Goal: Obtain resource: Obtain resource

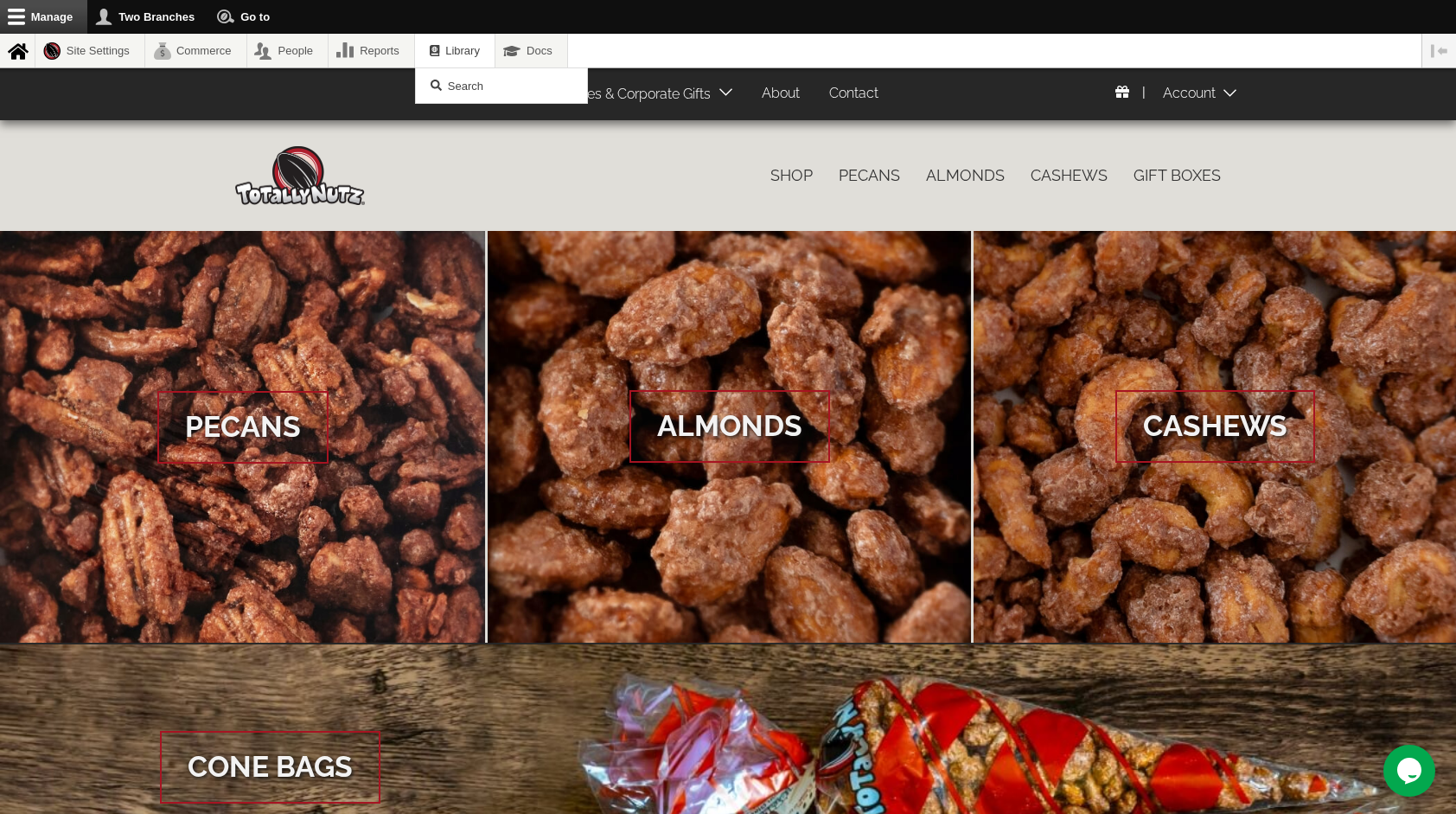
click at [480, 45] on span "Library" at bounding box center [462, 51] width 35 height 13
click at [483, 81] on span "Search" at bounding box center [466, 86] width 36 height 13
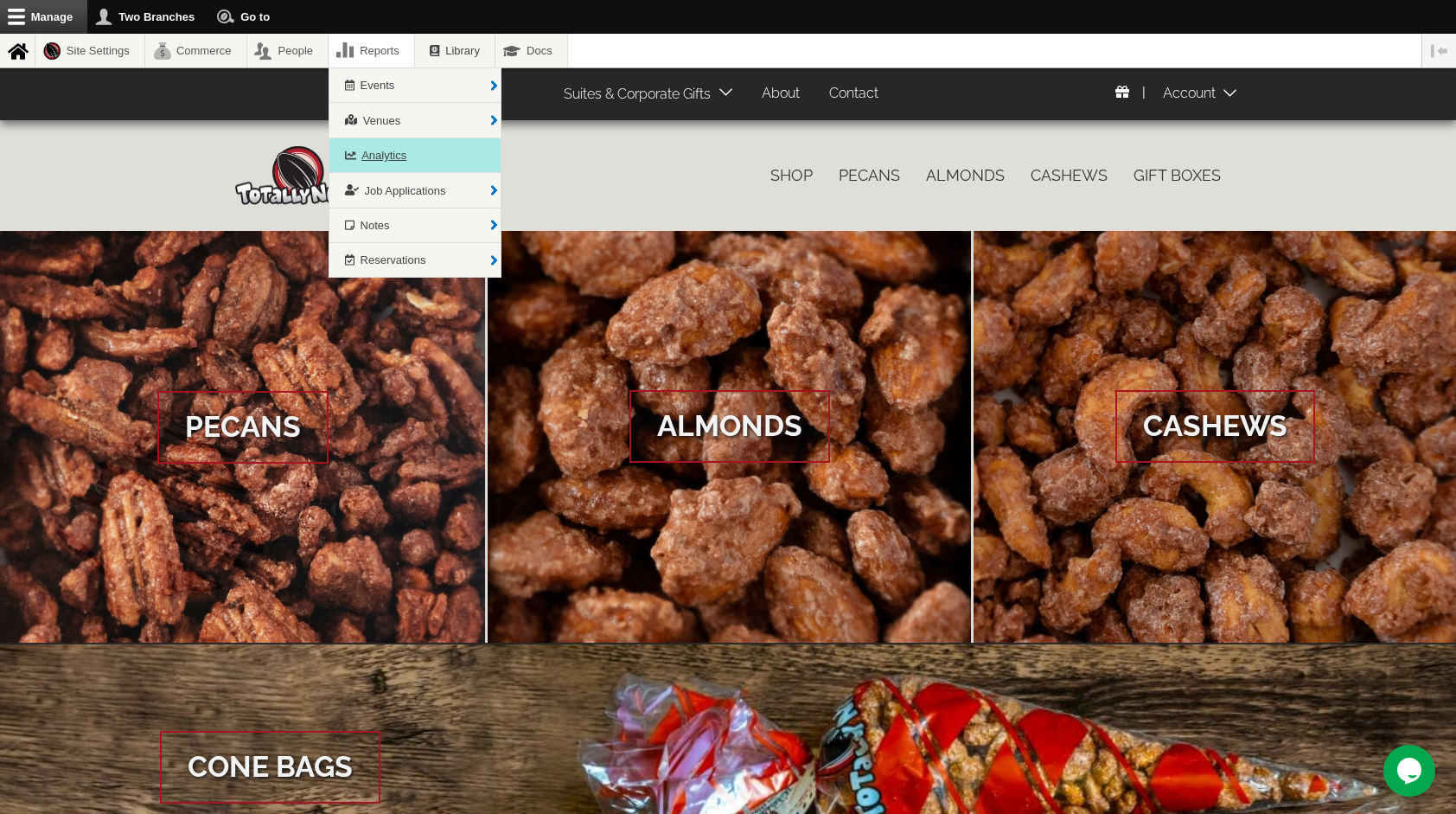
click at [388, 149] on span "Analytics" at bounding box center [384, 155] width 45 height 13
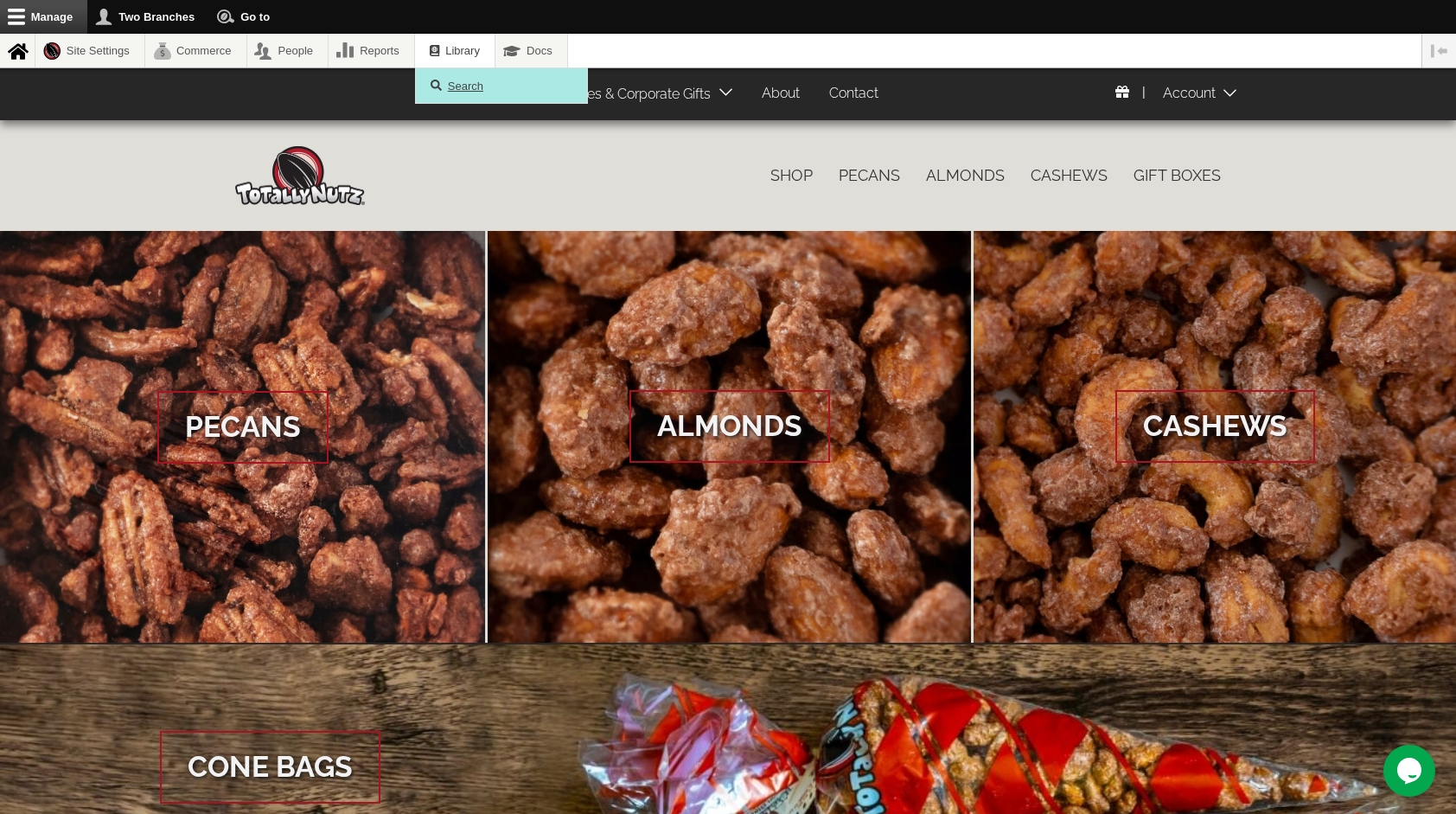
click at [477, 94] on link "Search" at bounding box center [502, 86] width 171 height 34
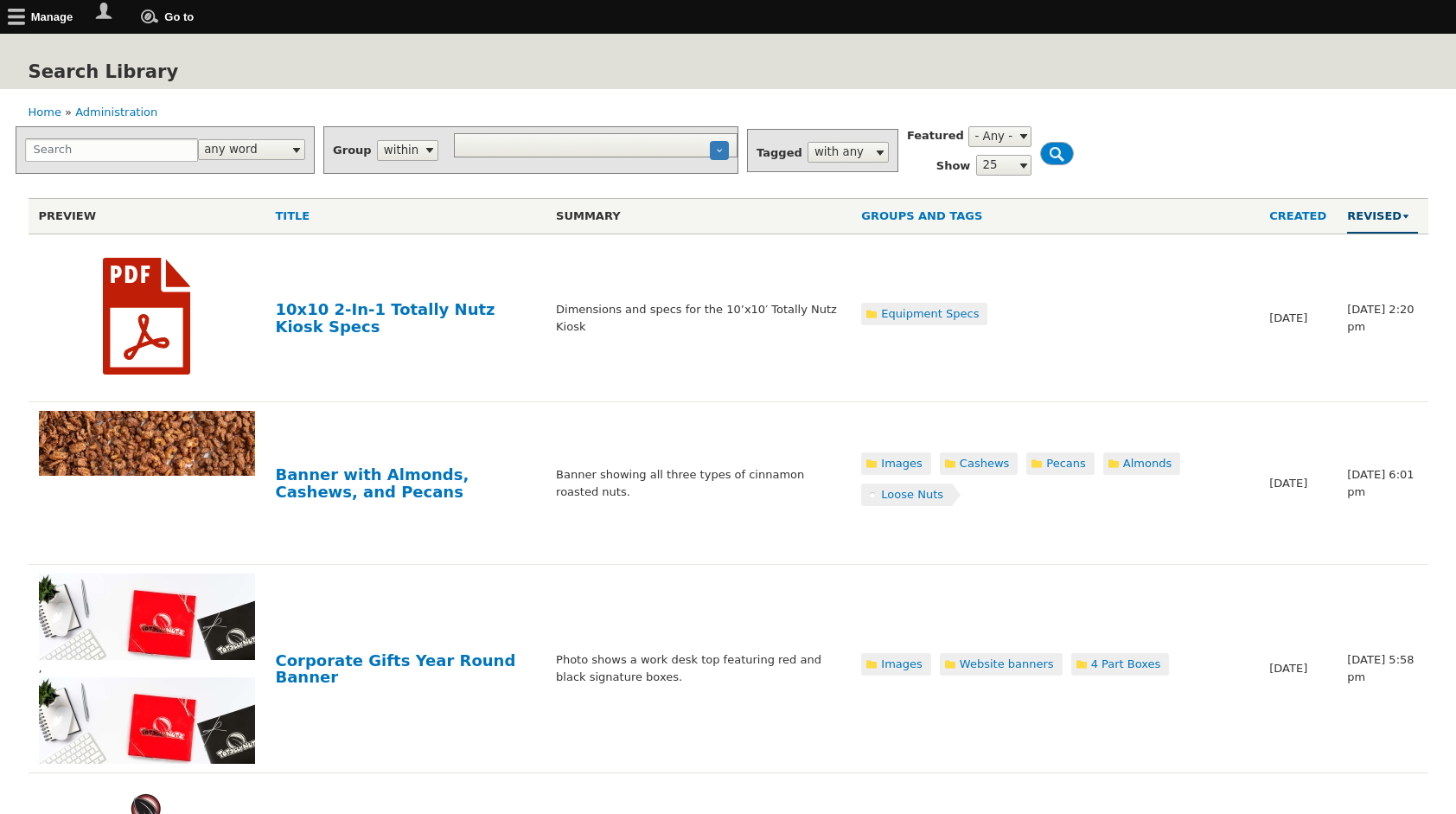
select select
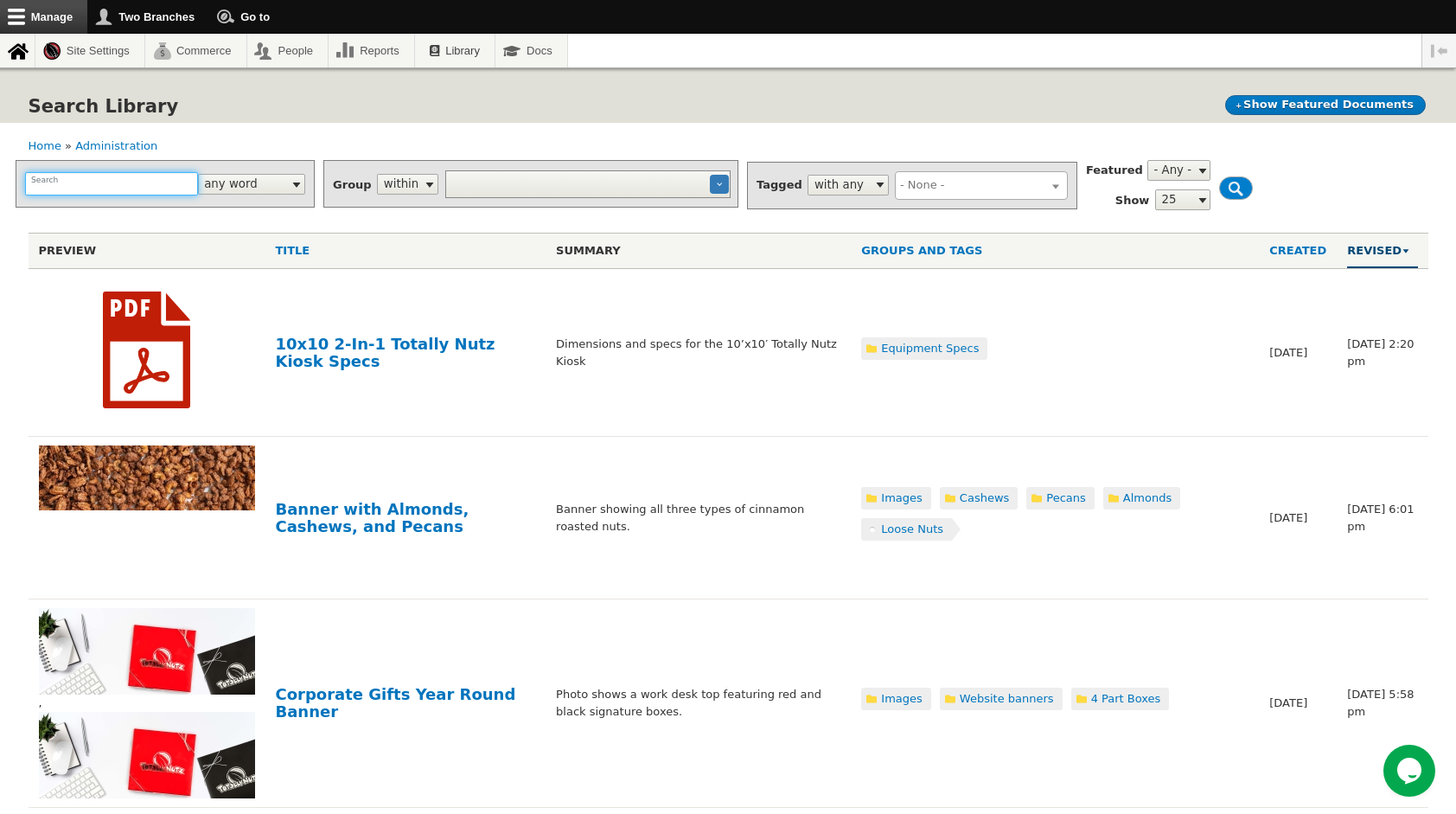
click at [107, 187] on input "Search" at bounding box center [112, 184] width 173 height 24
type input "charcuterie"
click button "×" at bounding box center [0, 0] width 0 height 0
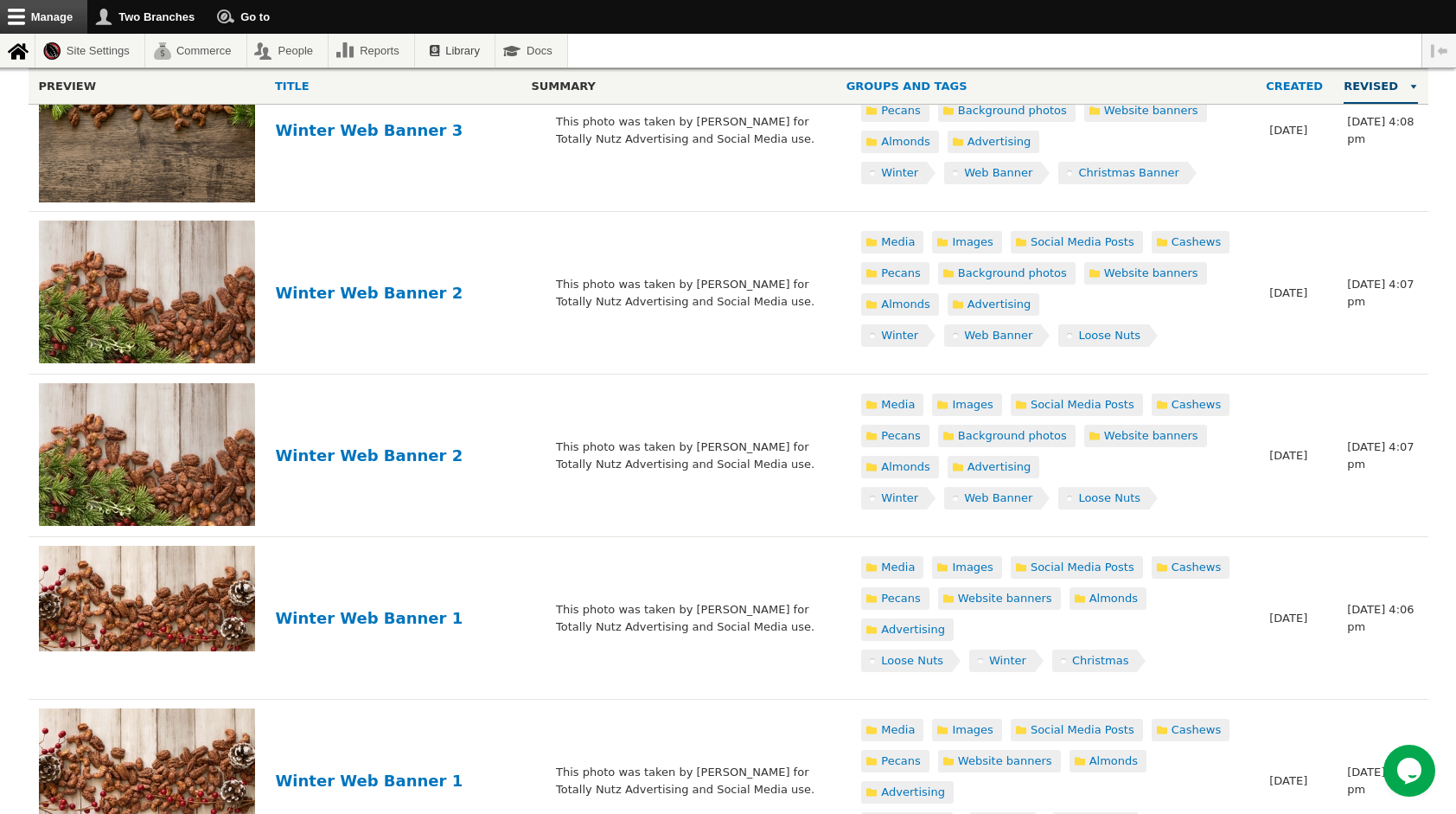
scroll to position [2271, 0]
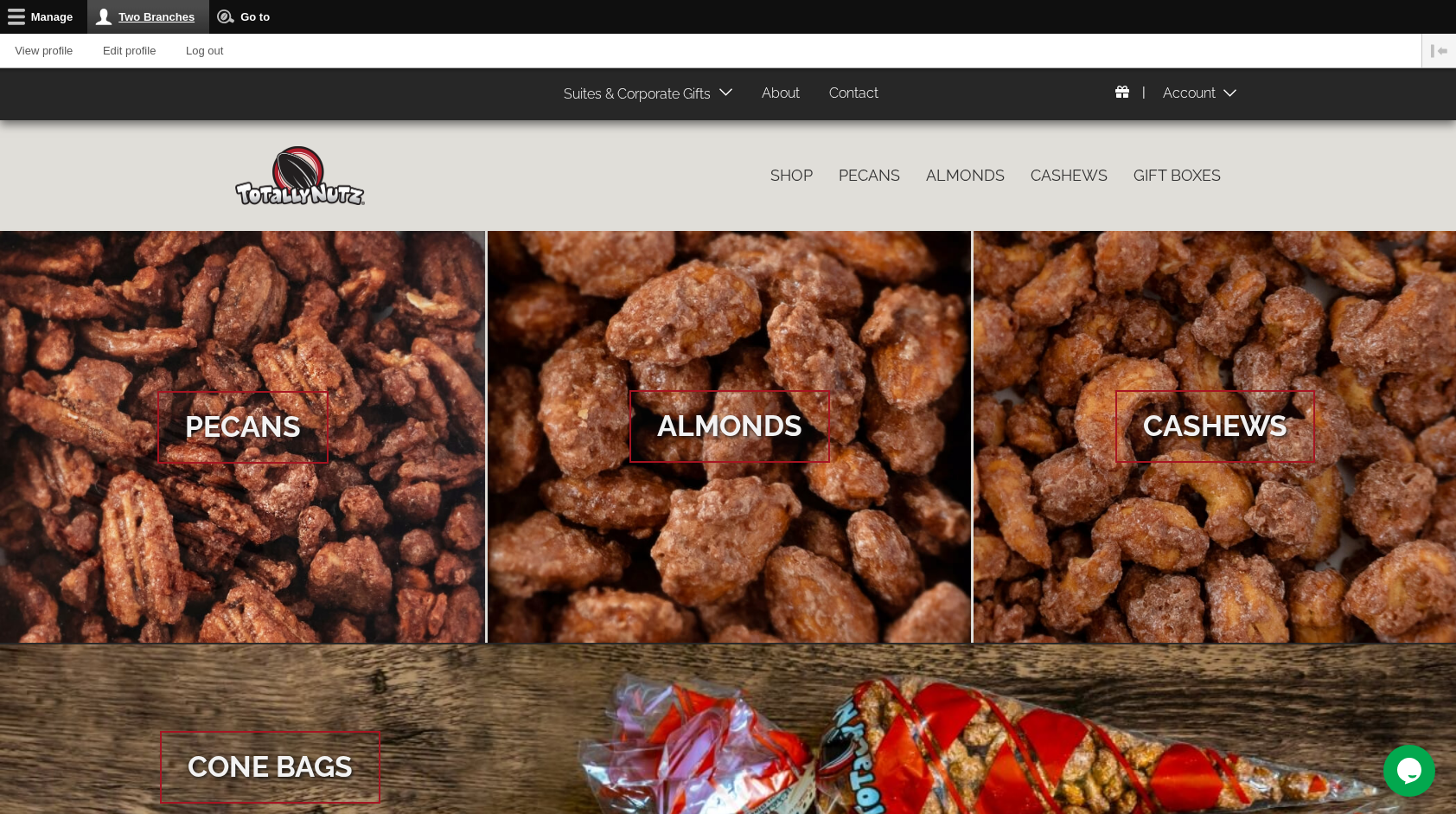
click at [165, 6] on link "Two Branches" at bounding box center [148, 17] width 121 height 34
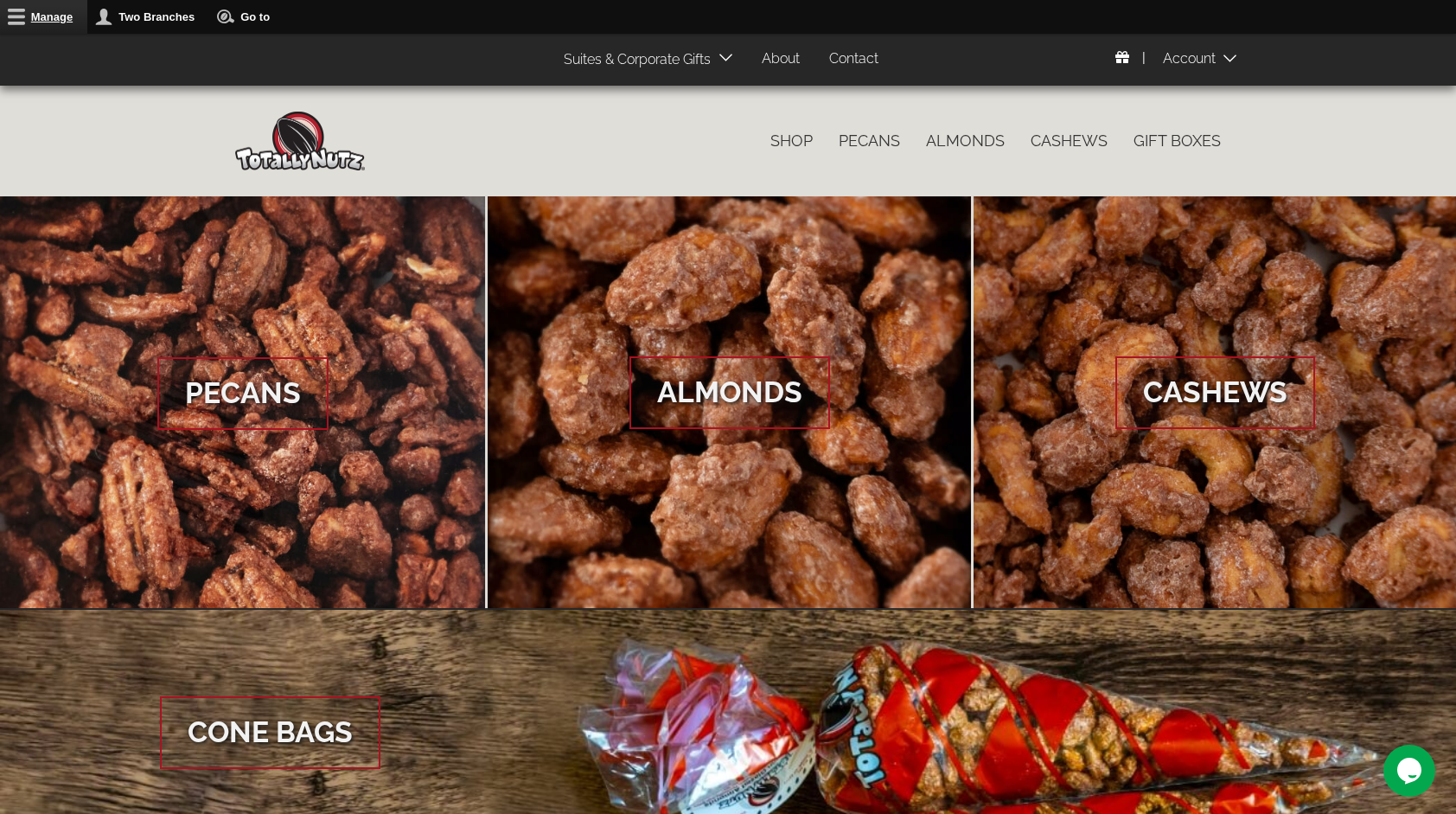
click at [6, 8] on link "Manage" at bounding box center [43, 17] width 88 height 34
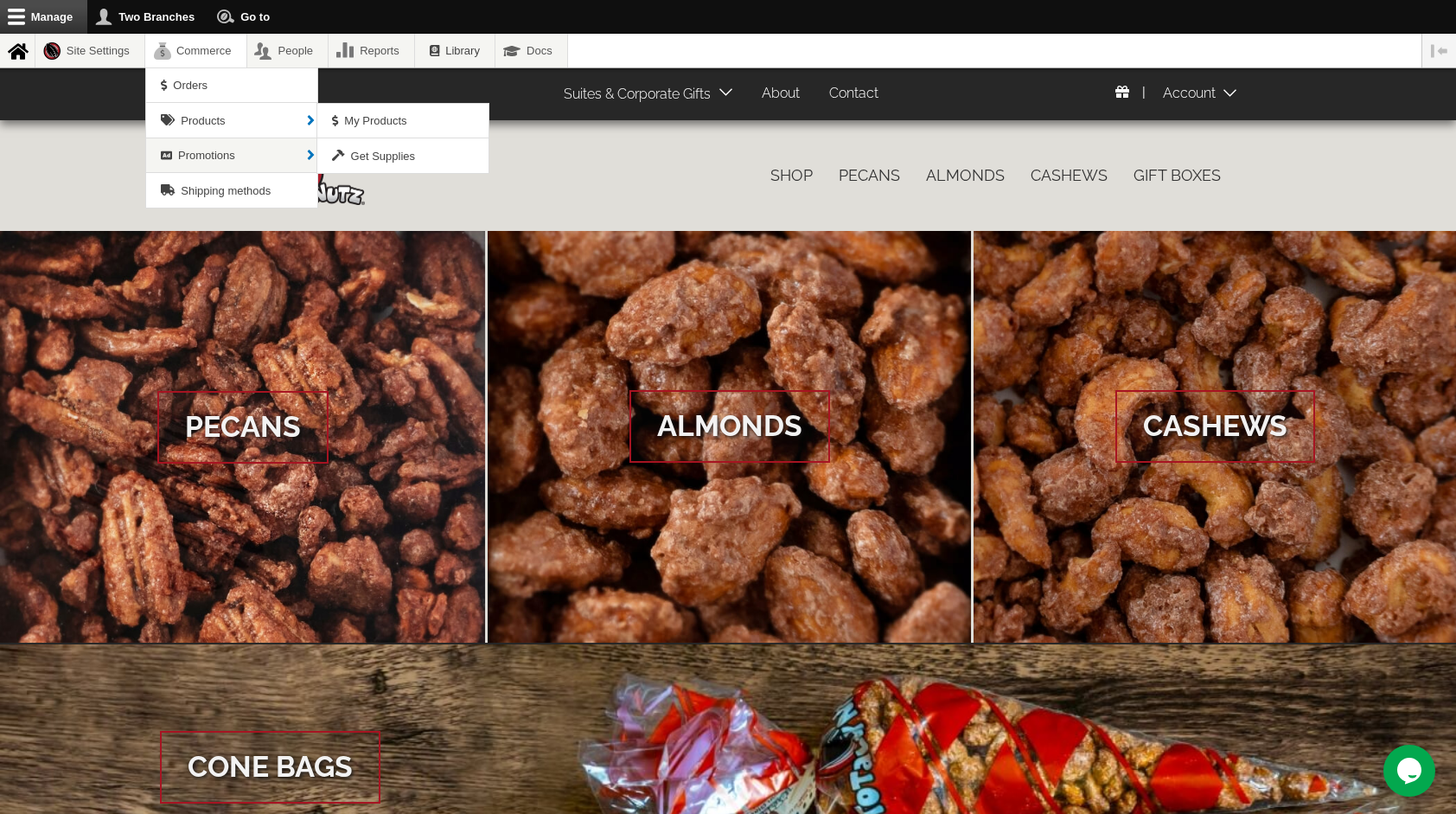
click at [211, 111] on span "Products" at bounding box center [232, 120] width 171 height 34
click at [399, 115] on span "My Products" at bounding box center [375, 121] width 62 height 13
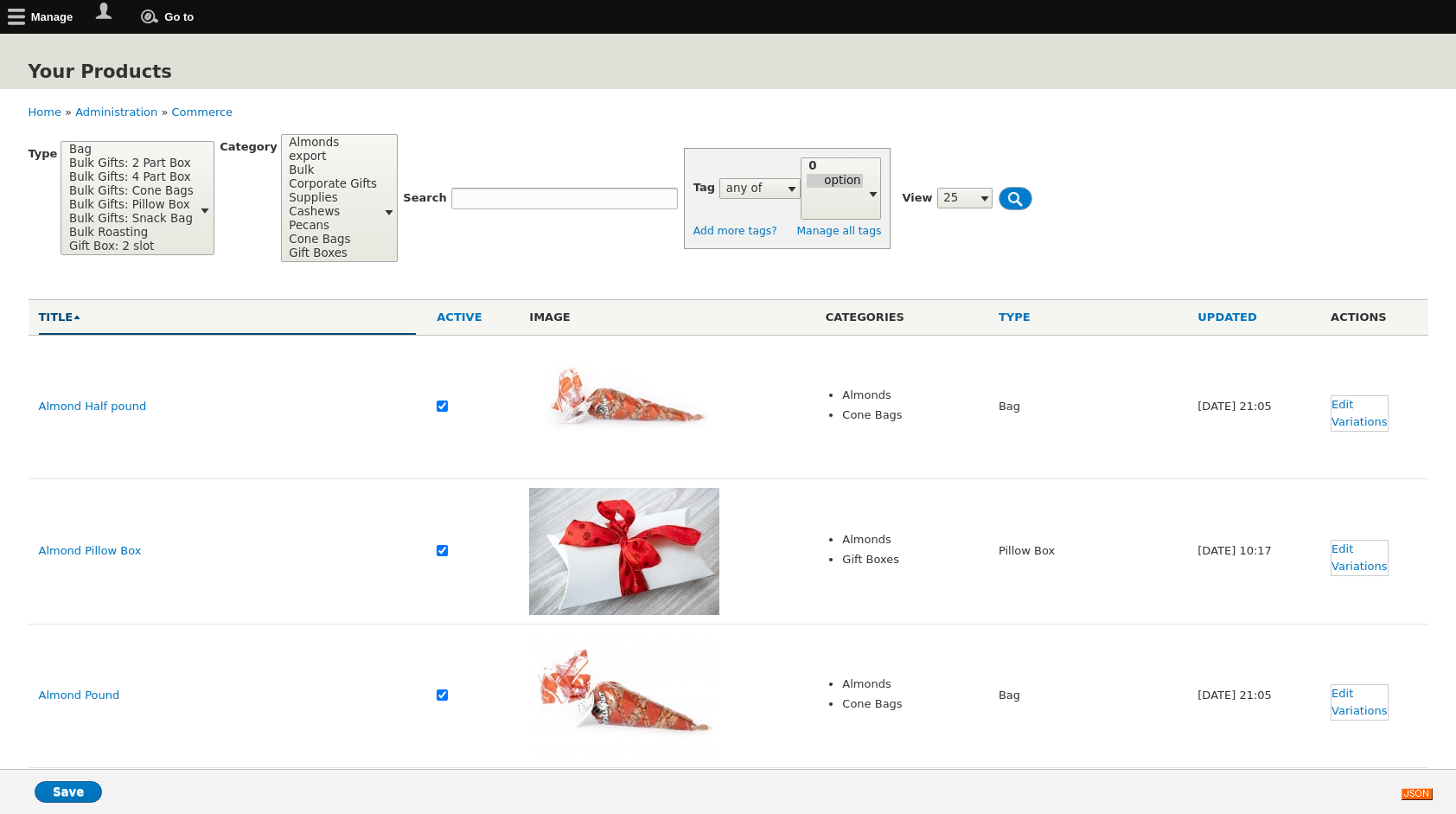
select select
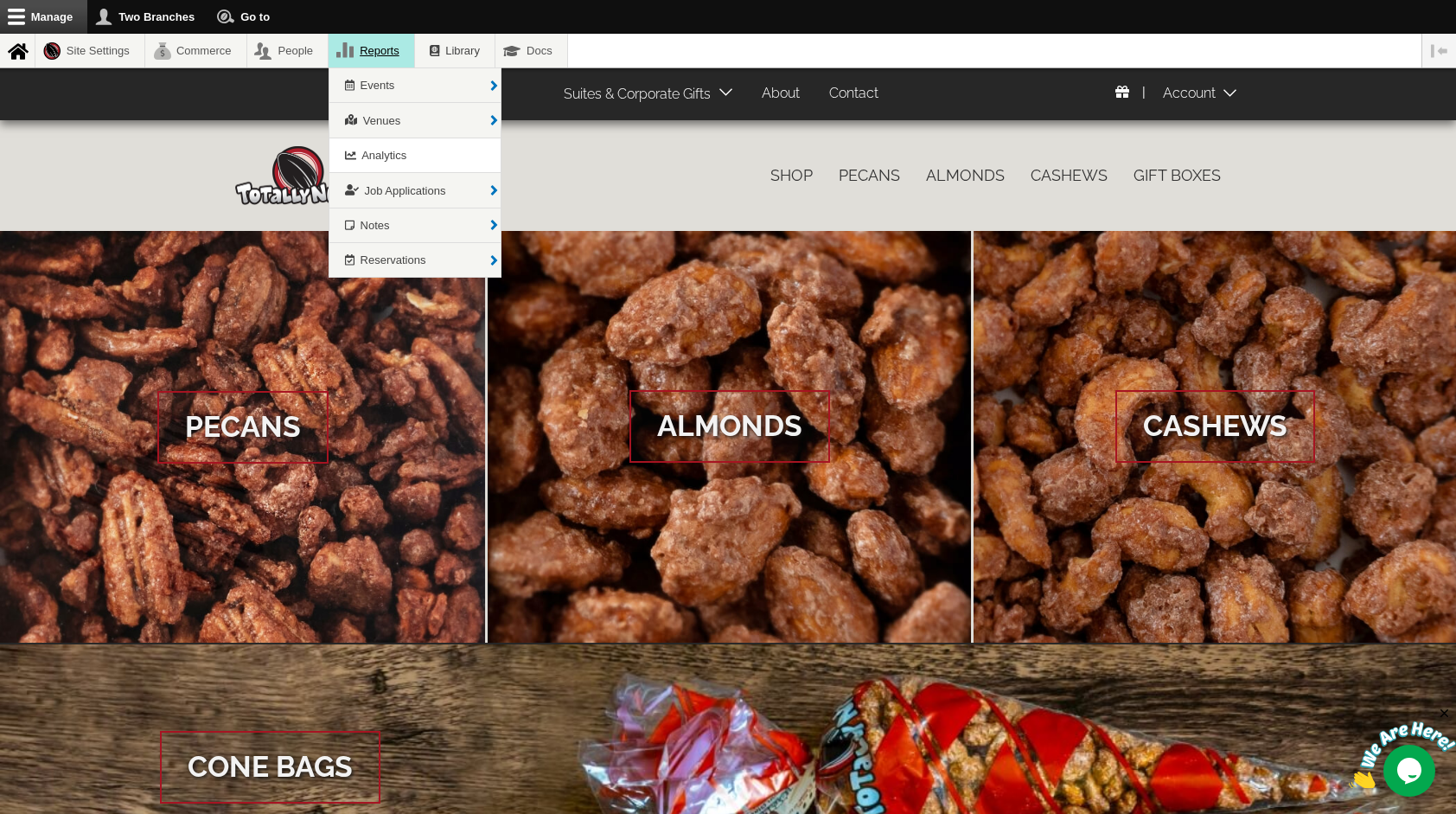
click at [375, 56] on link "Reports" at bounding box center [371, 51] width 86 height 34
click at [381, 155] on span "Analytics" at bounding box center [384, 155] width 45 height 13
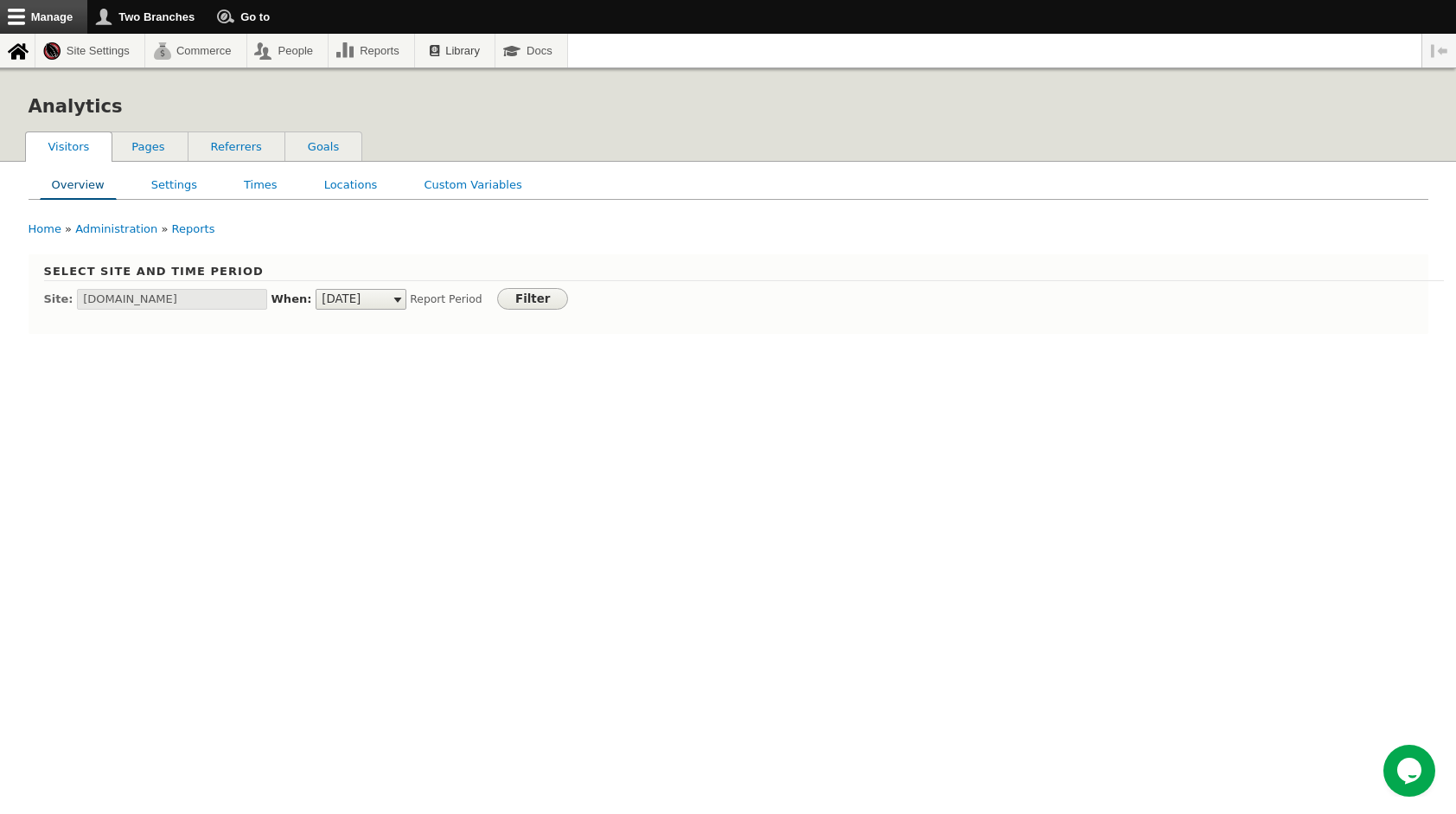
scroll to position [60, 0]
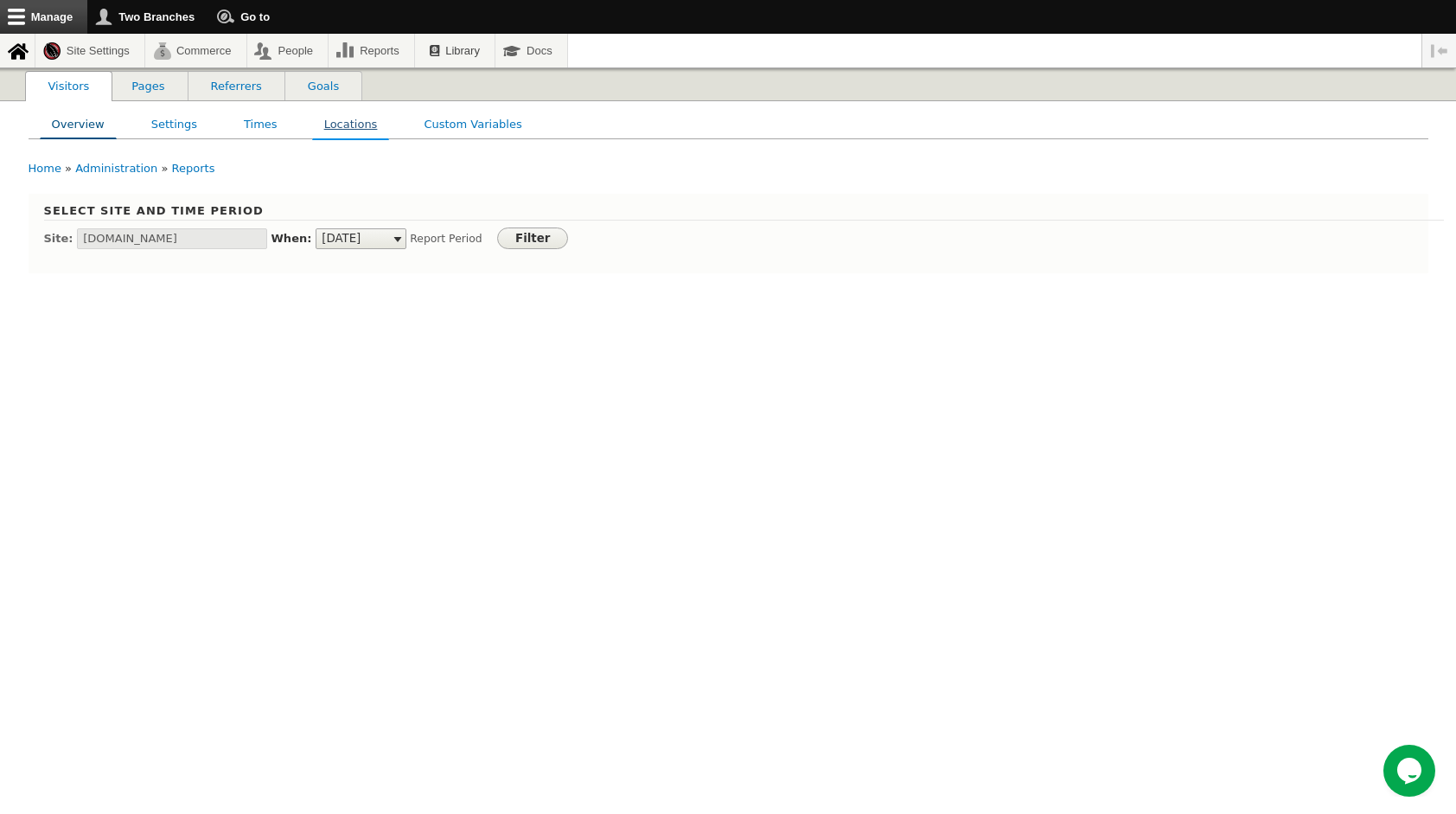
click at [327, 120] on link "Locations" at bounding box center [350, 123] width 76 height 27
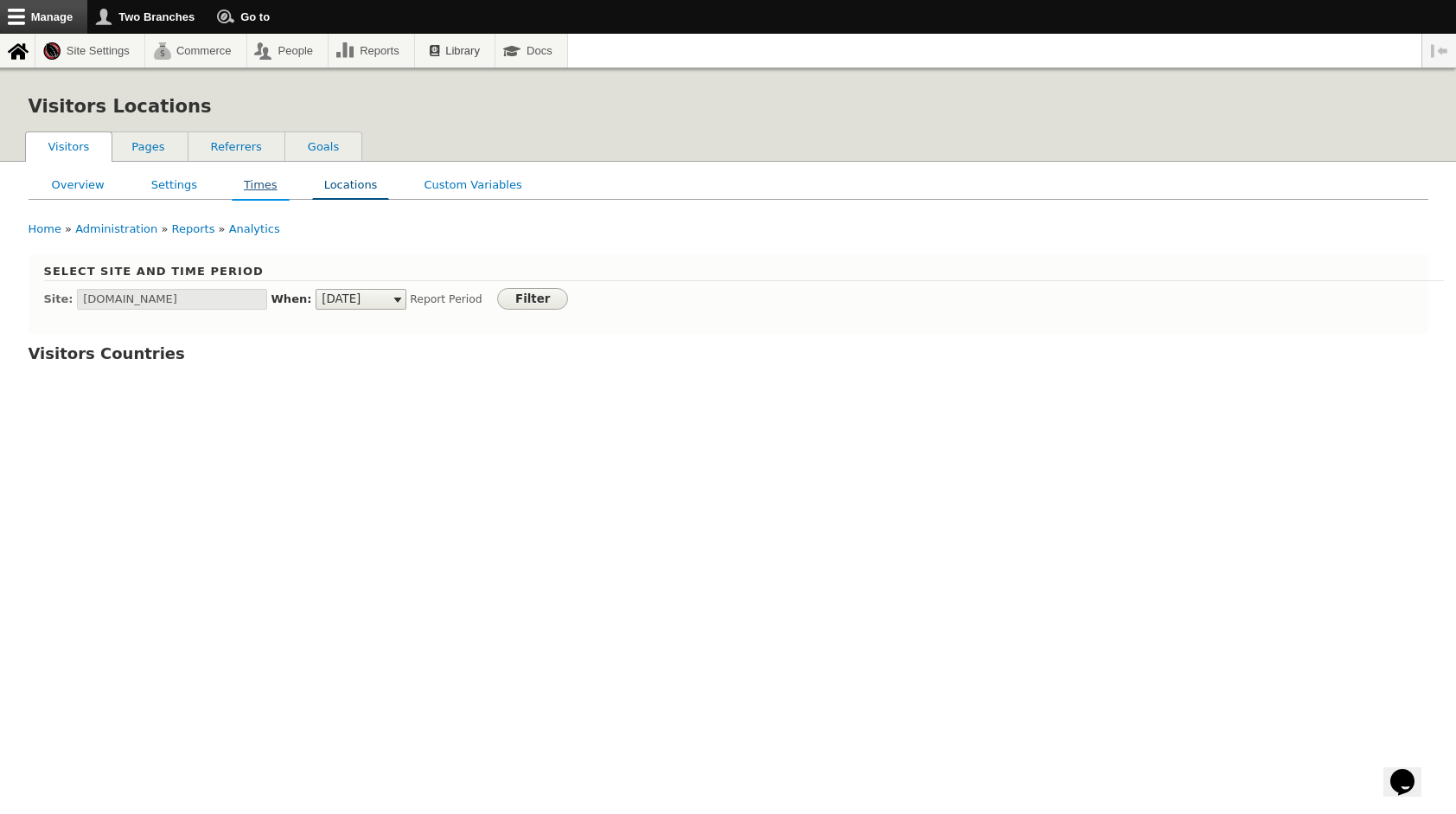
click at [263, 175] on link "Times" at bounding box center [261, 184] width 57 height 27
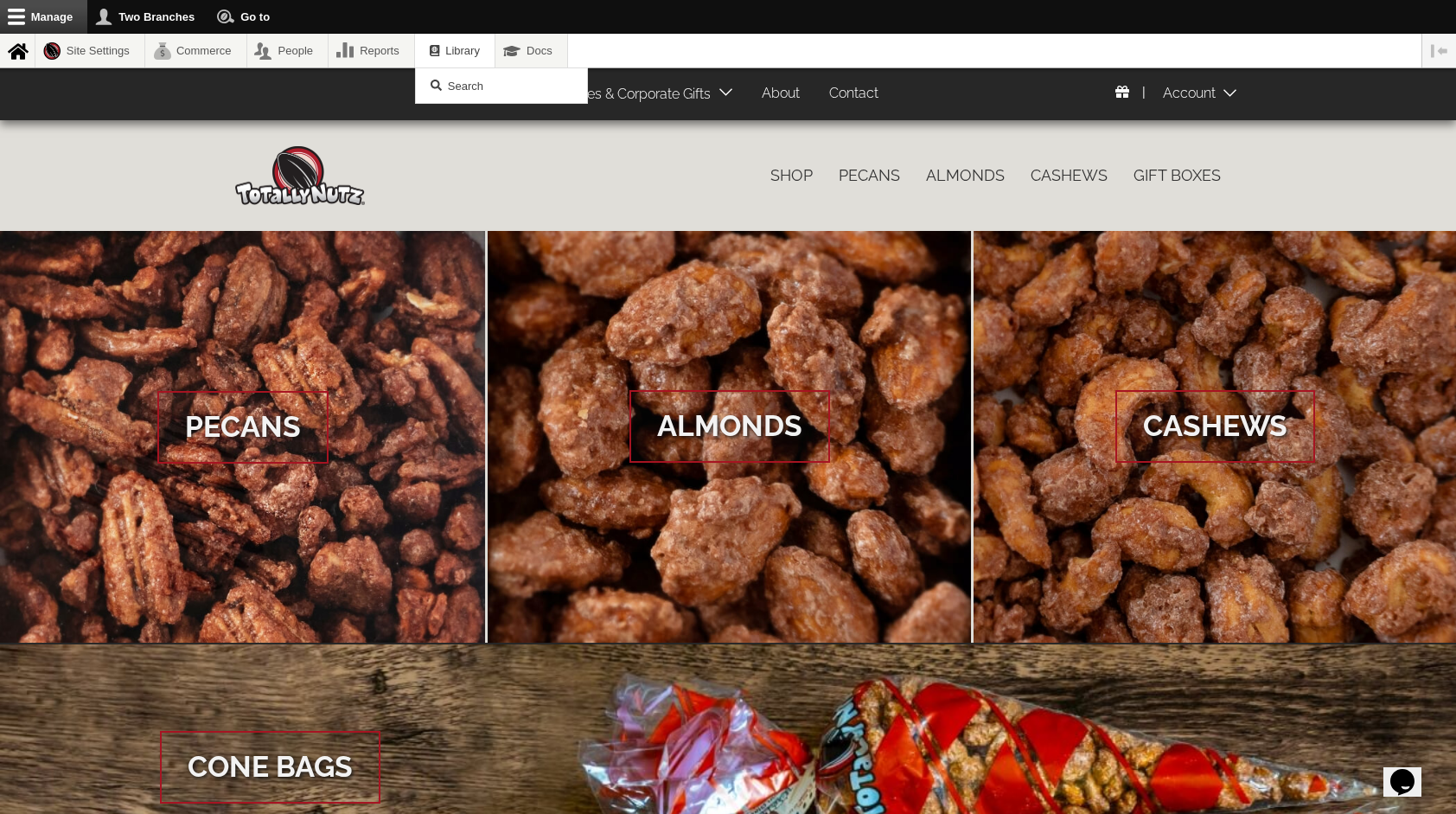
click at [489, 42] on span "Library" at bounding box center [455, 51] width 79 height 34
click at [481, 85] on span "Search" at bounding box center [466, 86] width 36 height 13
click at [416, 69] on link "Search" at bounding box center [502, 86] width 171 height 34
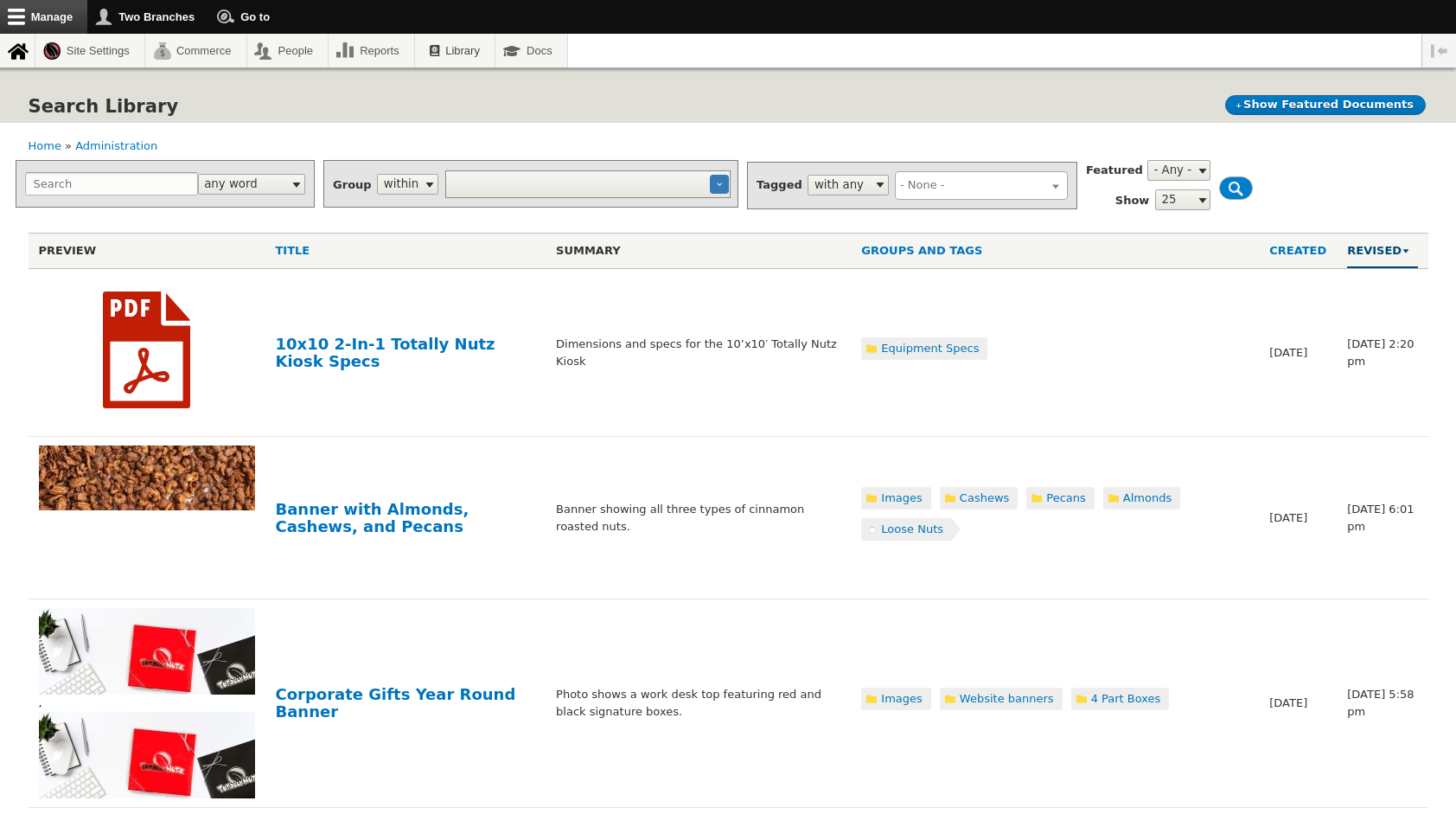
select select
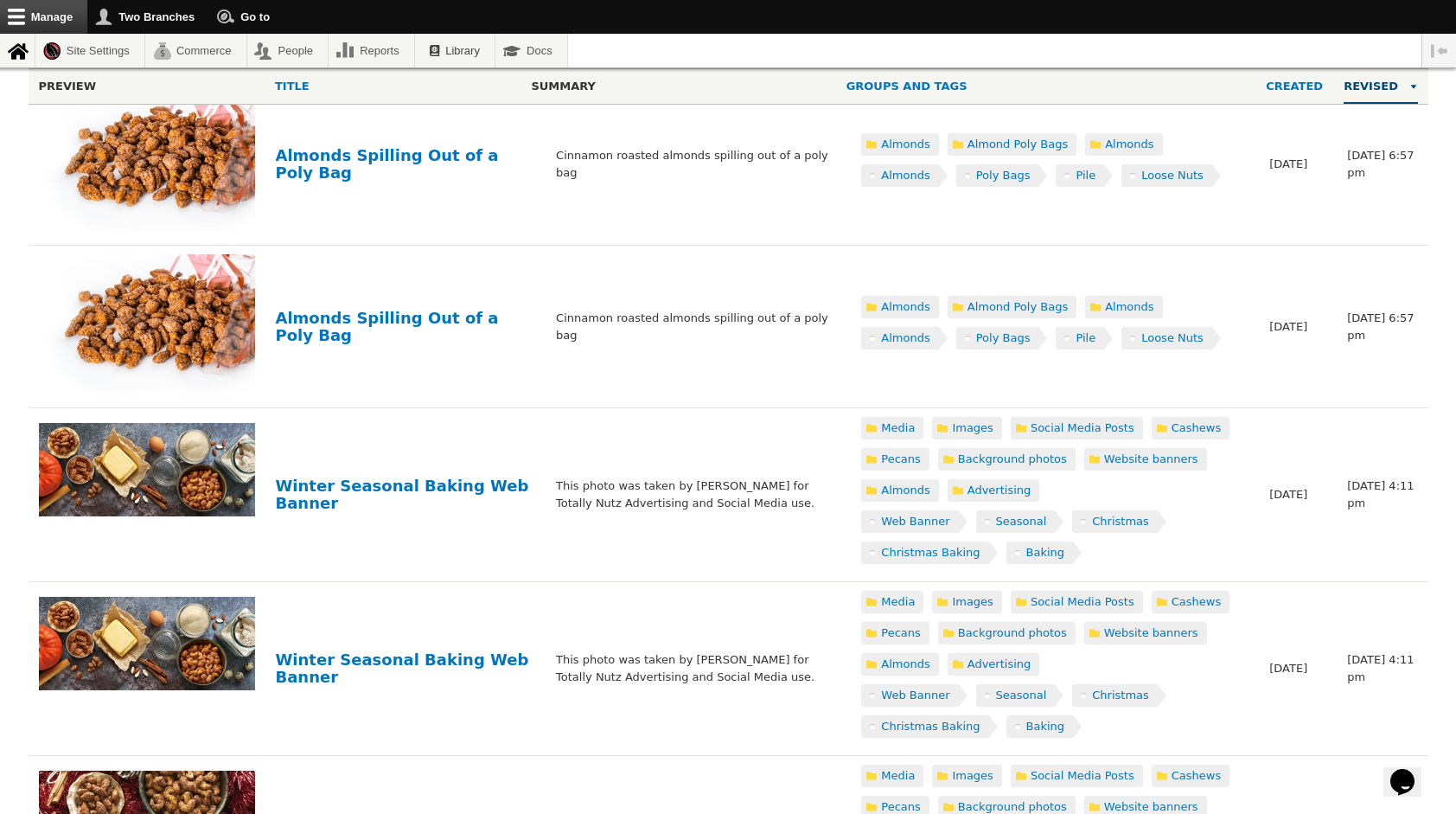
scroll to position [1116, 0]
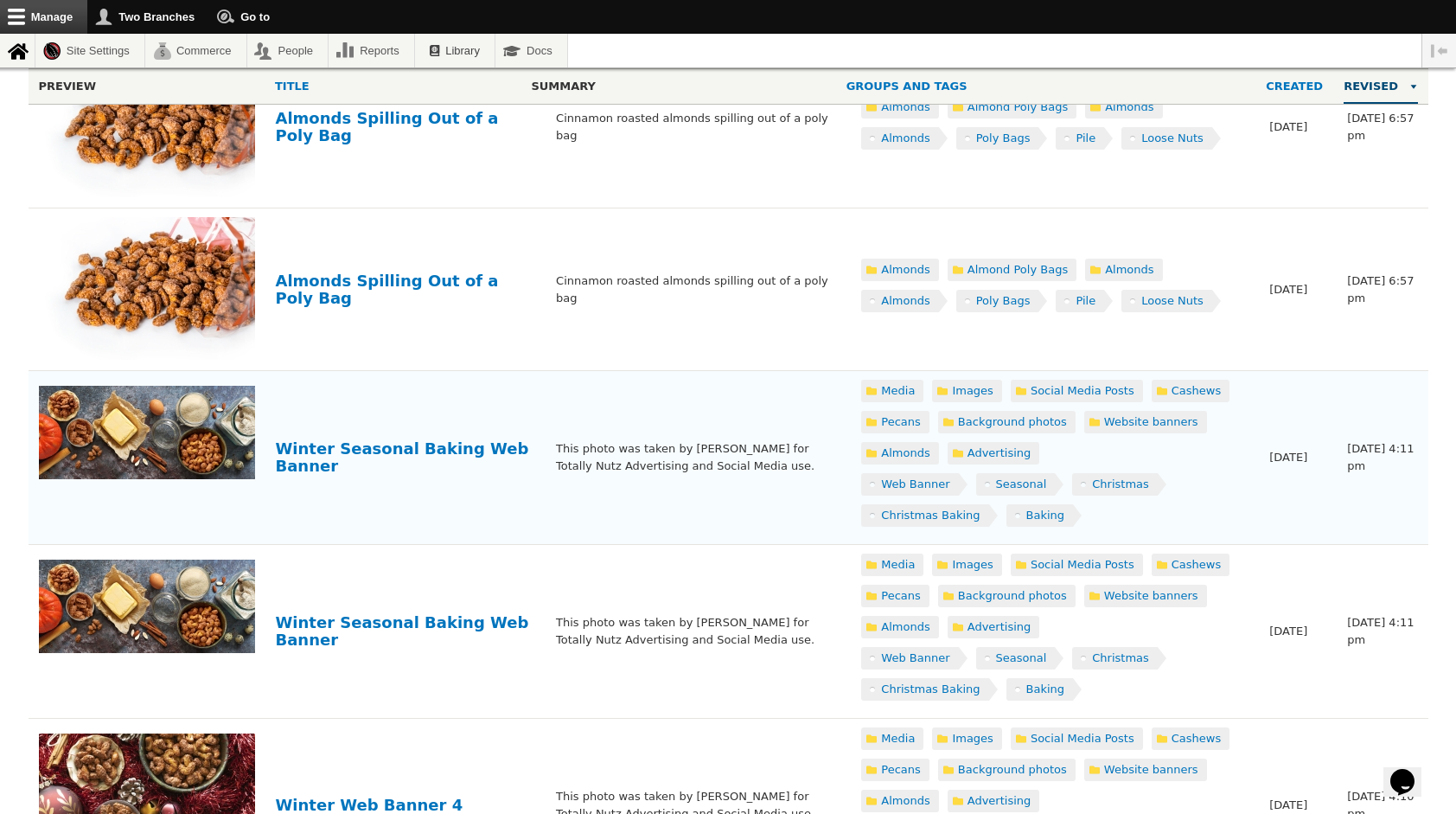
click at [145, 415] on img at bounding box center [147, 431] width 217 height 93
click at [354, 439] on link "Winter Seasonal Baking Web Banner" at bounding box center [402, 457] width 253 height 36
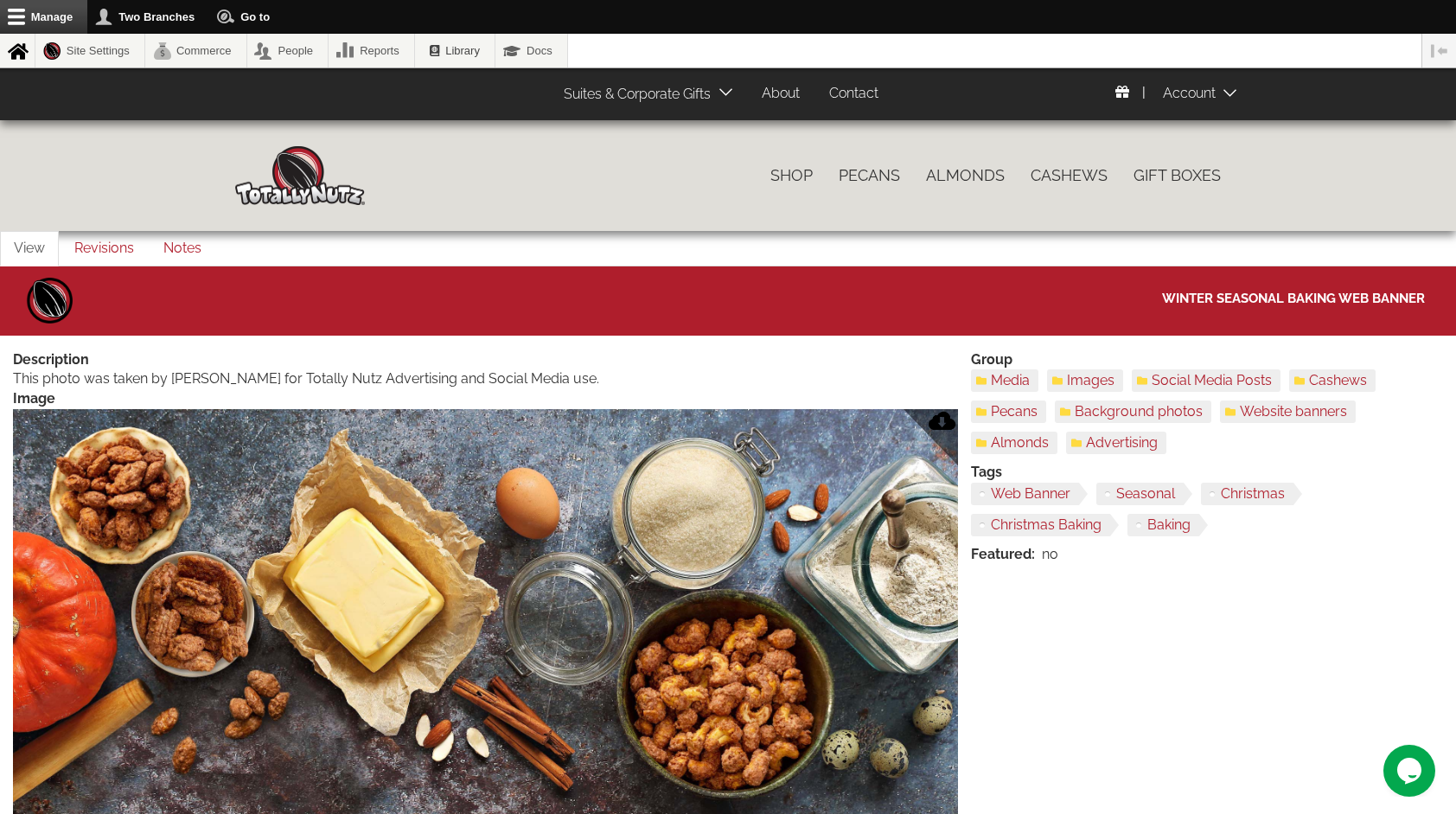
scroll to position [1, 0]
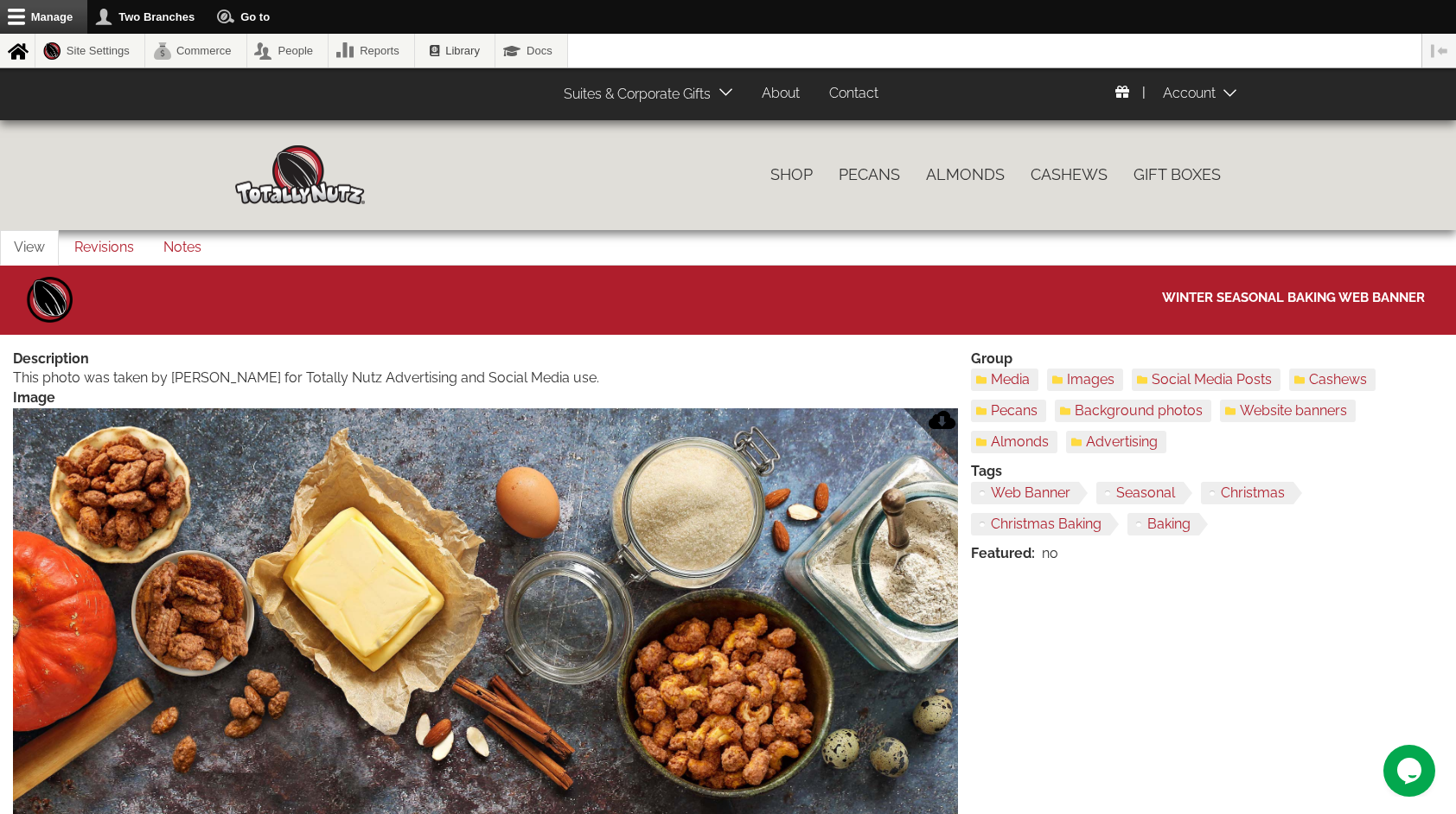
click at [754, 739] on img at bounding box center [485, 612] width 945 height 410
click at [755, 739] on img at bounding box center [485, 612] width 945 height 410
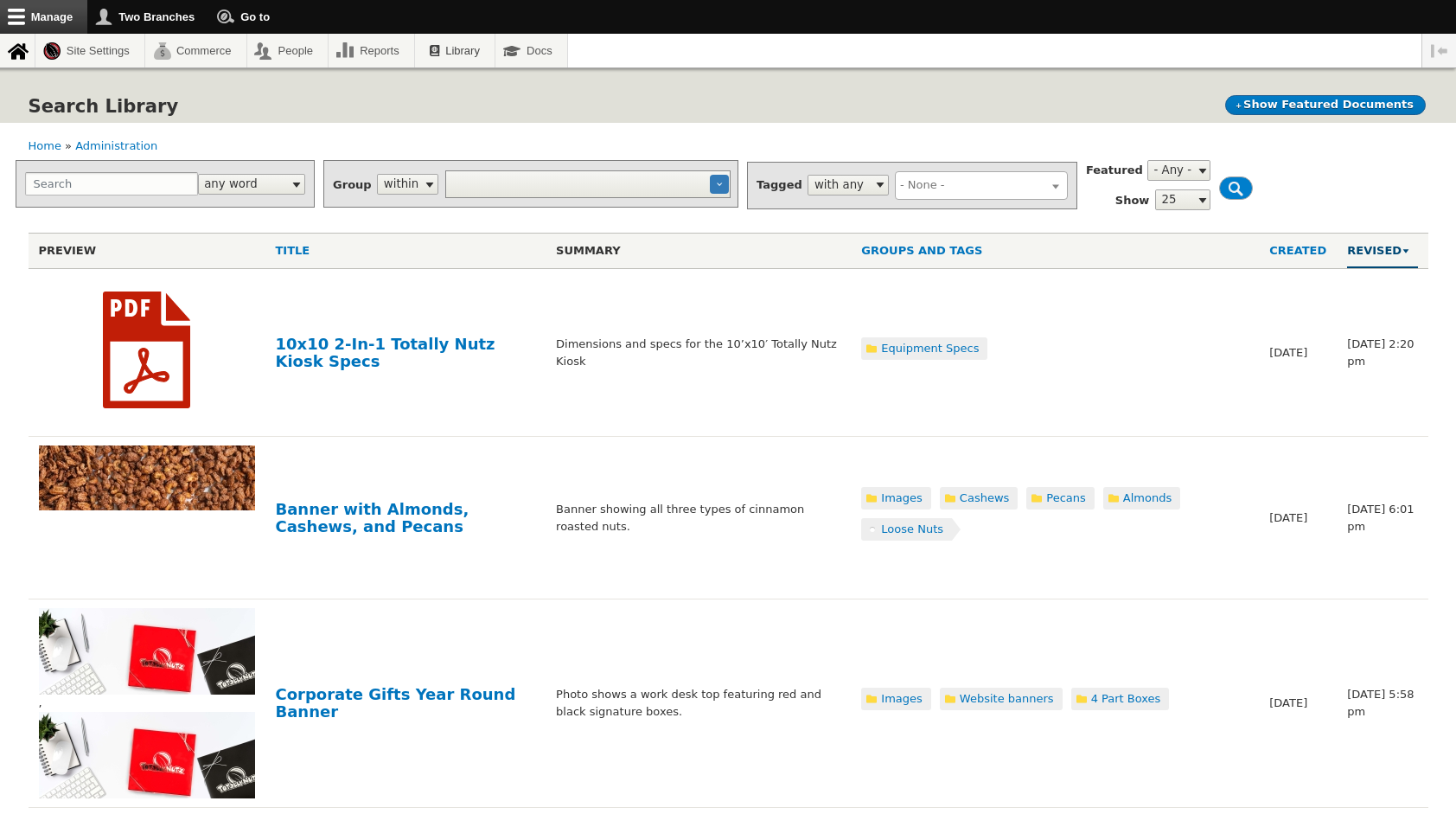
select select
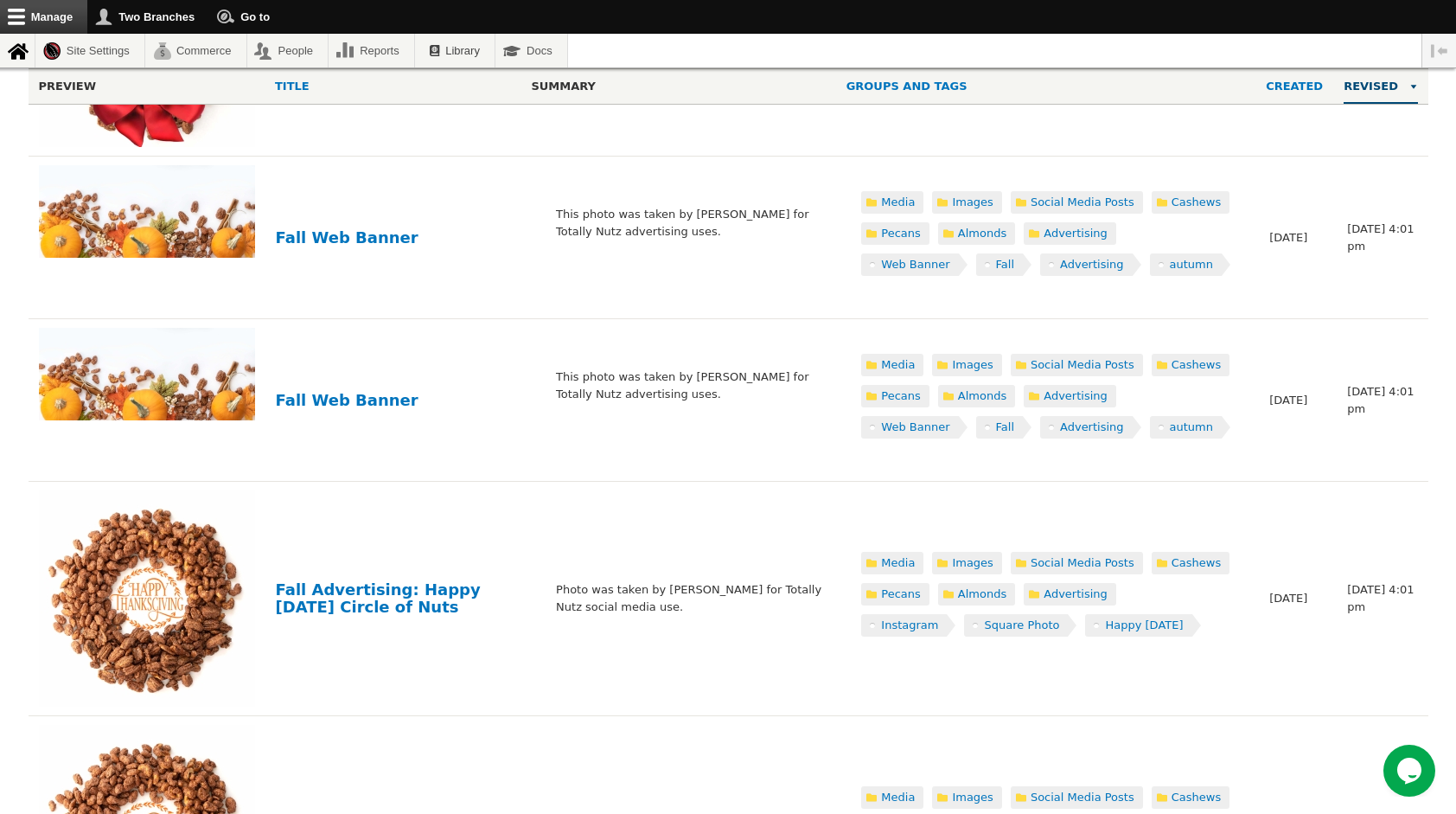
scroll to position [3439, 0]
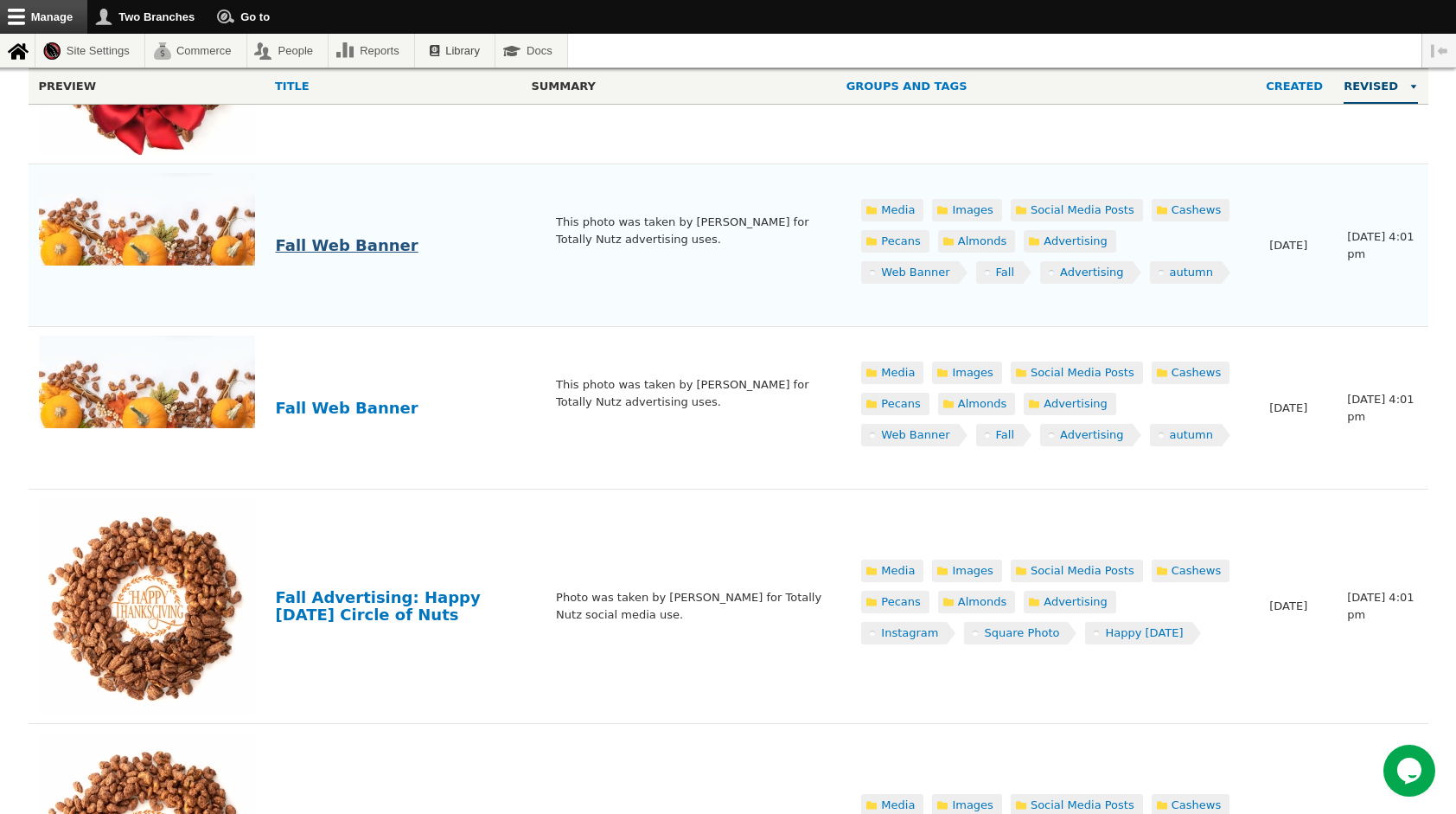
click at [354, 236] on link "Fall Web Banner" at bounding box center [347, 245] width 142 height 18
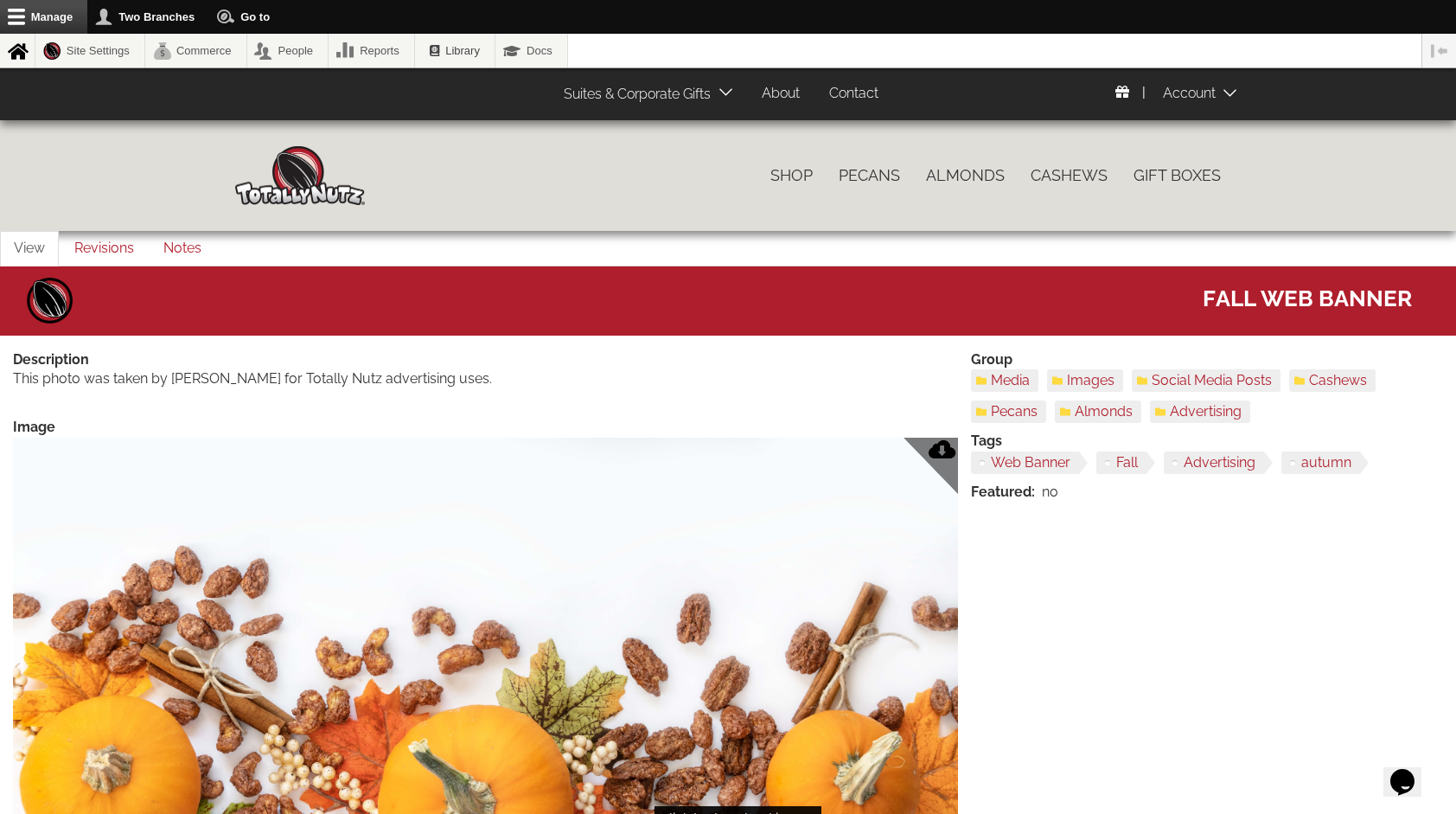
click at [671, 676] on img at bounding box center [485, 640] width 945 height 403
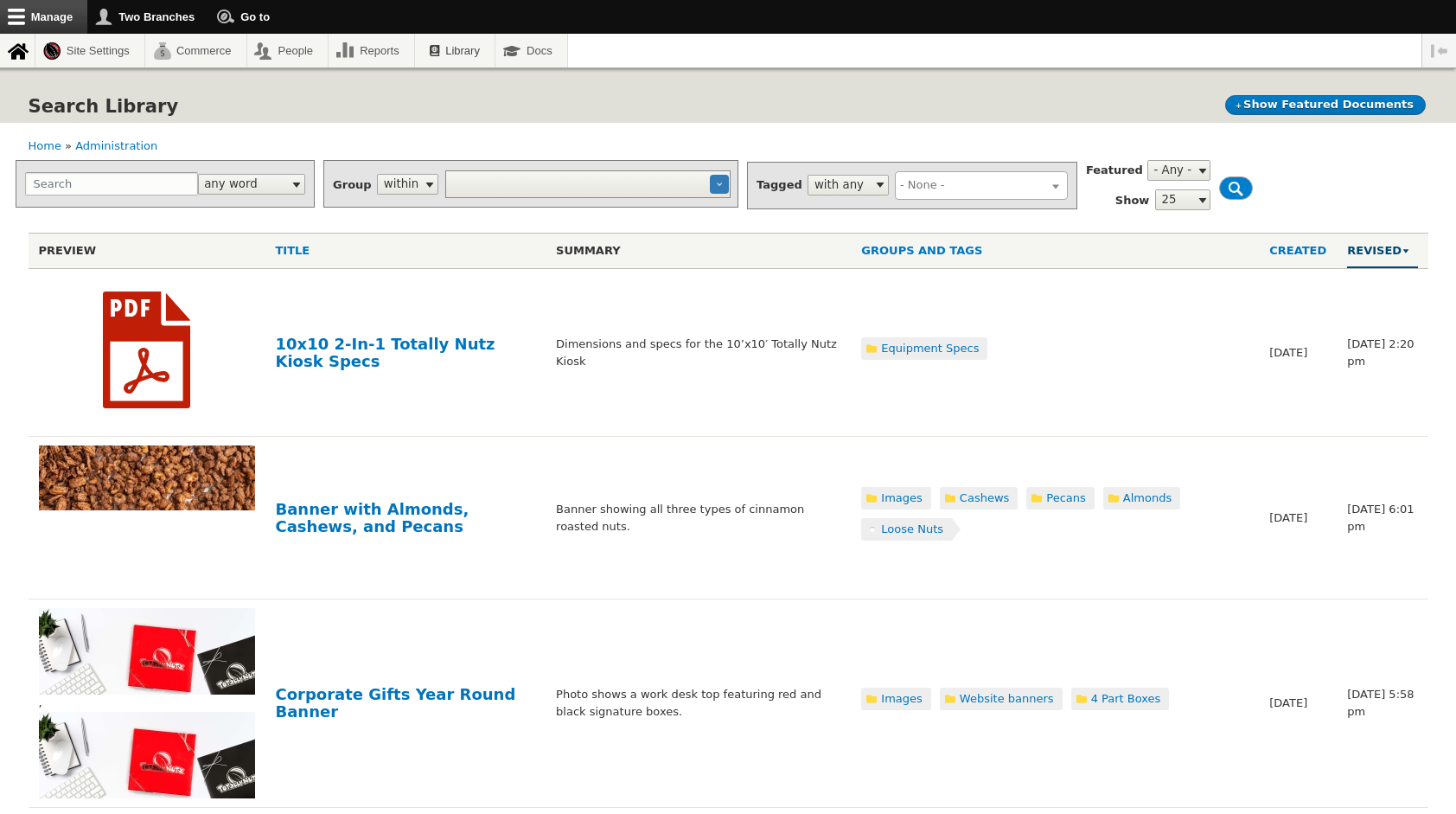
select select
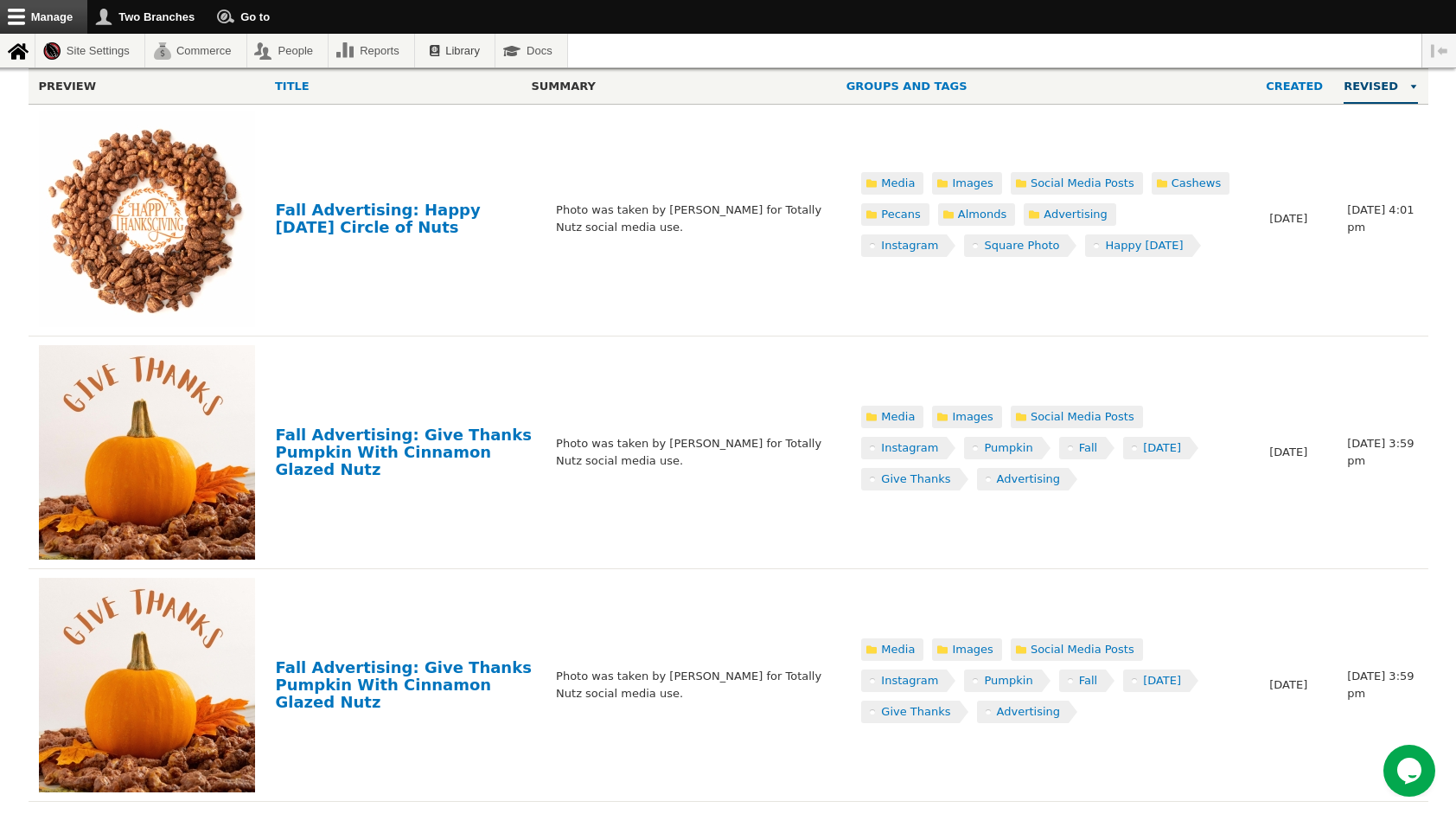
scroll to position [4064, 0]
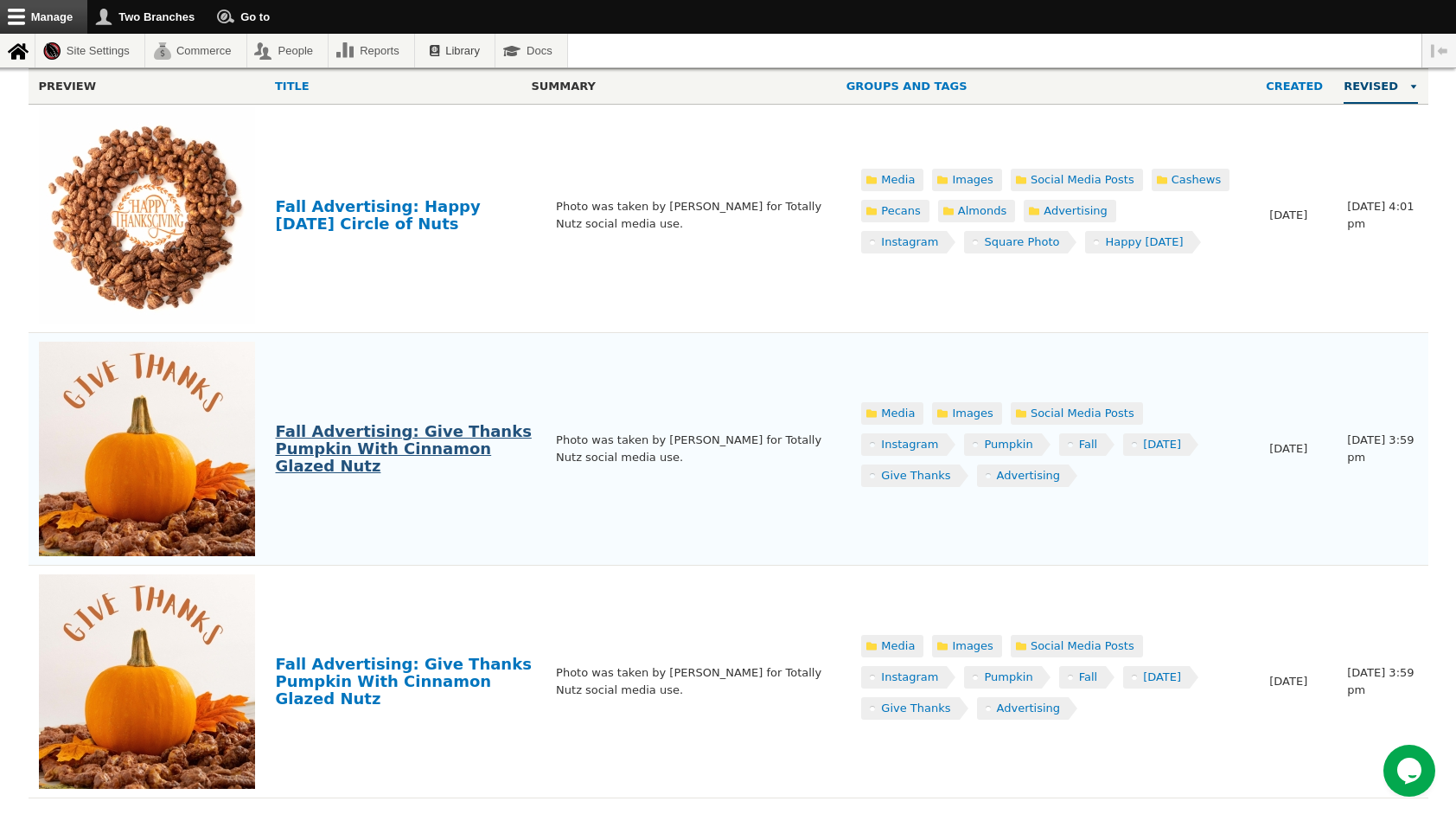
click at [388, 432] on link "Fall Advertising: Give Thanks Pumpkin With Cinnamon Glazed Nutz" at bounding box center [404, 448] width 256 height 53
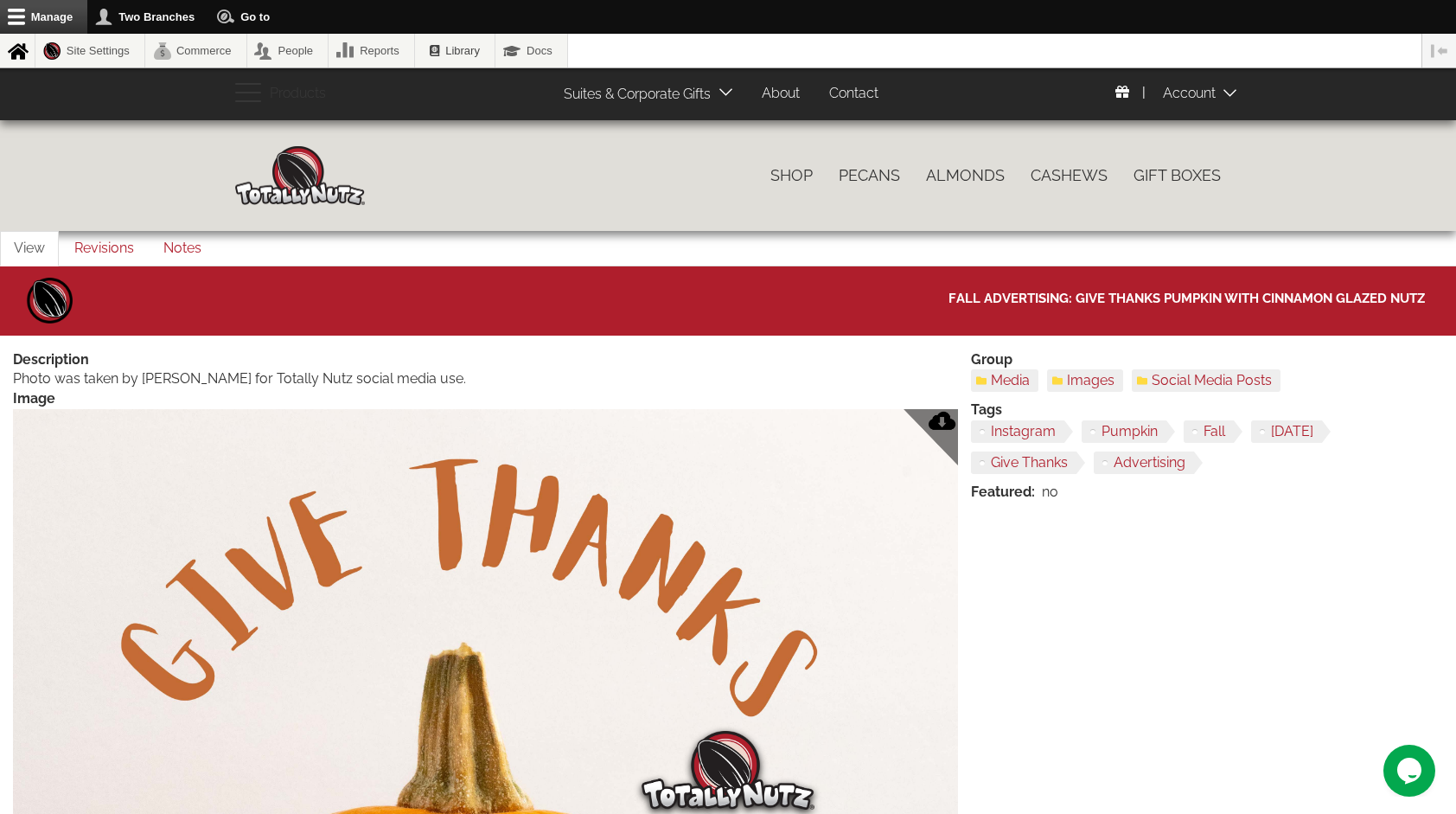
scroll to position [257, 0]
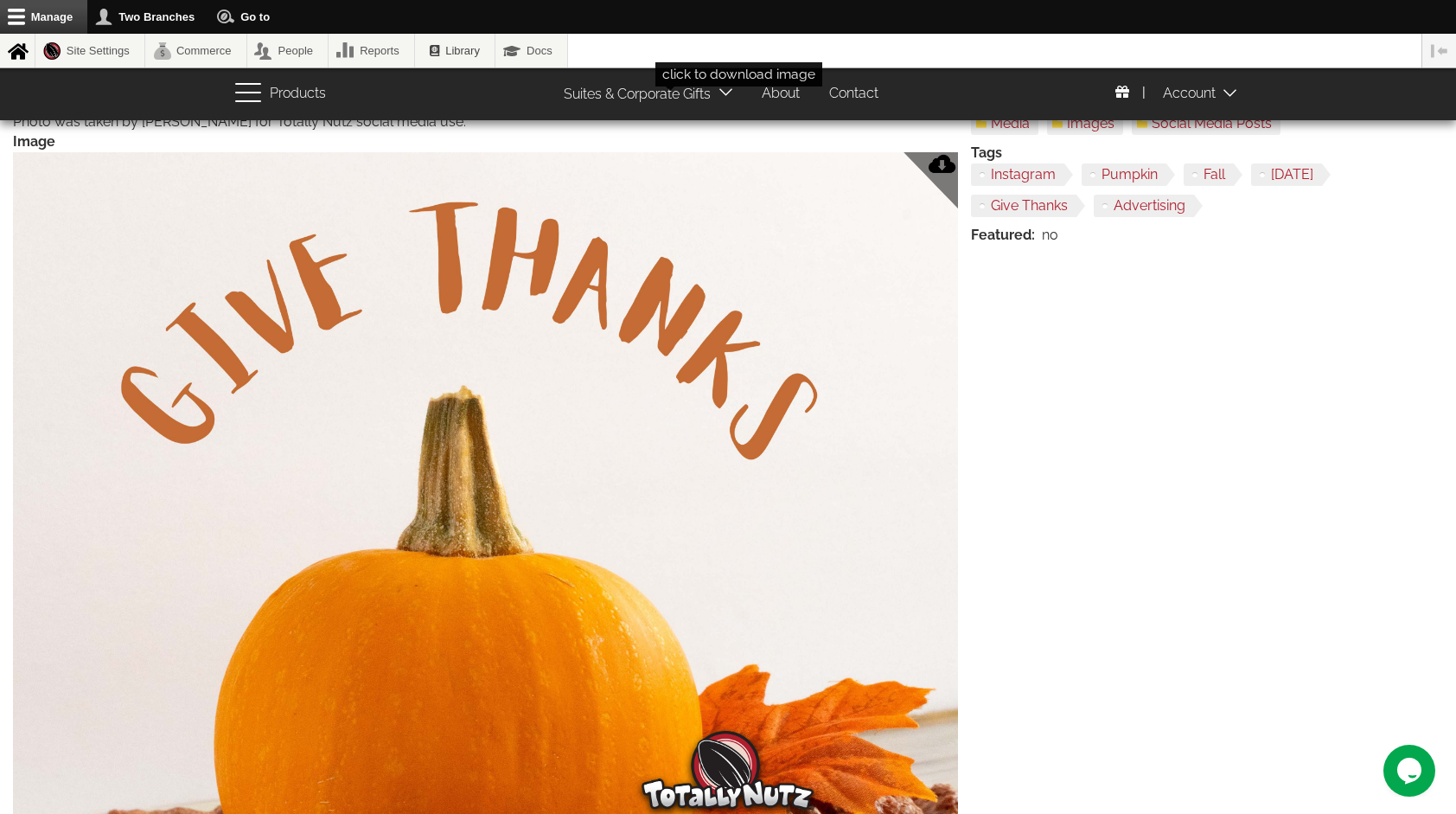
click at [671, 465] on img at bounding box center [485, 621] width 945 height 937
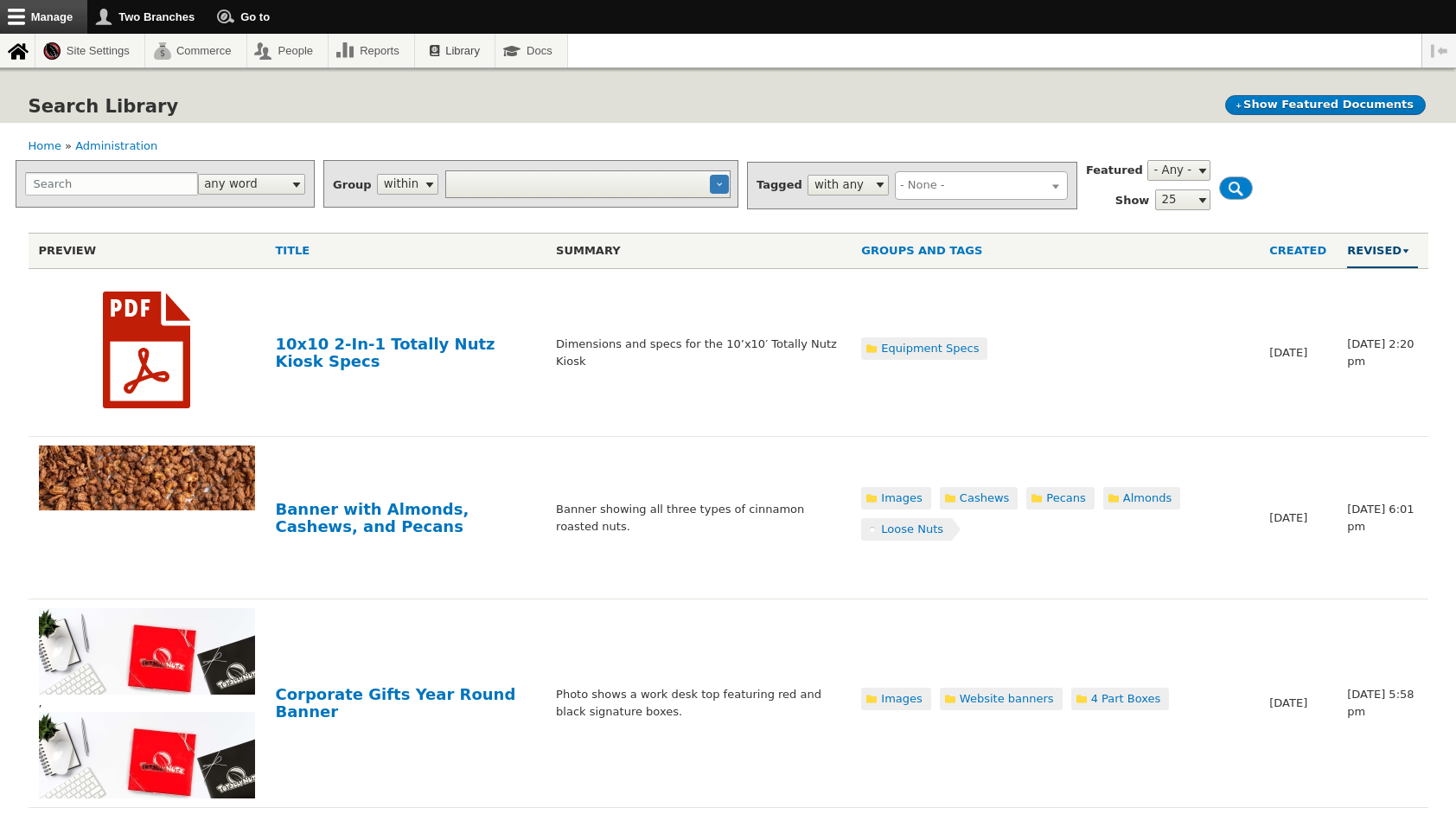
select select
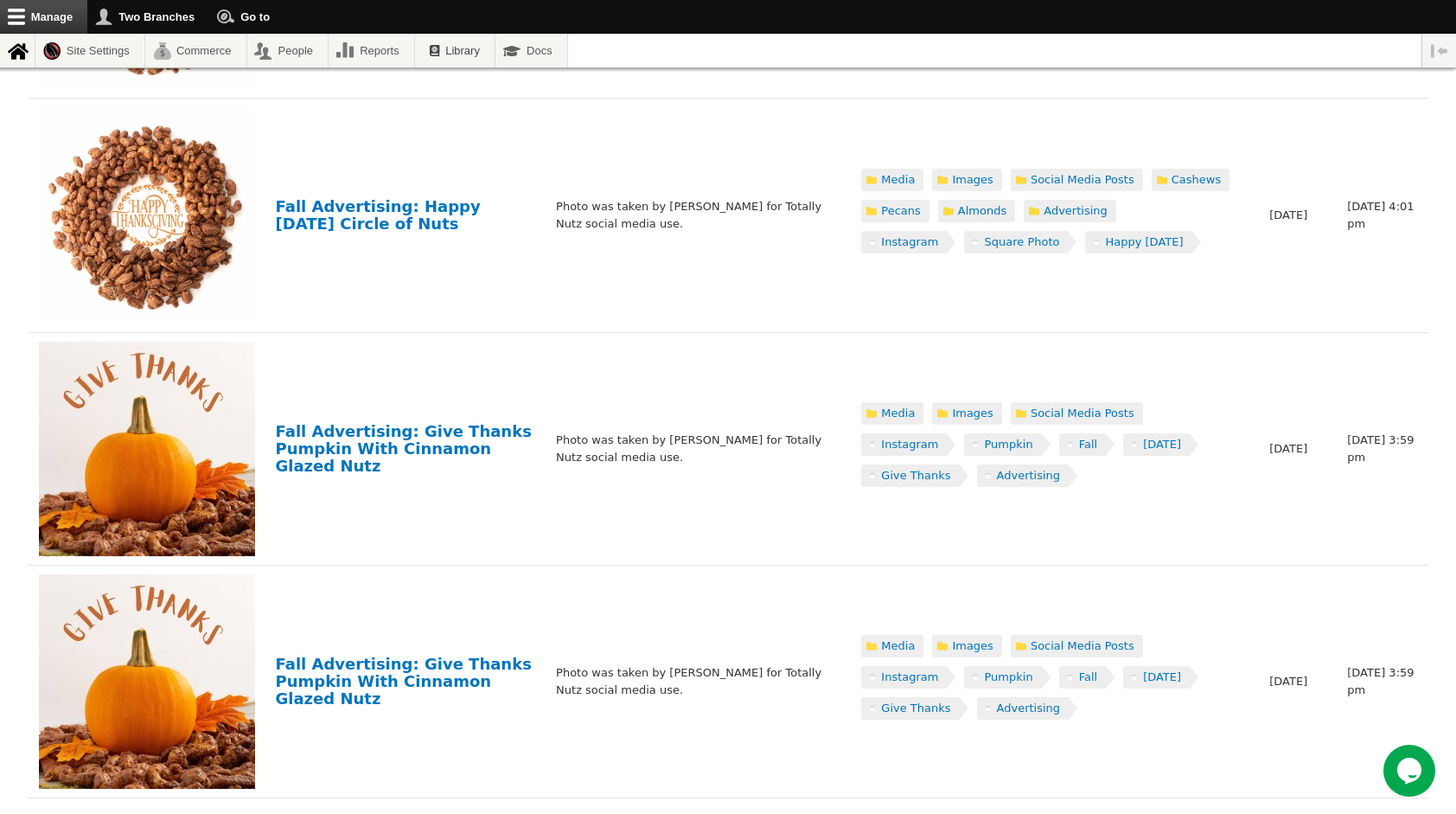
scroll to position [4179, 0]
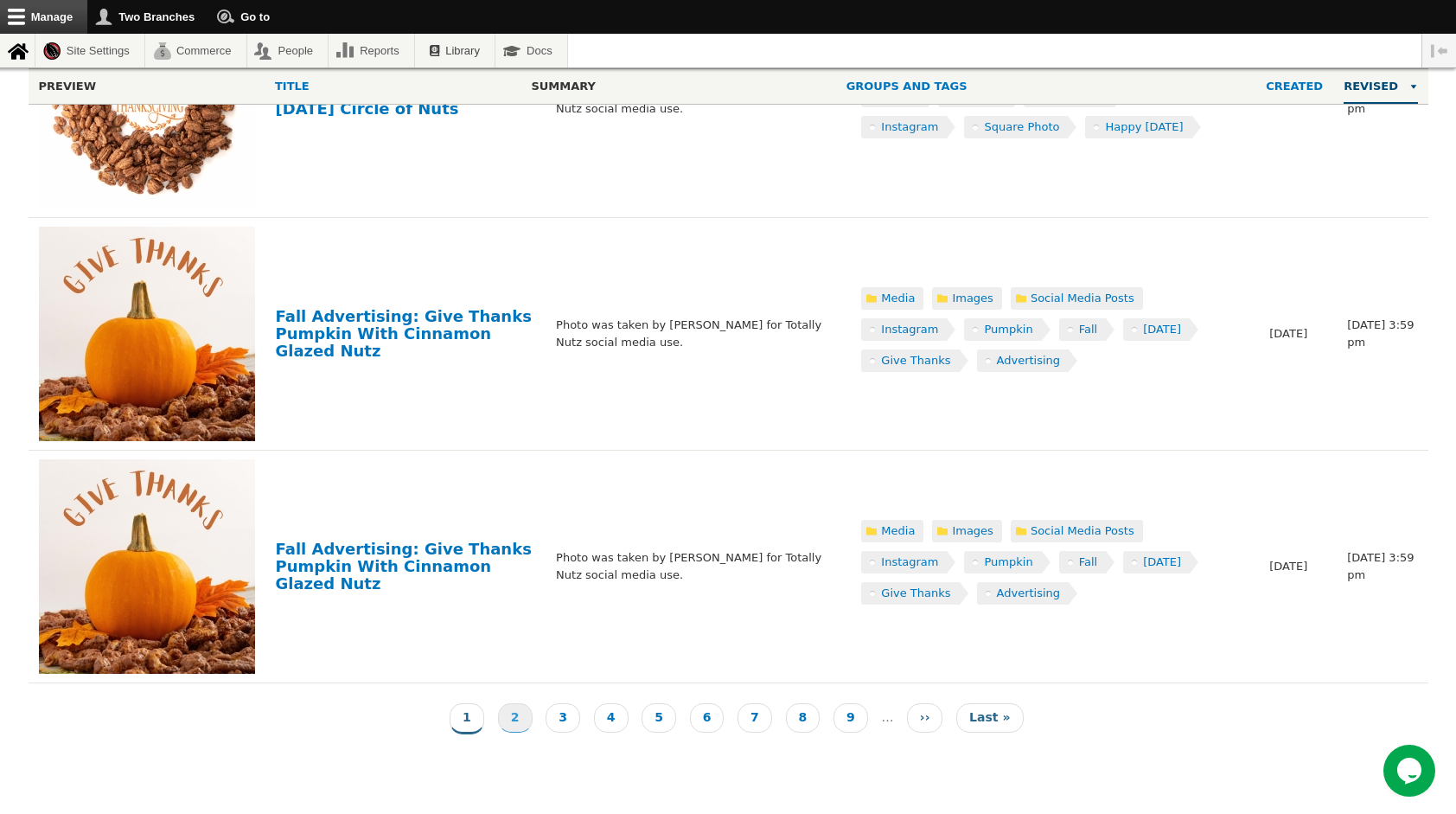
click at [519, 711] on link "Page 2" at bounding box center [515, 717] width 35 height 29
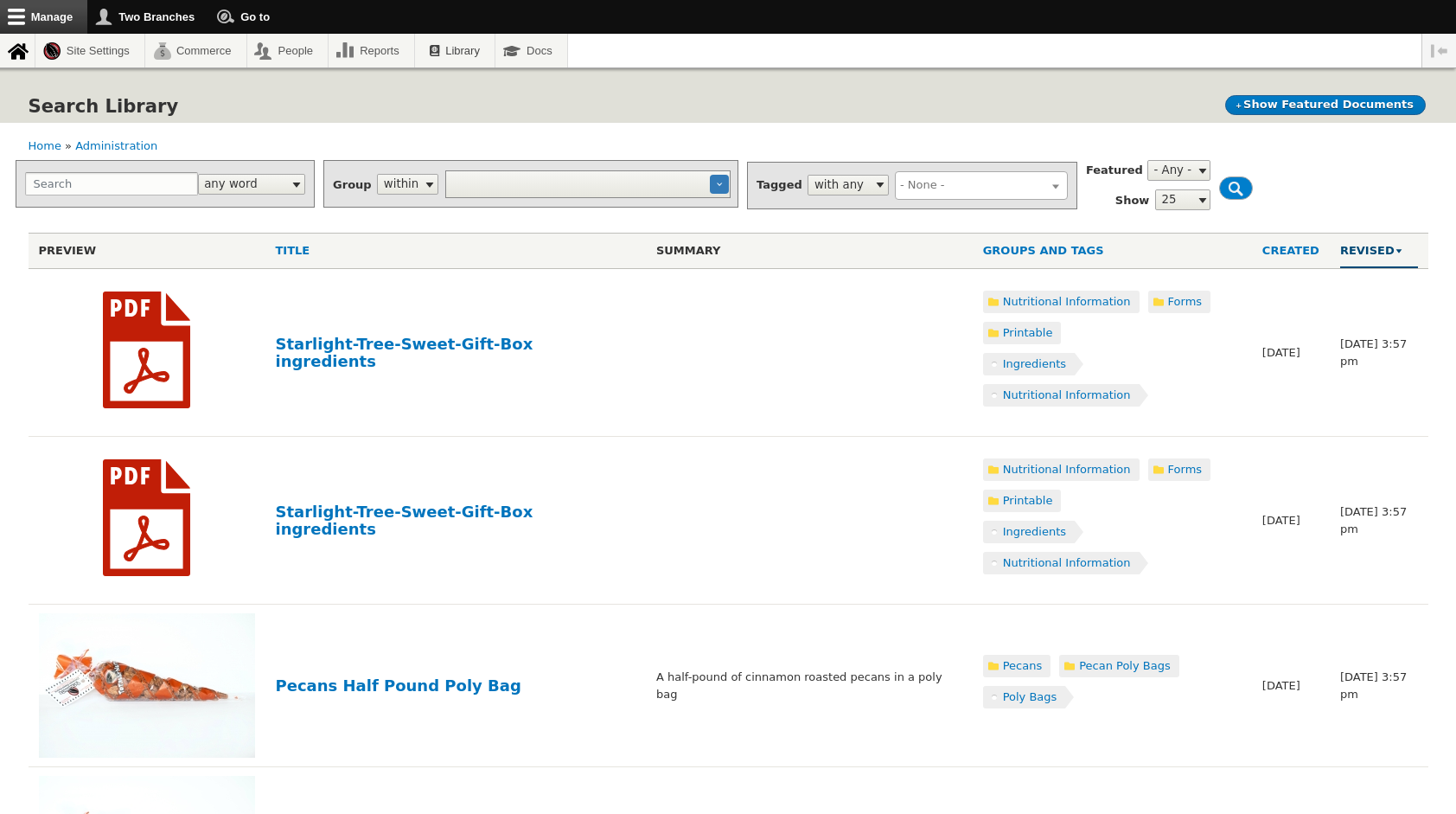
select select
click at [131, 186] on input "Search" at bounding box center [112, 184] width 173 height 24
click button "×" at bounding box center [0, 0] width 0 height 0
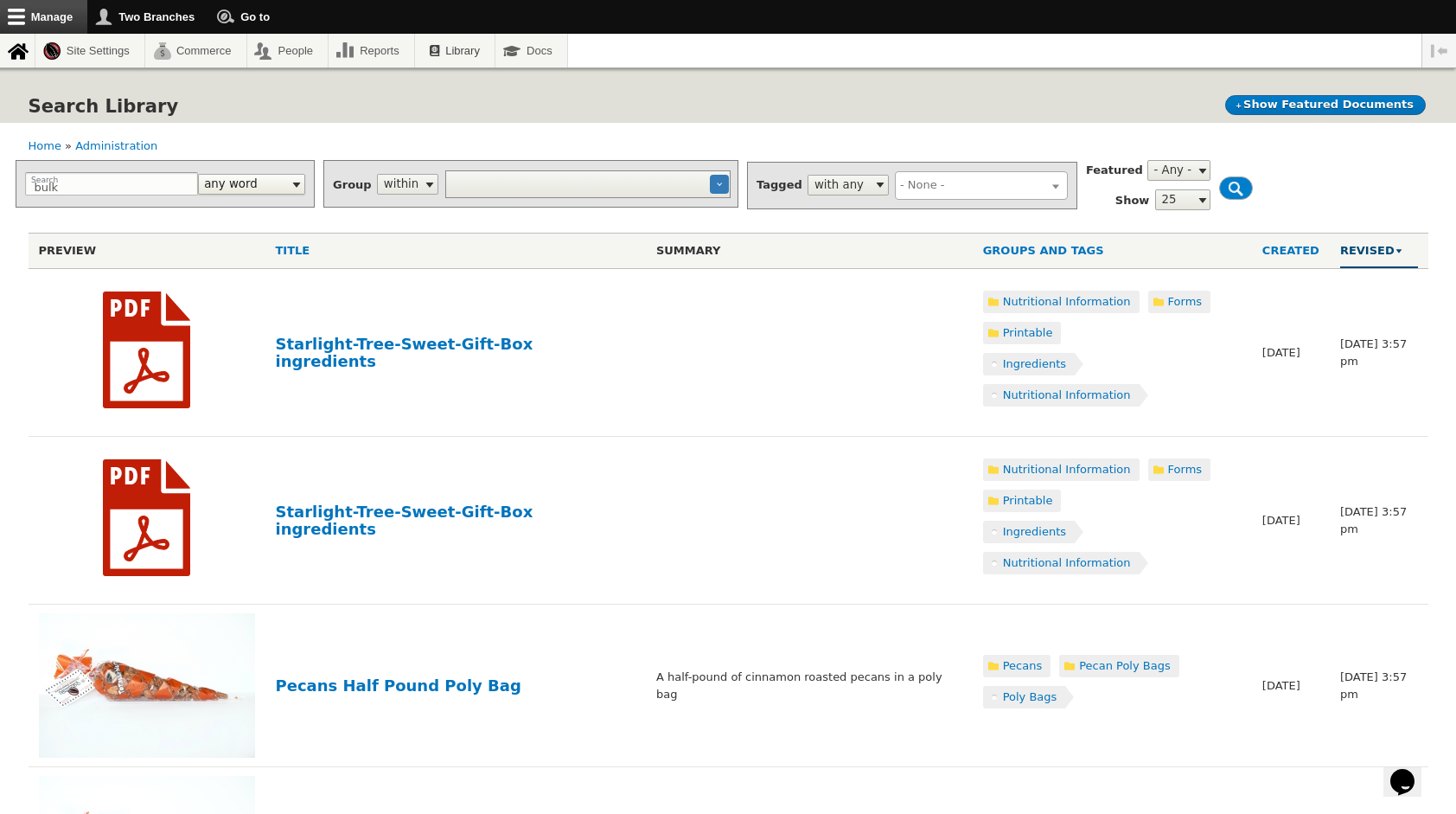
click at [246, 184] on select "short phrase any word all words without words pattern" at bounding box center [251, 185] width 108 height 21
click at [129, 180] on input "bulk" at bounding box center [112, 184] width 173 height 24
type input "bulk pecans"
click button "×" at bounding box center [0, 0] width 0 height 0
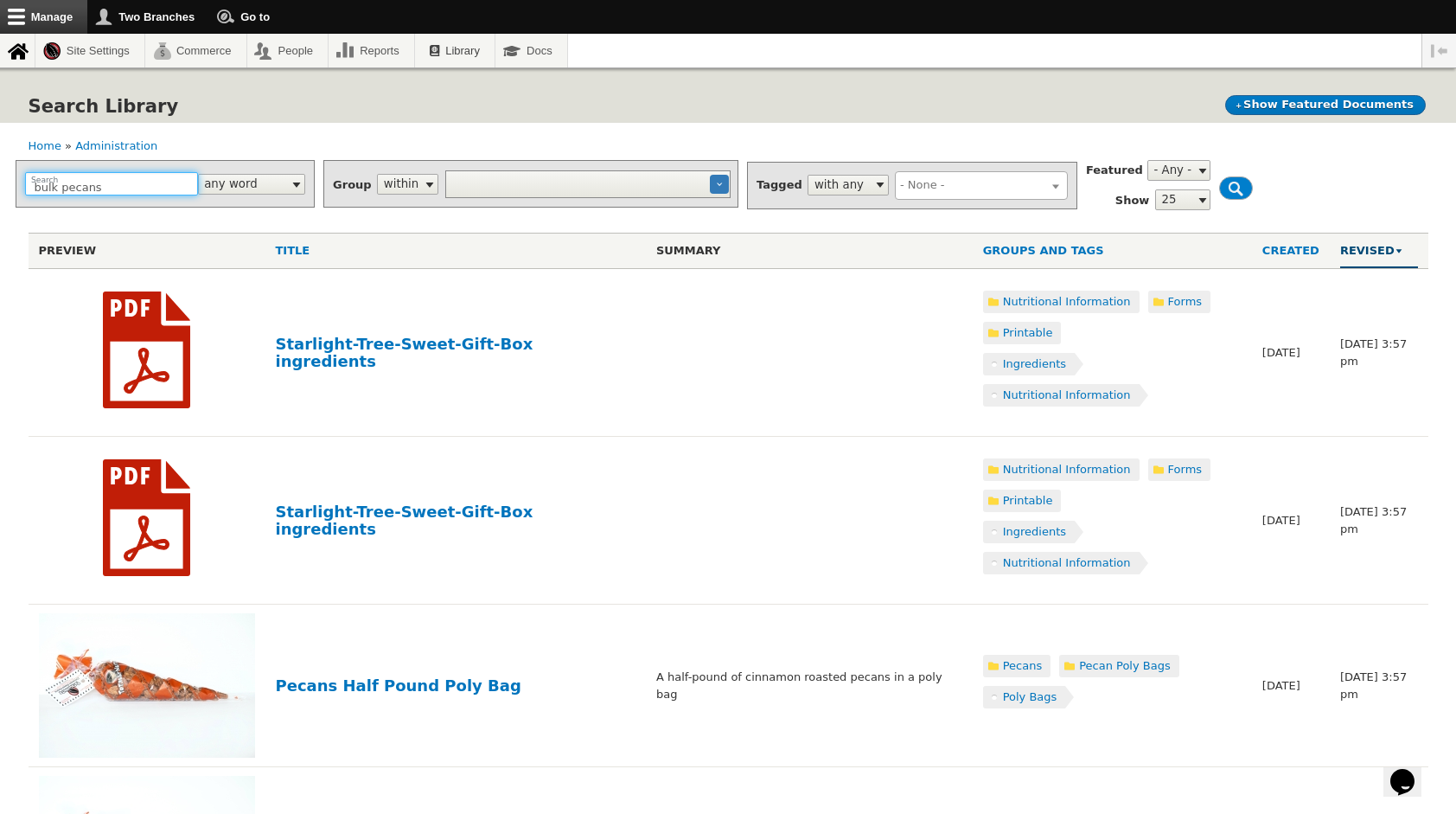
click button "×" at bounding box center [0, 0] width 0 height 0
click at [486, 179] on div "Documents Equipment Maintenance Equipment Specs Event and Product Images Form L…" at bounding box center [588, 184] width 285 height 27
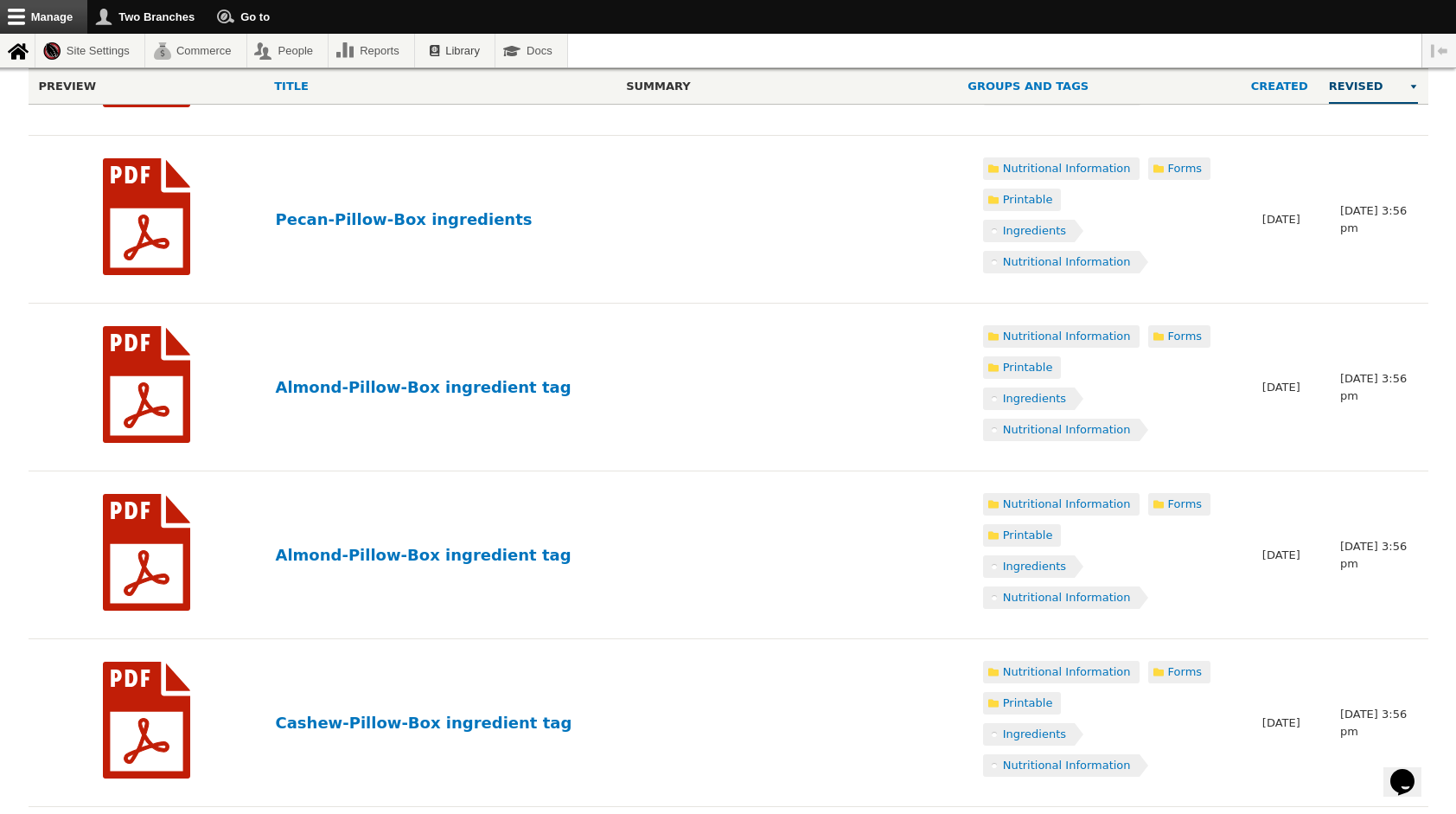
scroll to position [3801, 0]
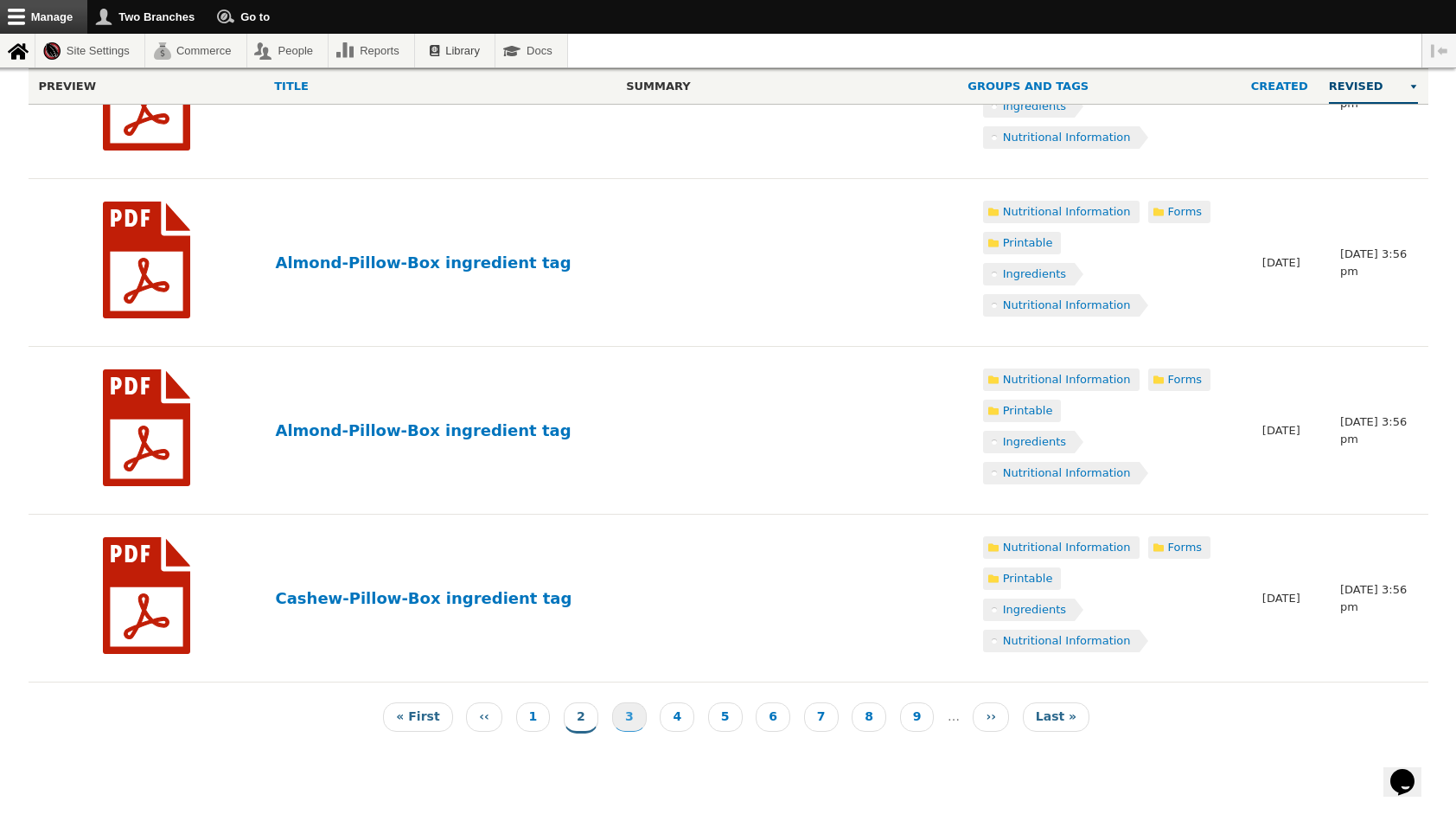
click at [633, 708] on link "Page 3" at bounding box center [629, 716] width 35 height 29
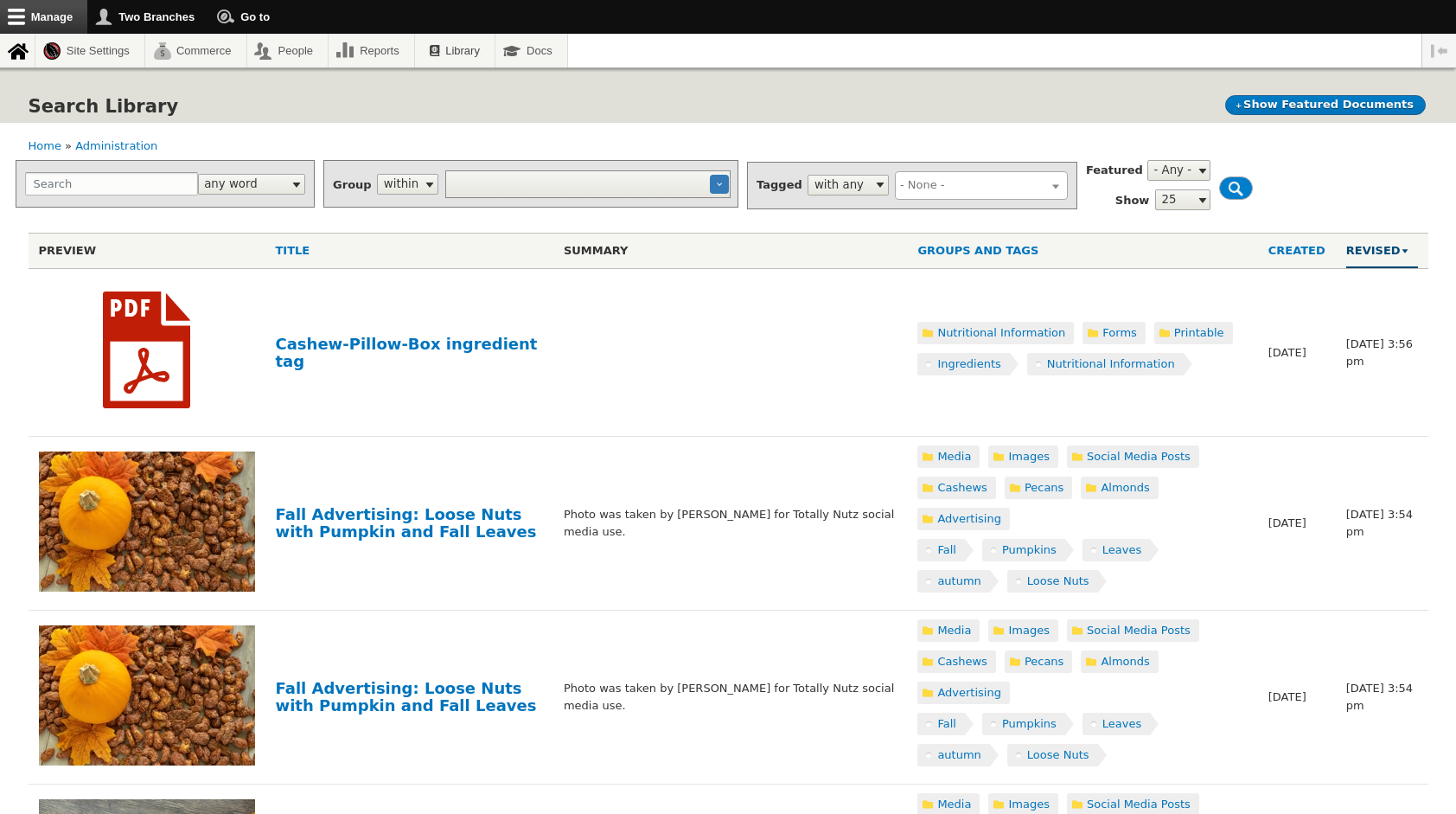
select select
click at [159, 523] on img at bounding box center [147, 521] width 217 height 140
click at [315, 513] on link "Fall Advertising: Loose Nuts with Pumpkin and Fall Leaves" at bounding box center [406, 523] width 261 height 36
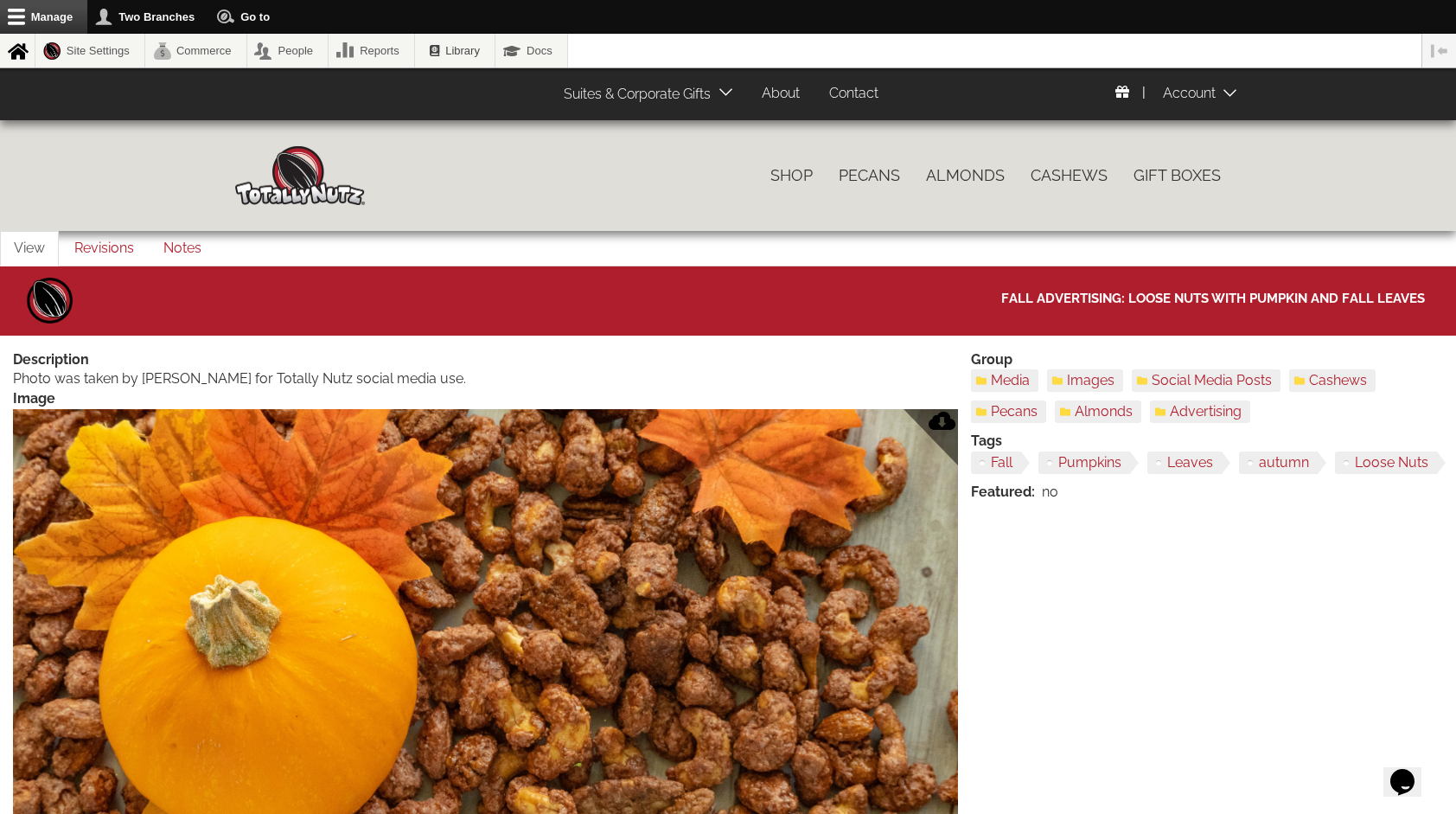
click at [649, 575] on img at bounding box center [485, 716] width 945 height 614
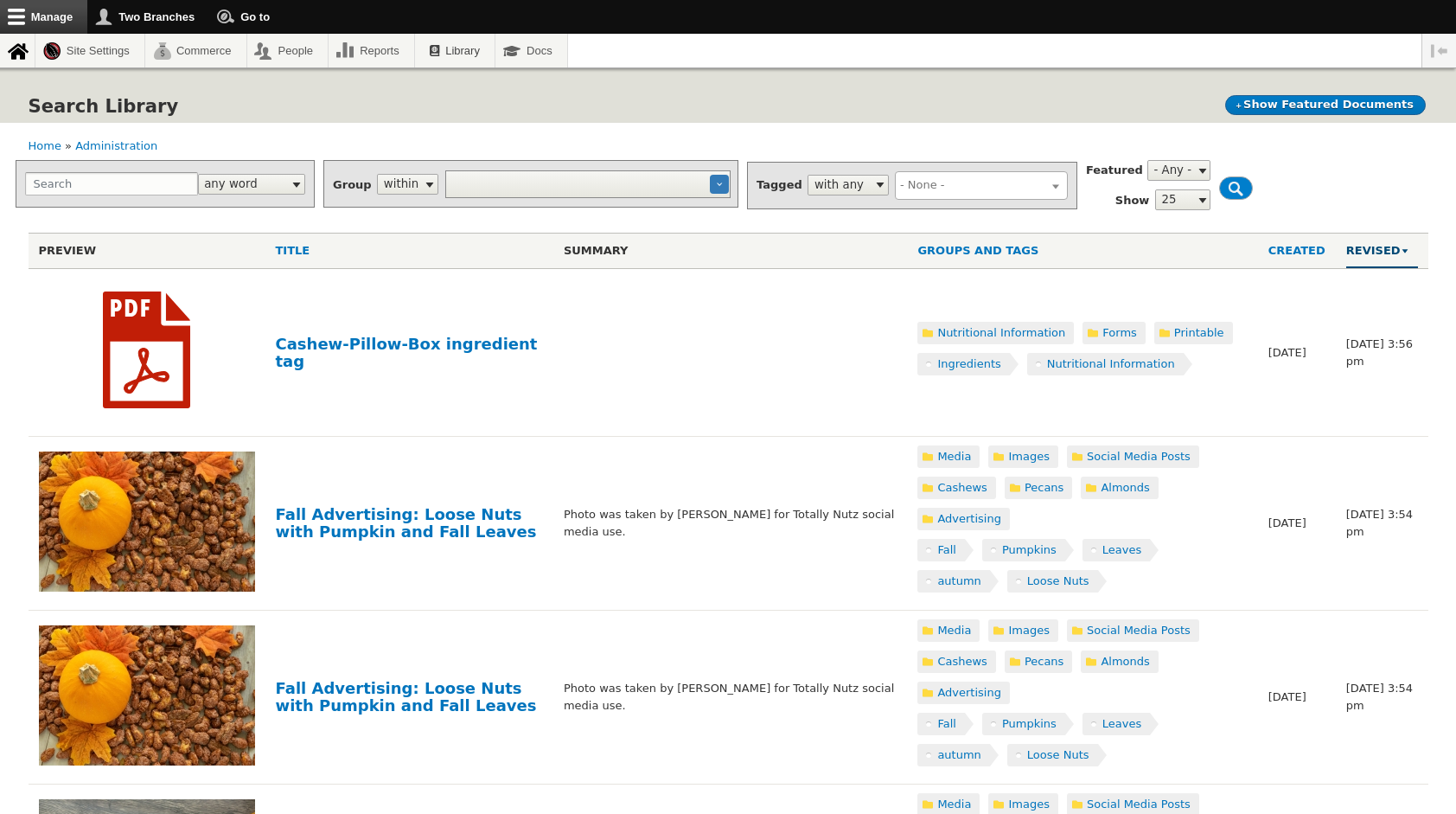
select select
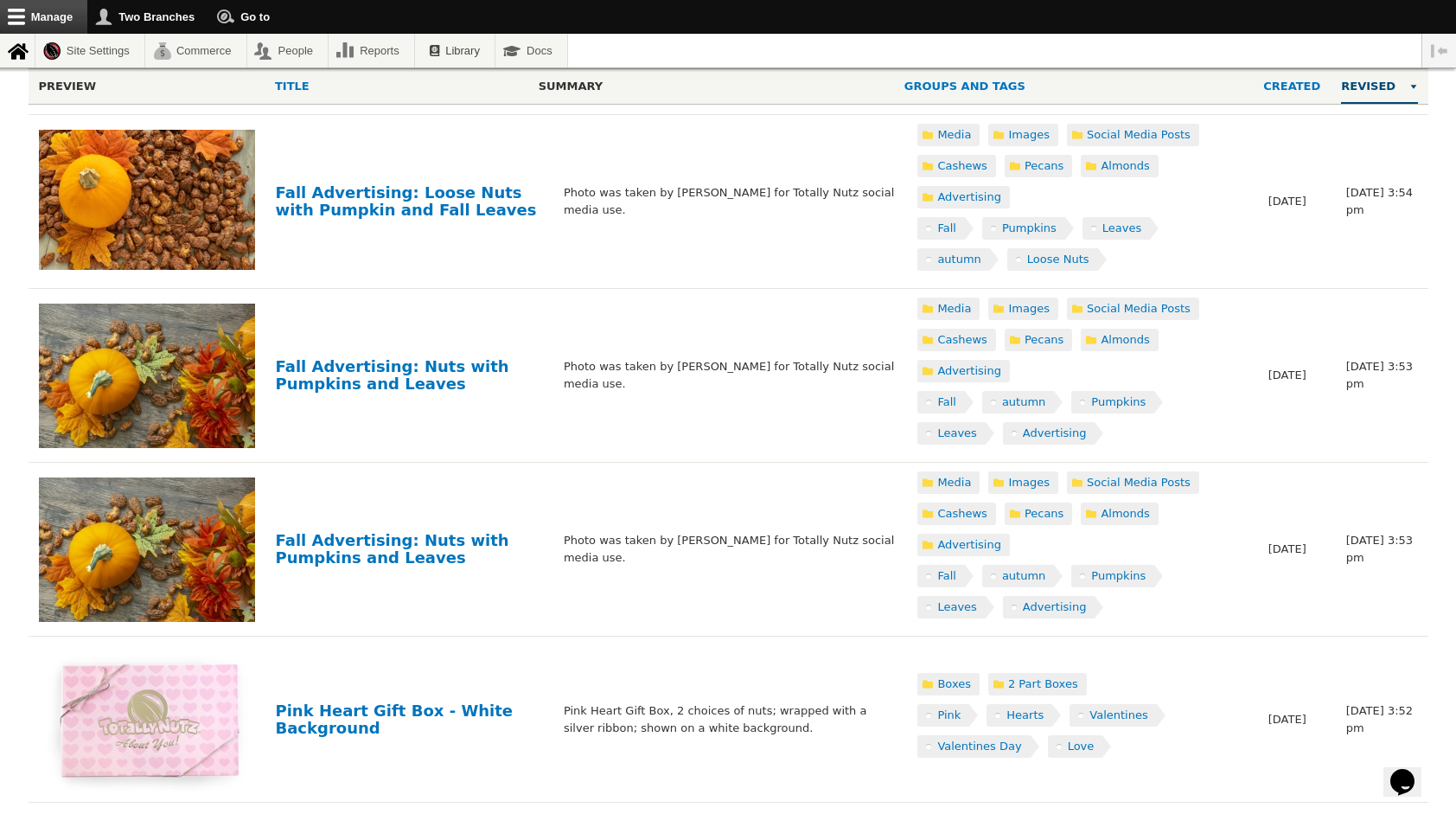
scroll to position [502, 0]
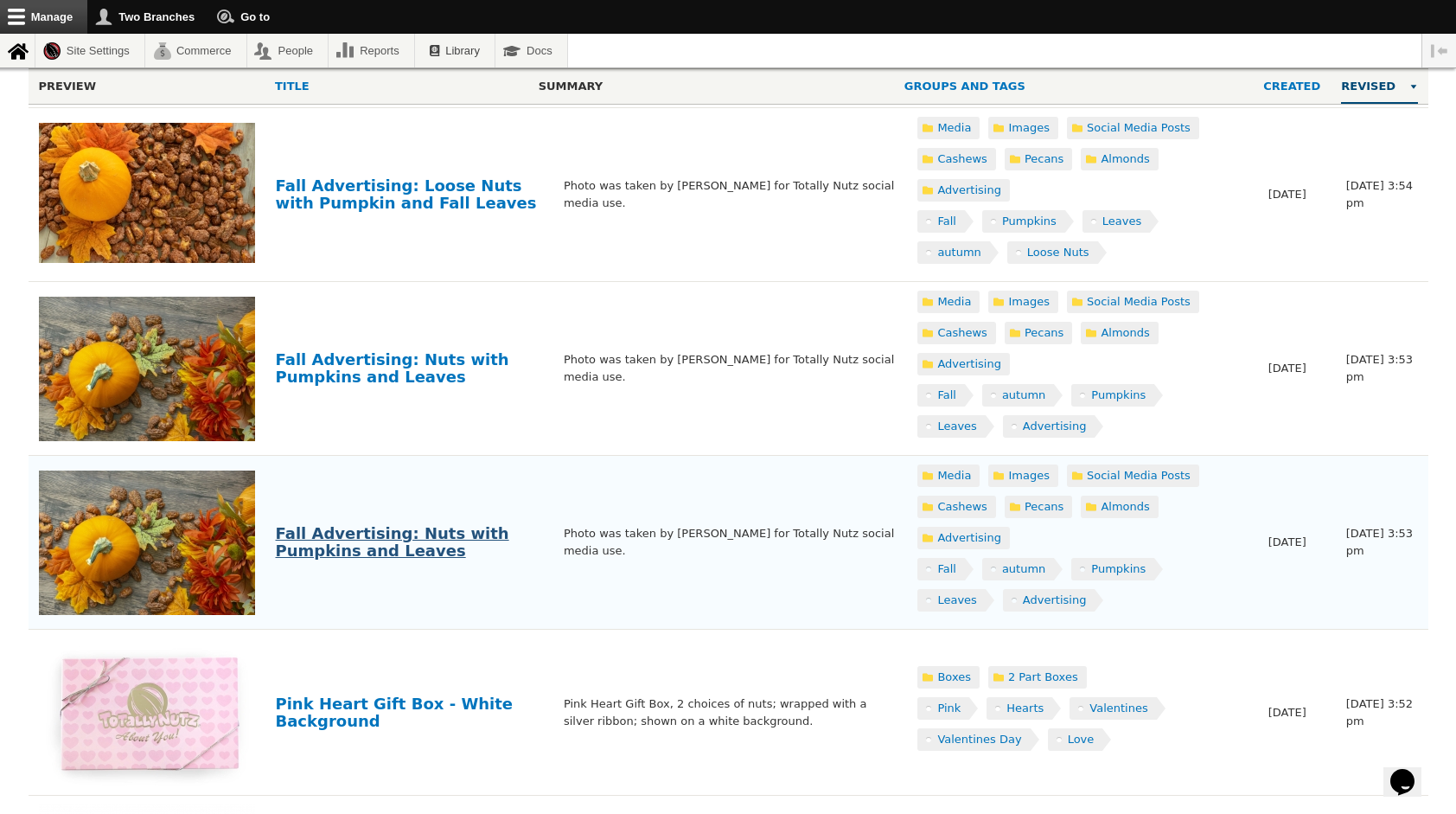
click at [427, 544] on link "Fall Advertising: Nuts with Pumpkins and Leaves" at bounding box center [393, 542] width 234 height 36
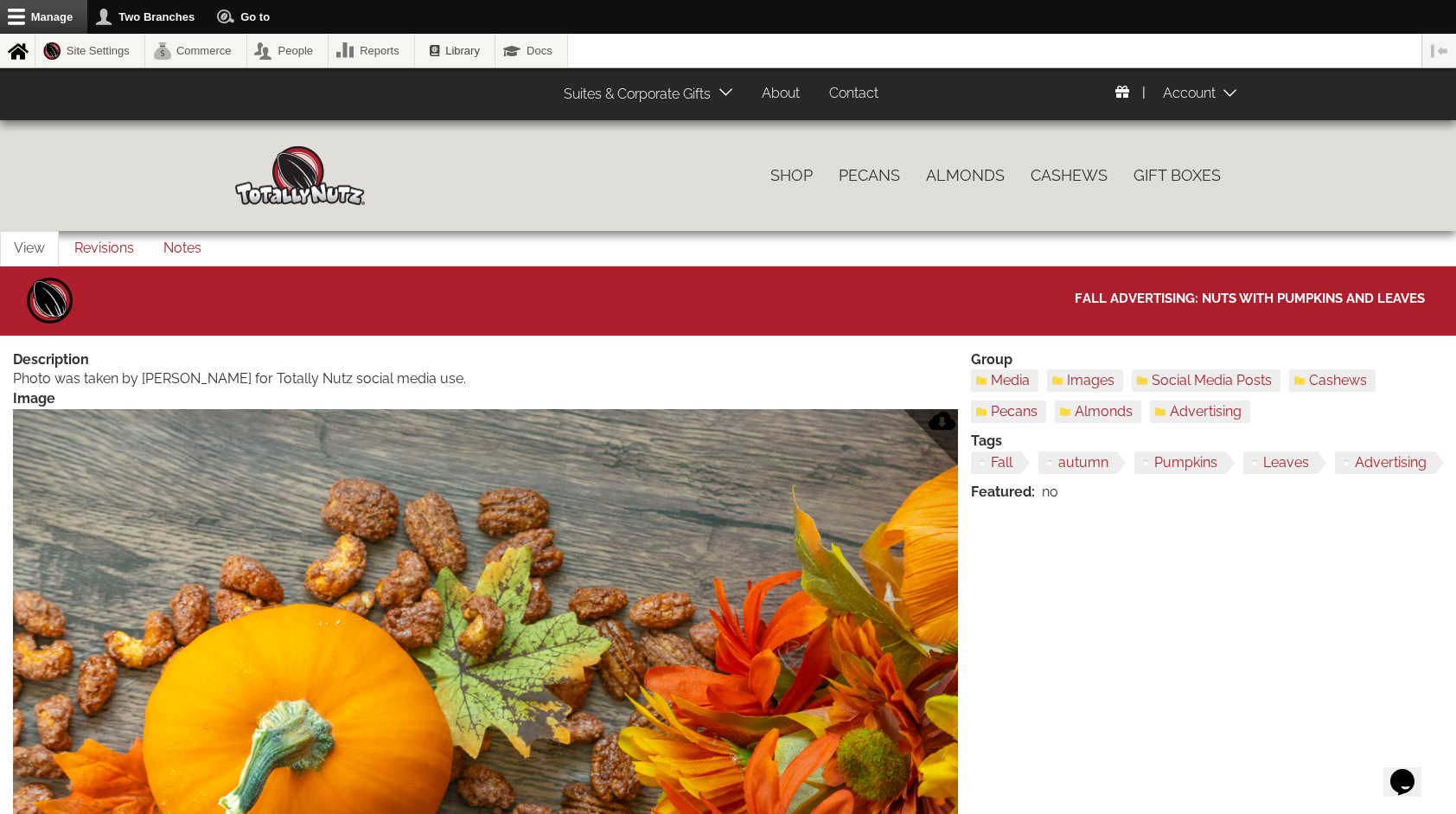
click at [724, 511] on img at bounding box center [485, 724] width 945 height 629
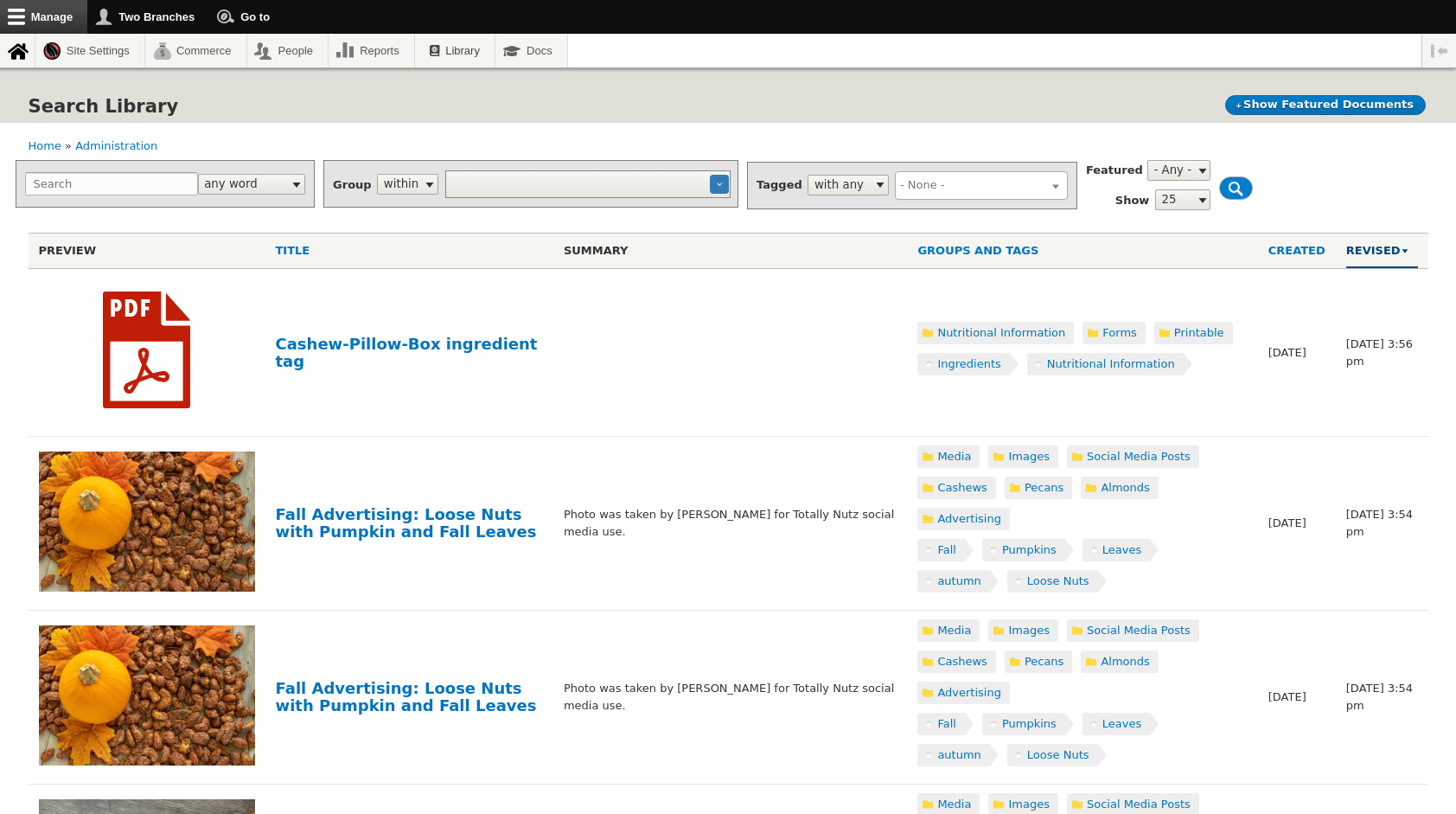
select select
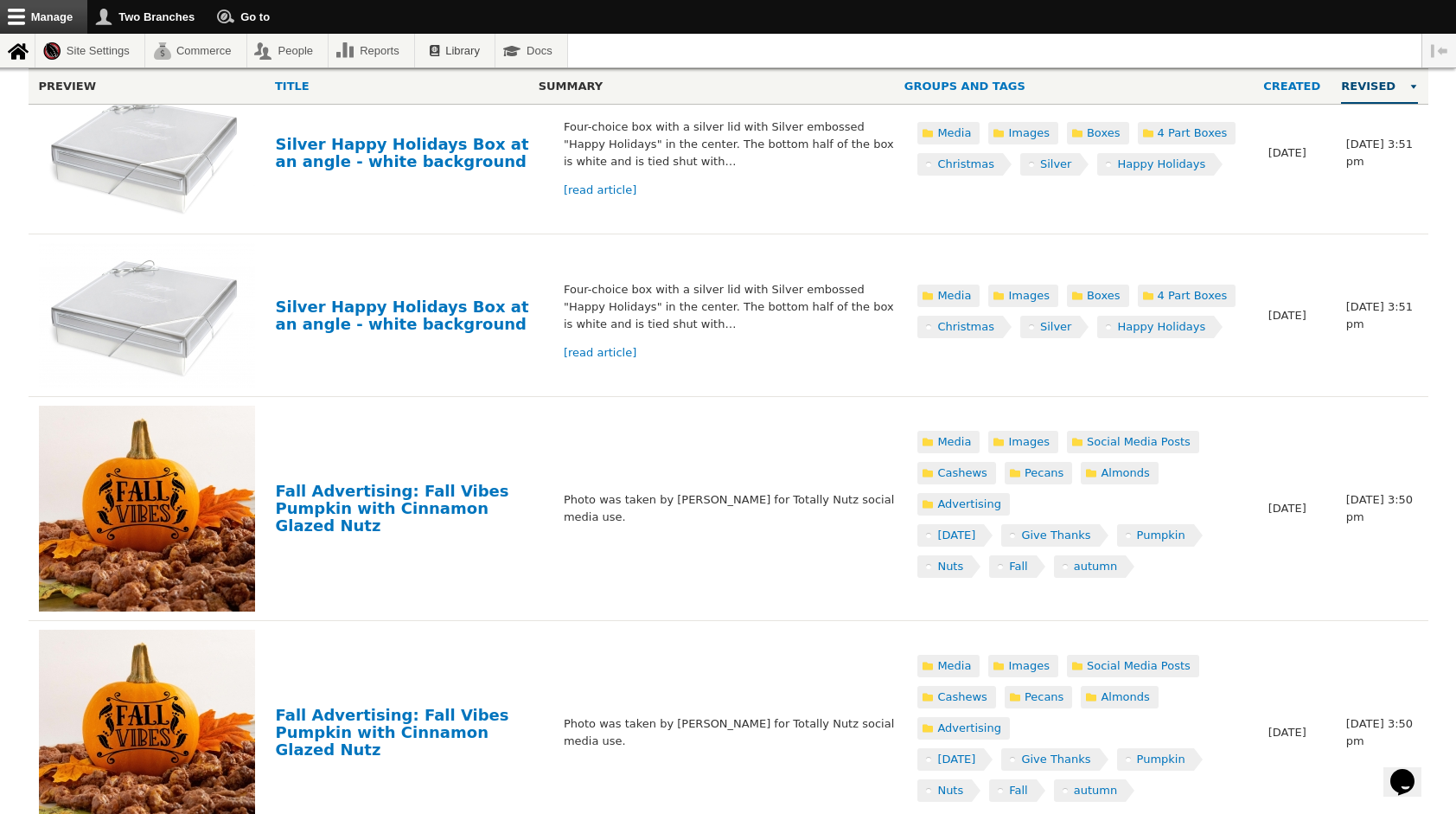
scroll to position [2431, 0]
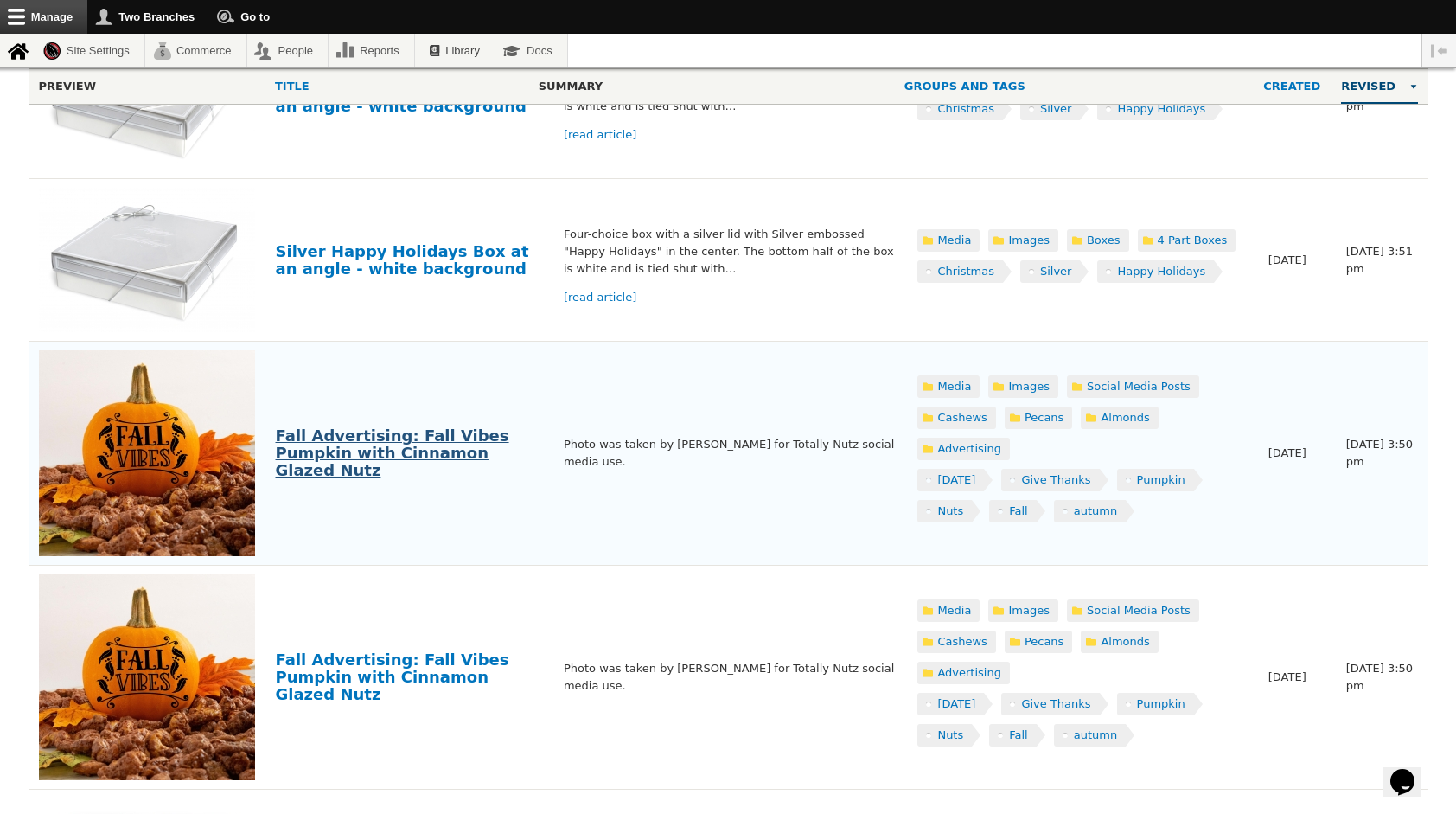
click at [324, 451] on link "Fall Advertising: Fall Vibes Pumpkin with Cinnamon Glazed Nutz" at bounding box center [393, 453] width 234 height 53
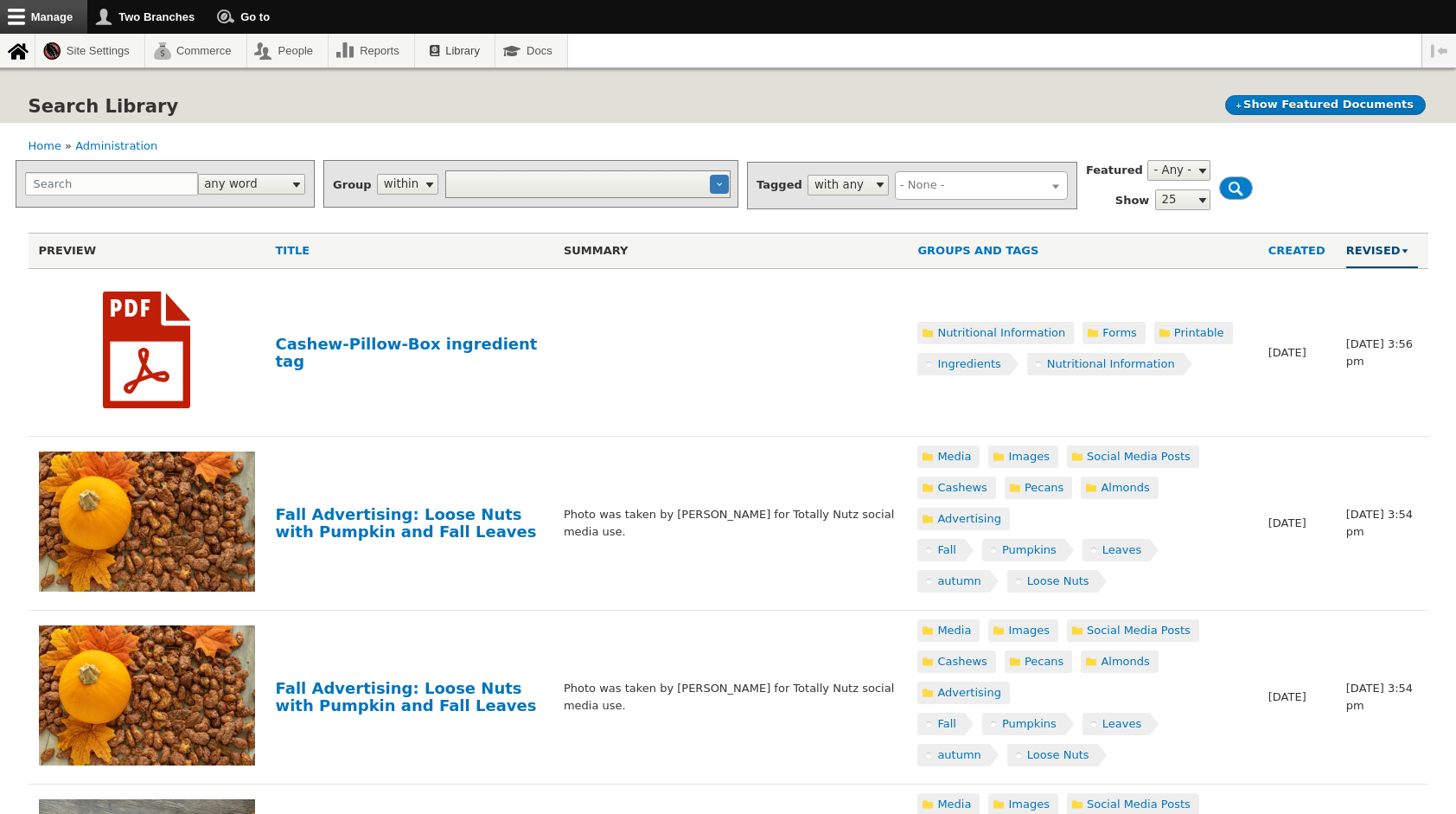
select select
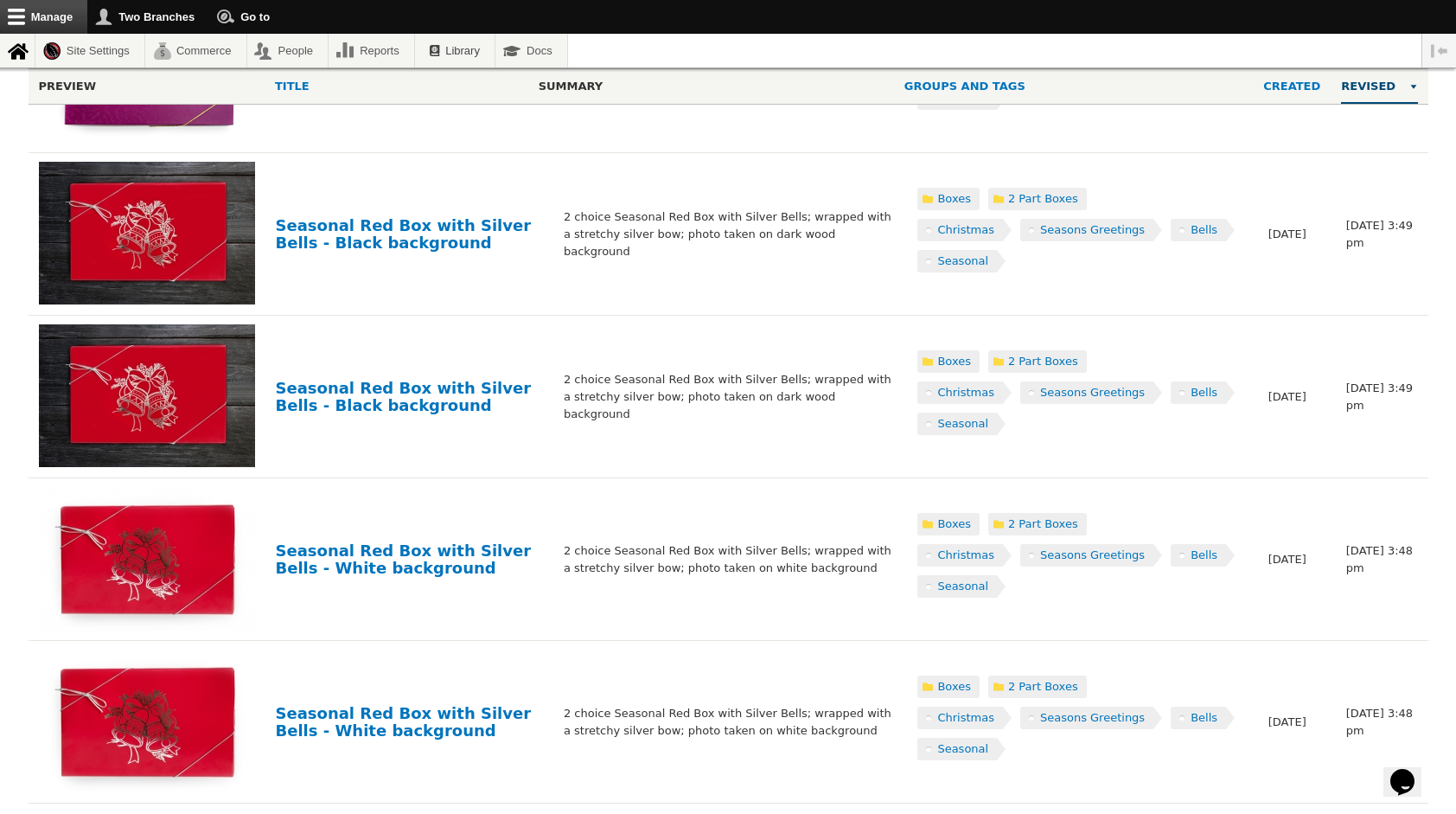
scroll to position [3839, 0]
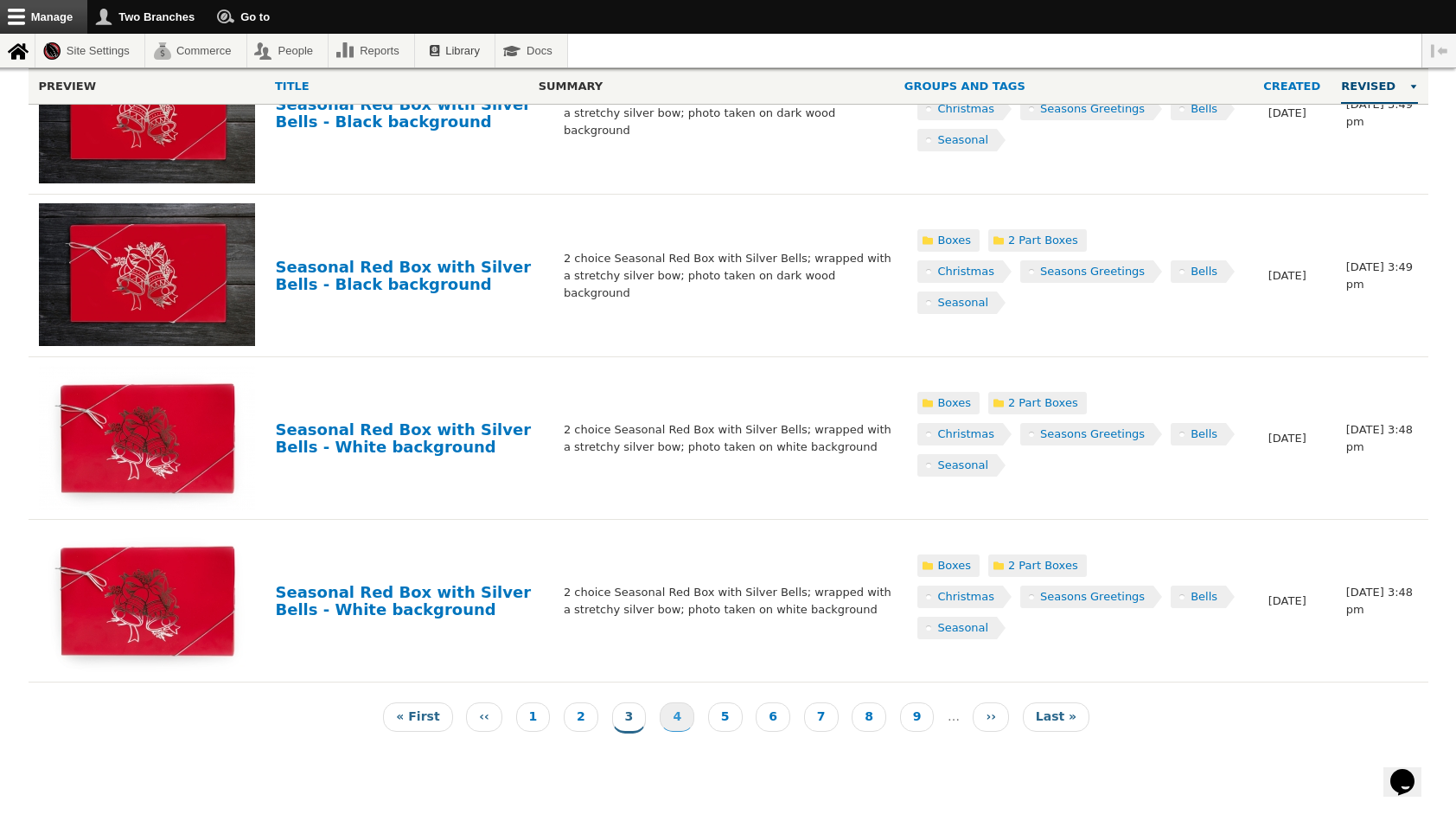
click at [671, 710] on link "Page 4" at bounding box center [677, 716] width 35 height 29
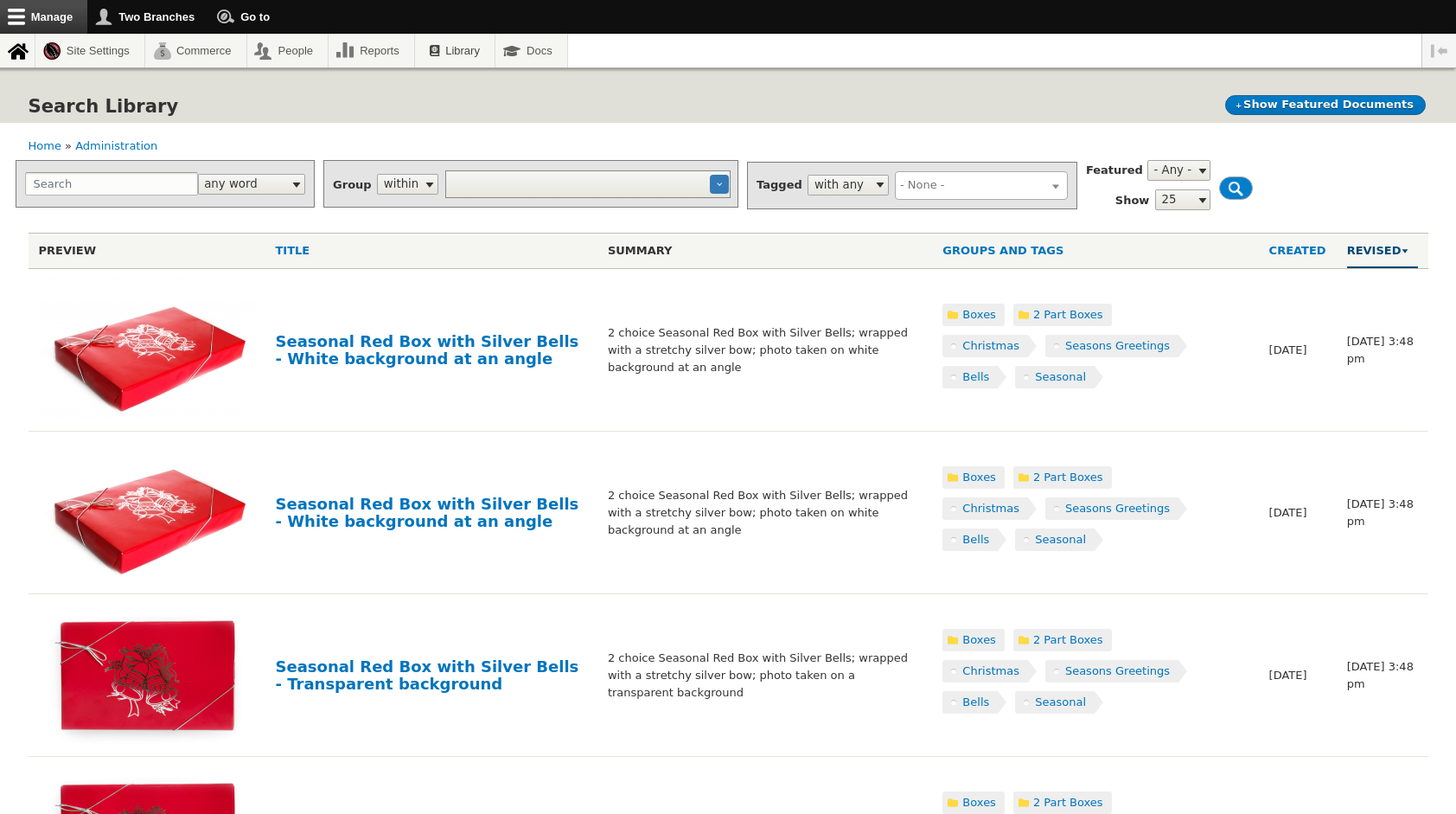
select select
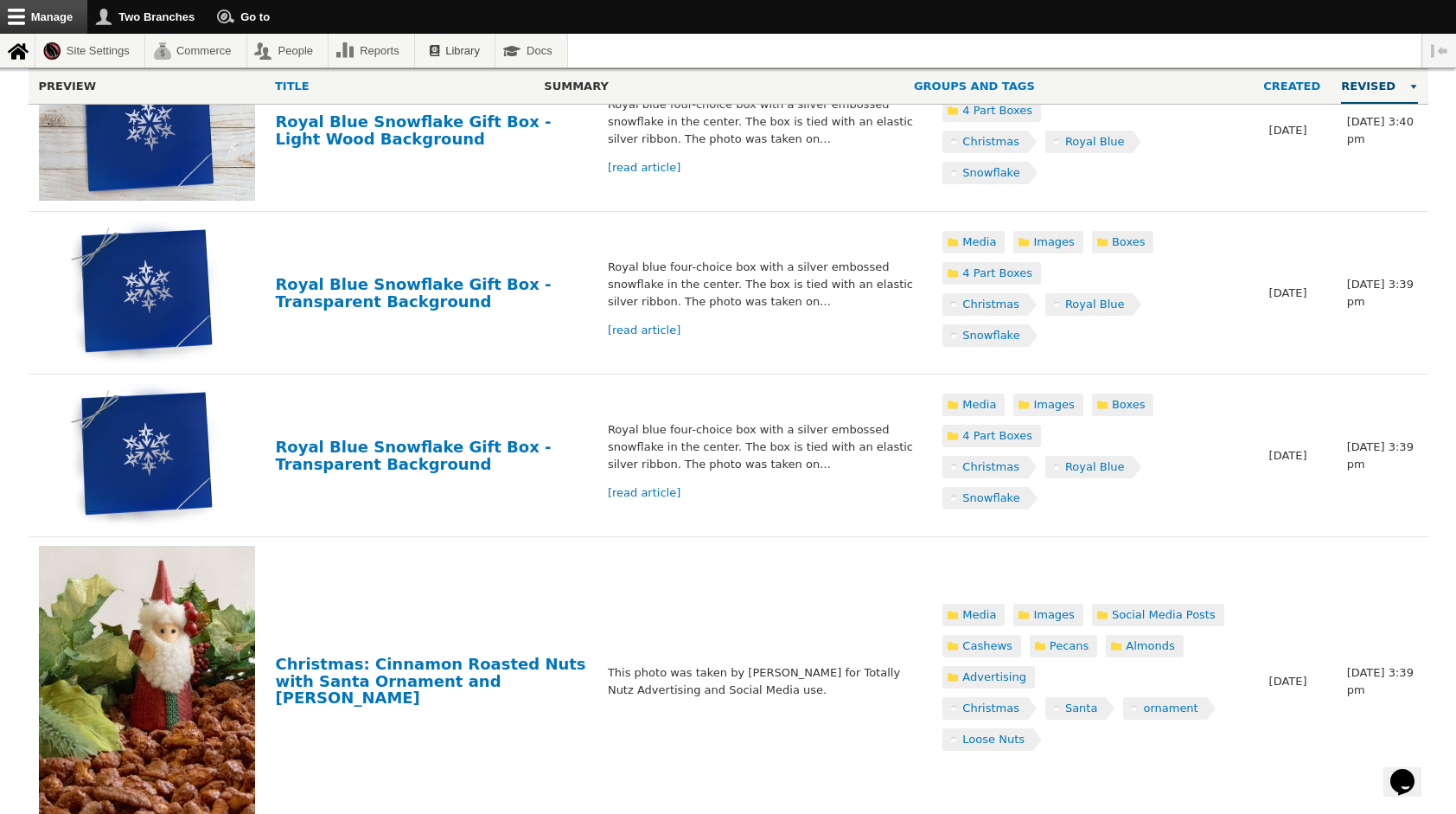
scroll to position [3709, 0]
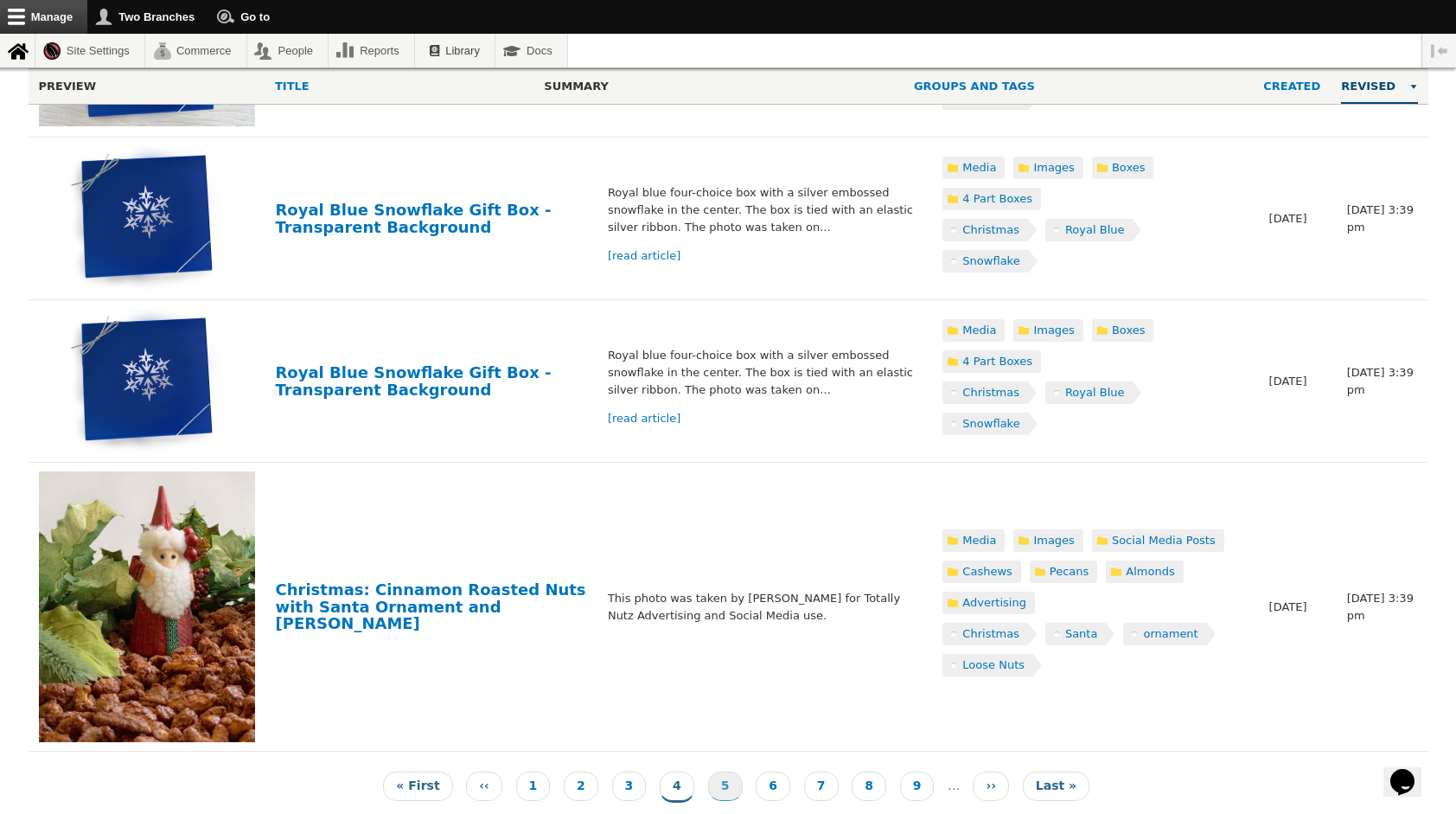
click at [709, 778] on link "Page 5" at bounding box center [725, 786] width 35 height 29
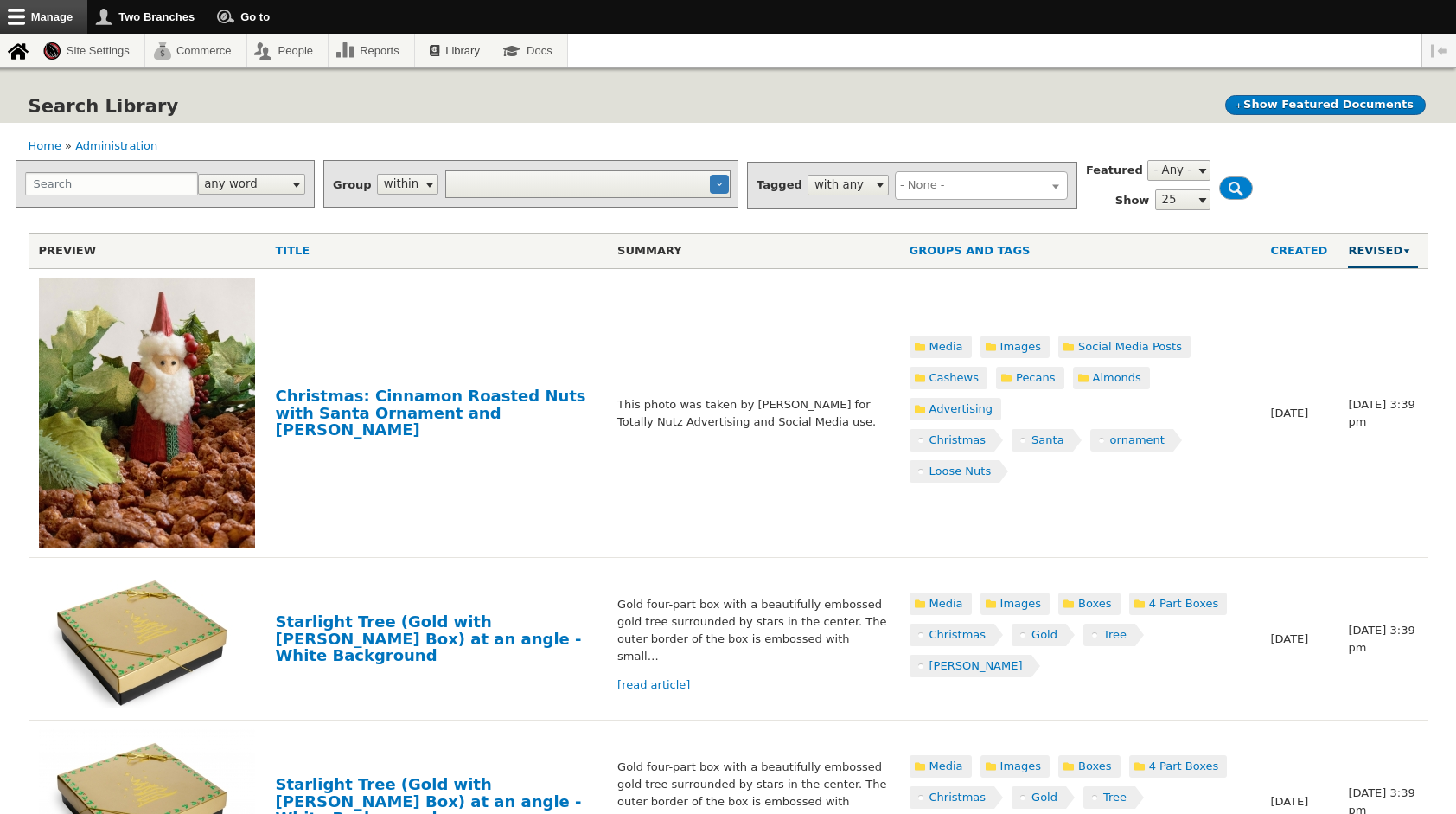
select select
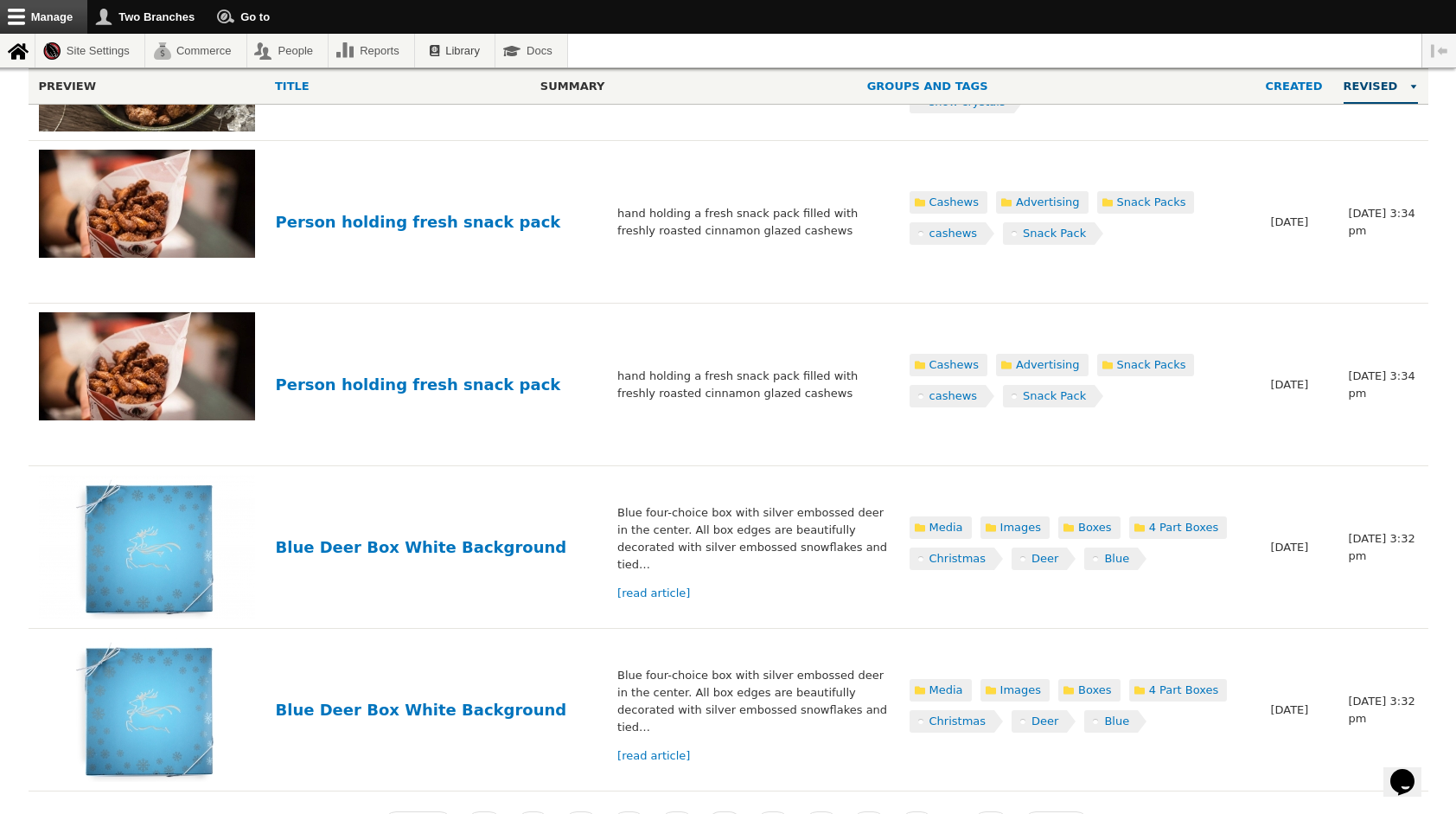
scroll to position [3915, 0]
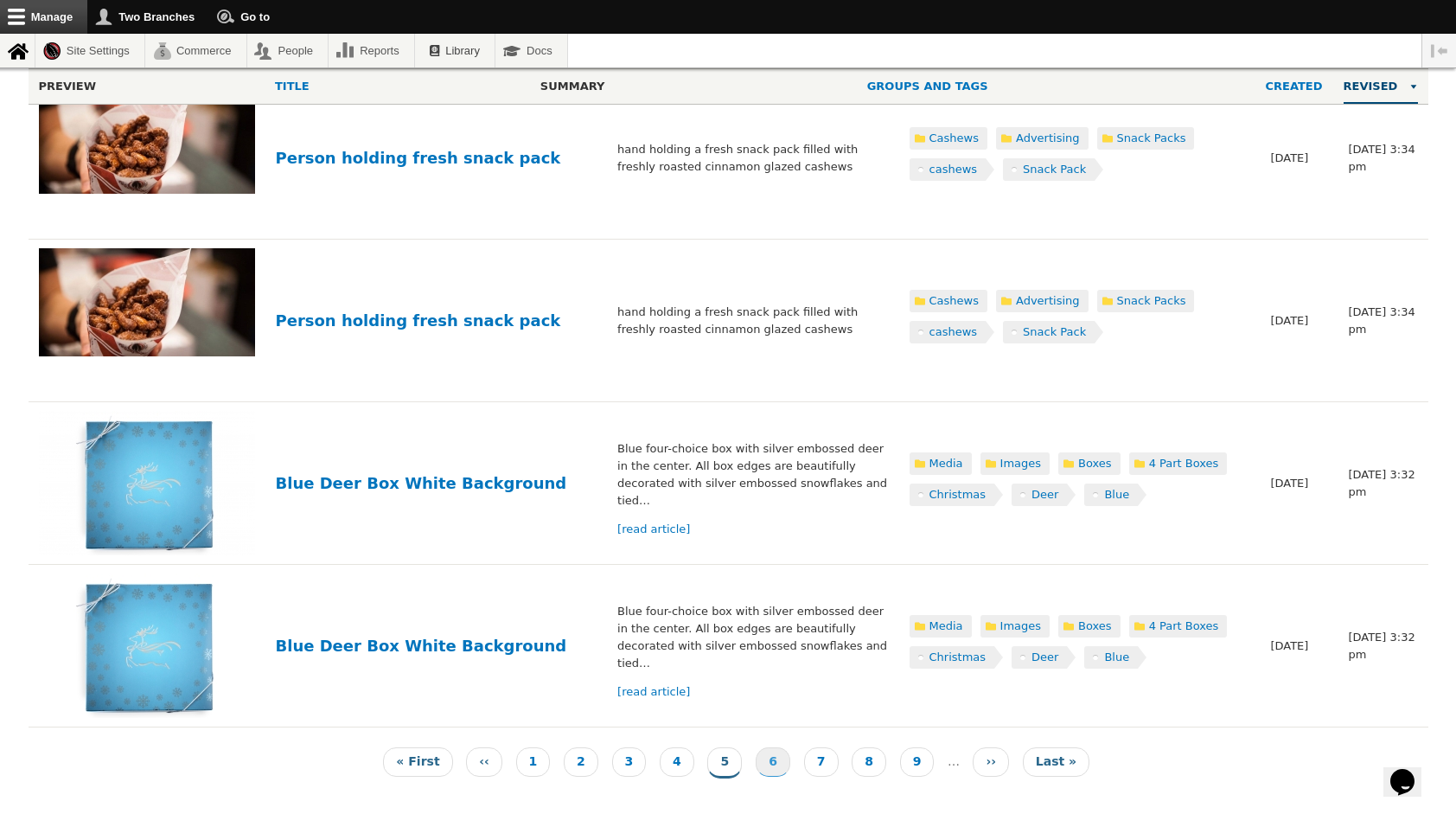
click at [759, 747] on link "Page 6" at bounding box center [772, 761] width 35 height 29
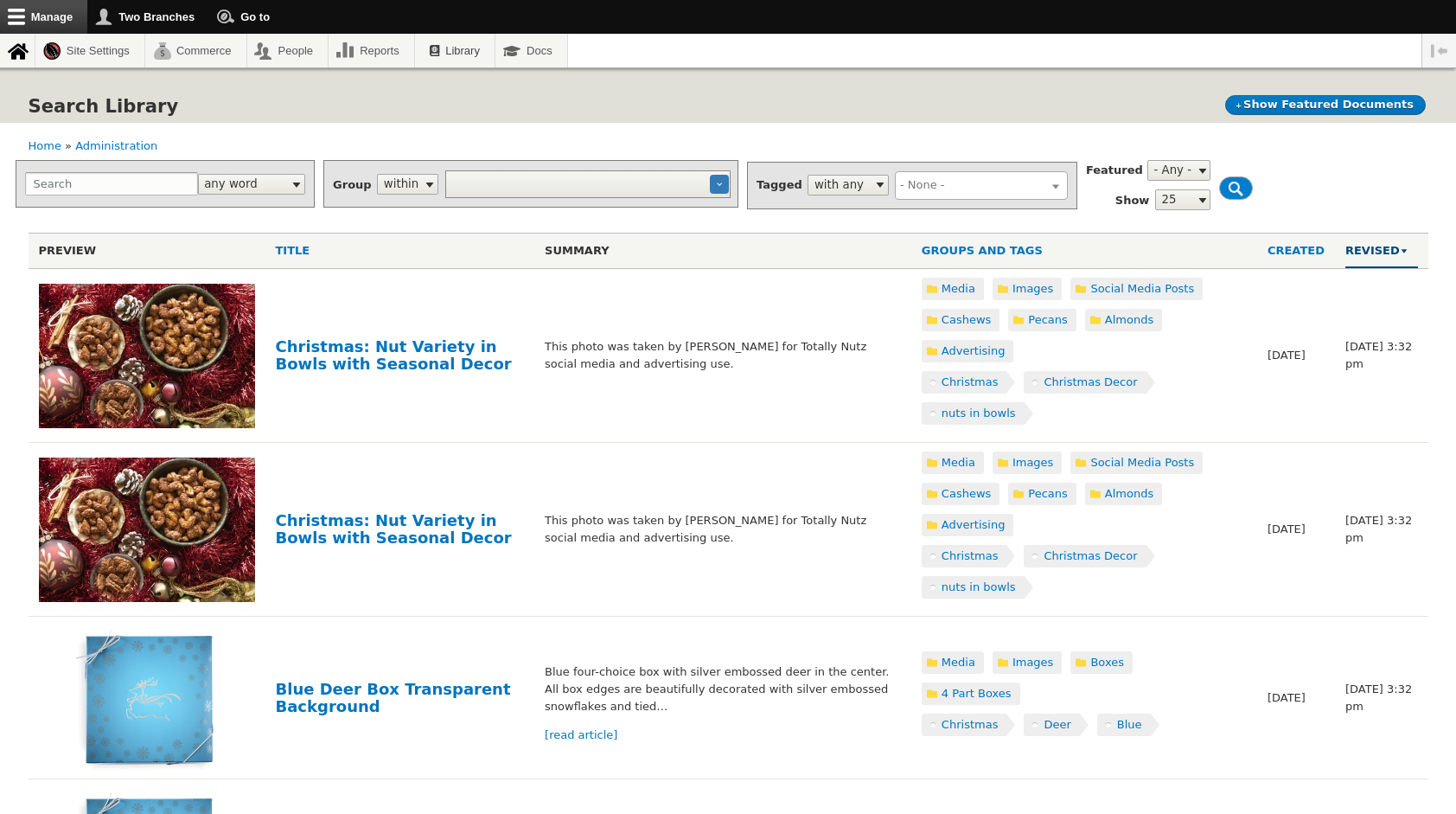
select select
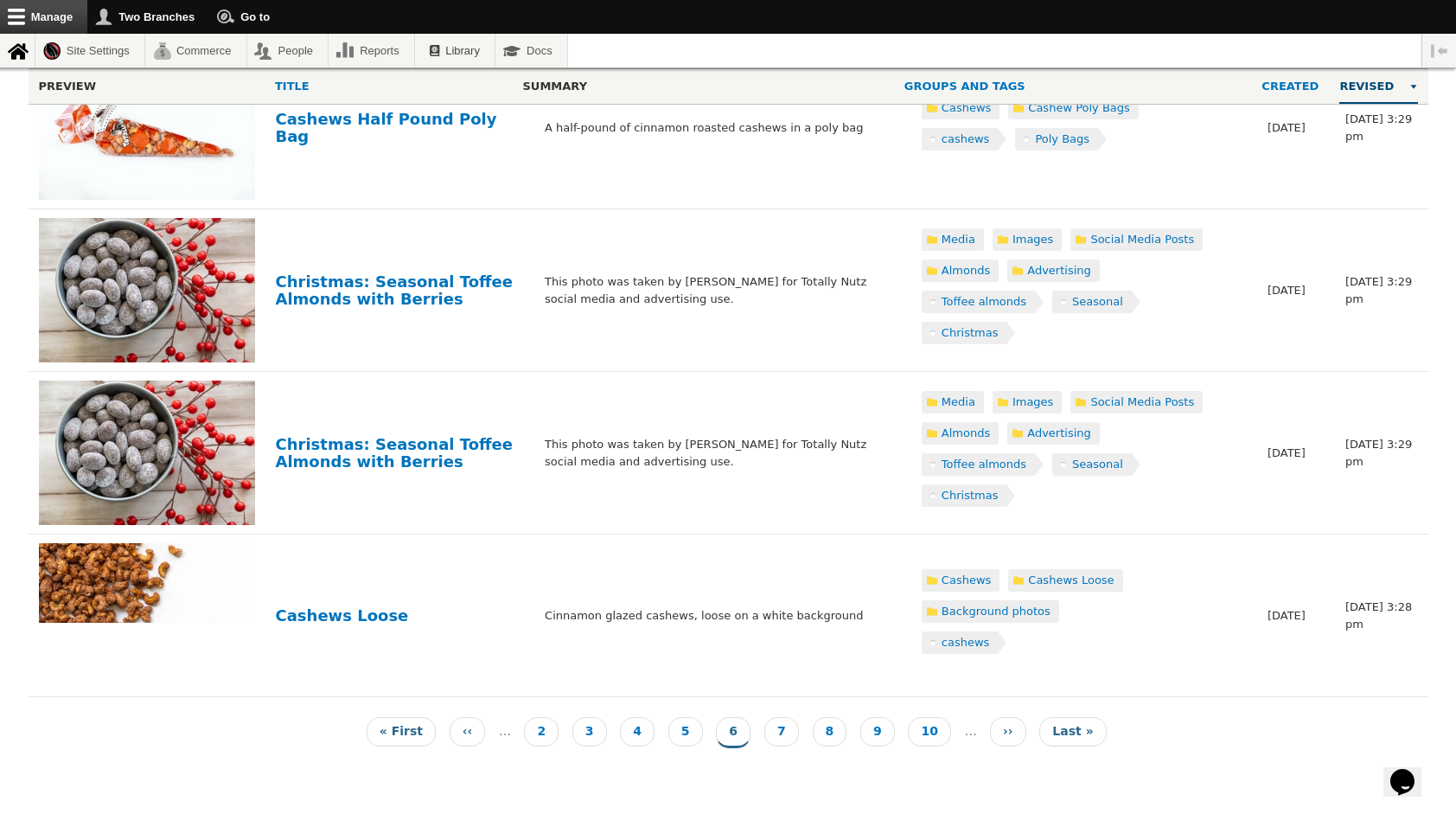
scroll to position [3989, 0]
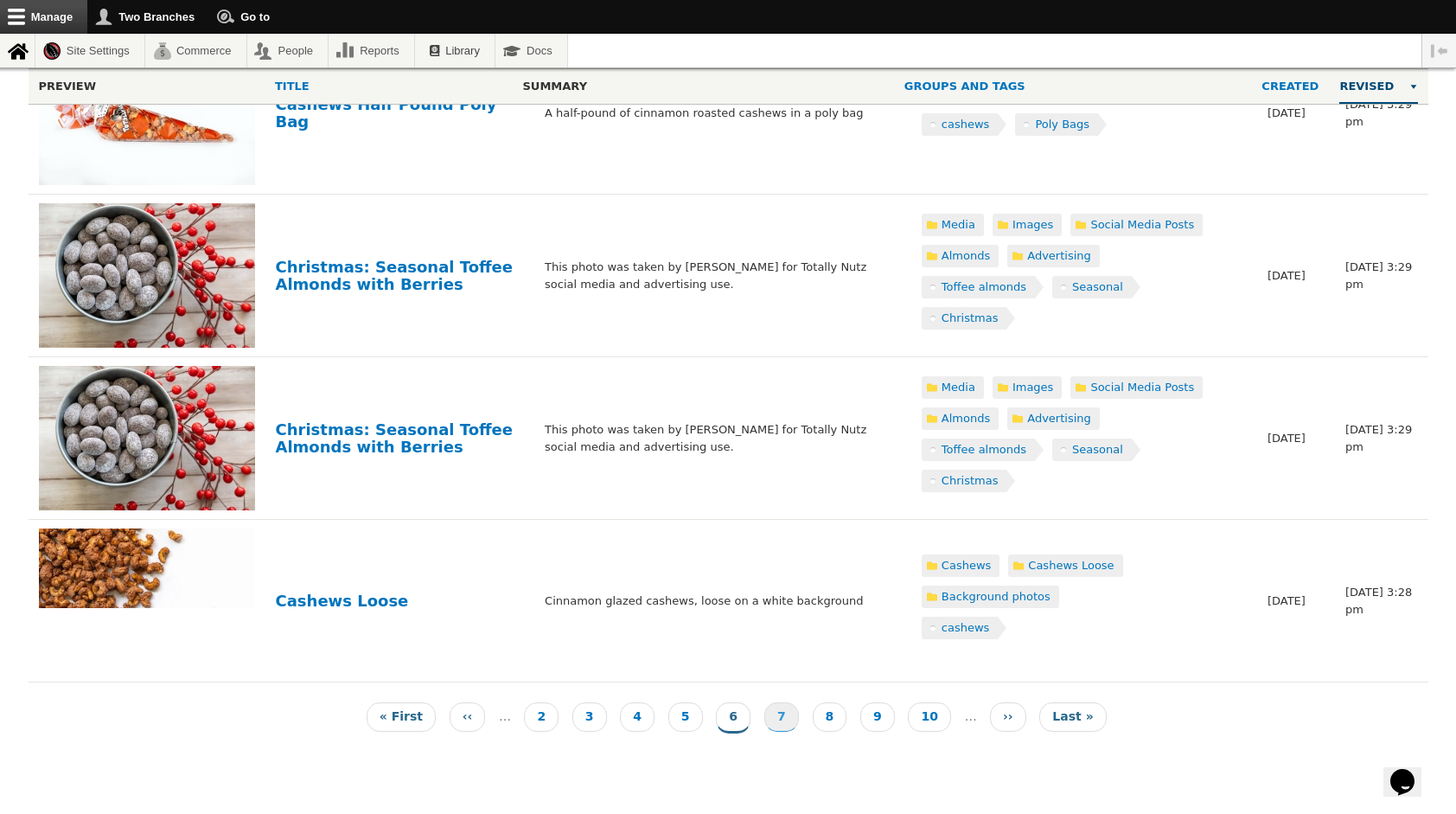
click at [786, 716] on link "Page 7" at bounding box center [782, 716] width 35 height 29
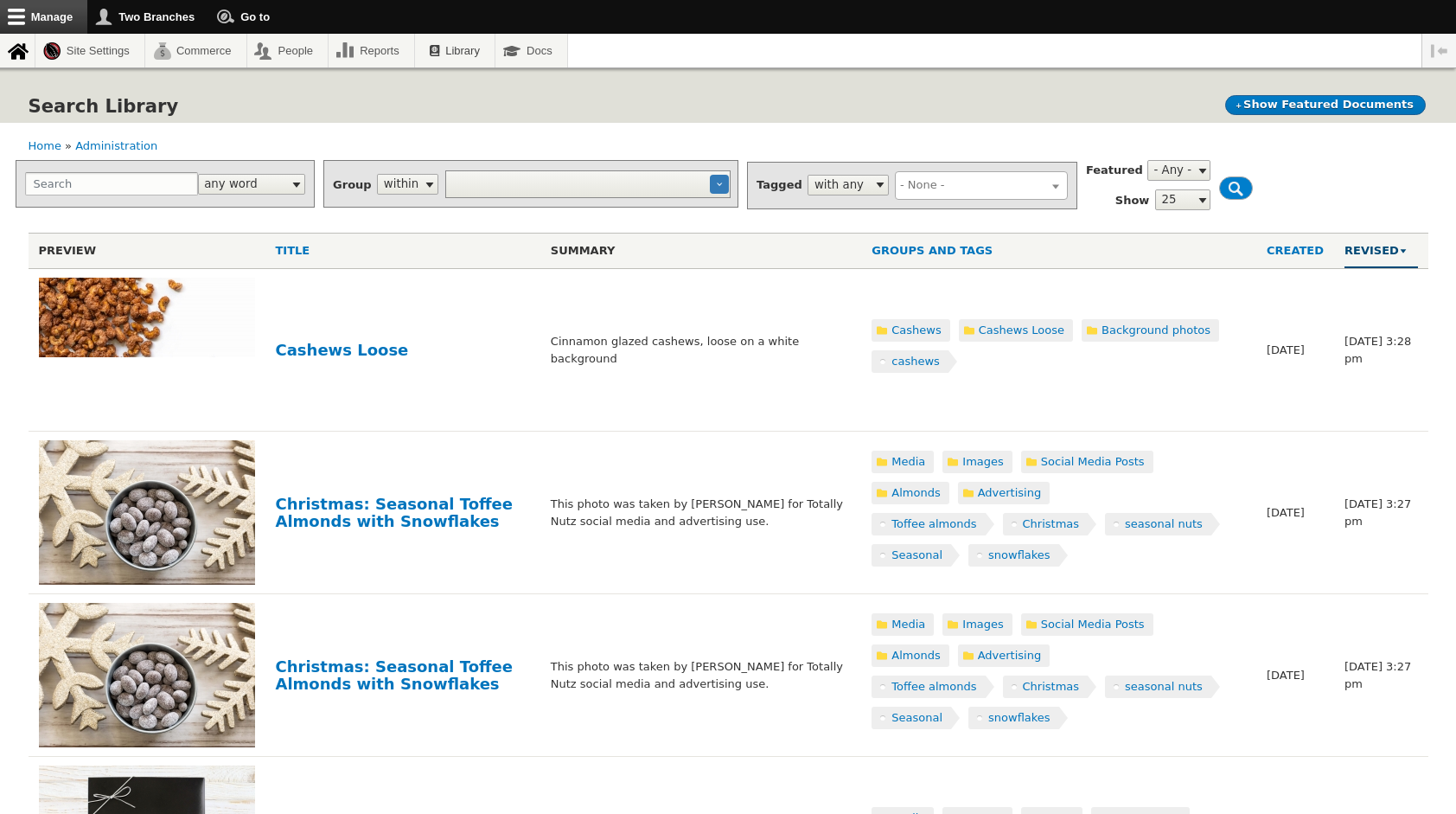
select select
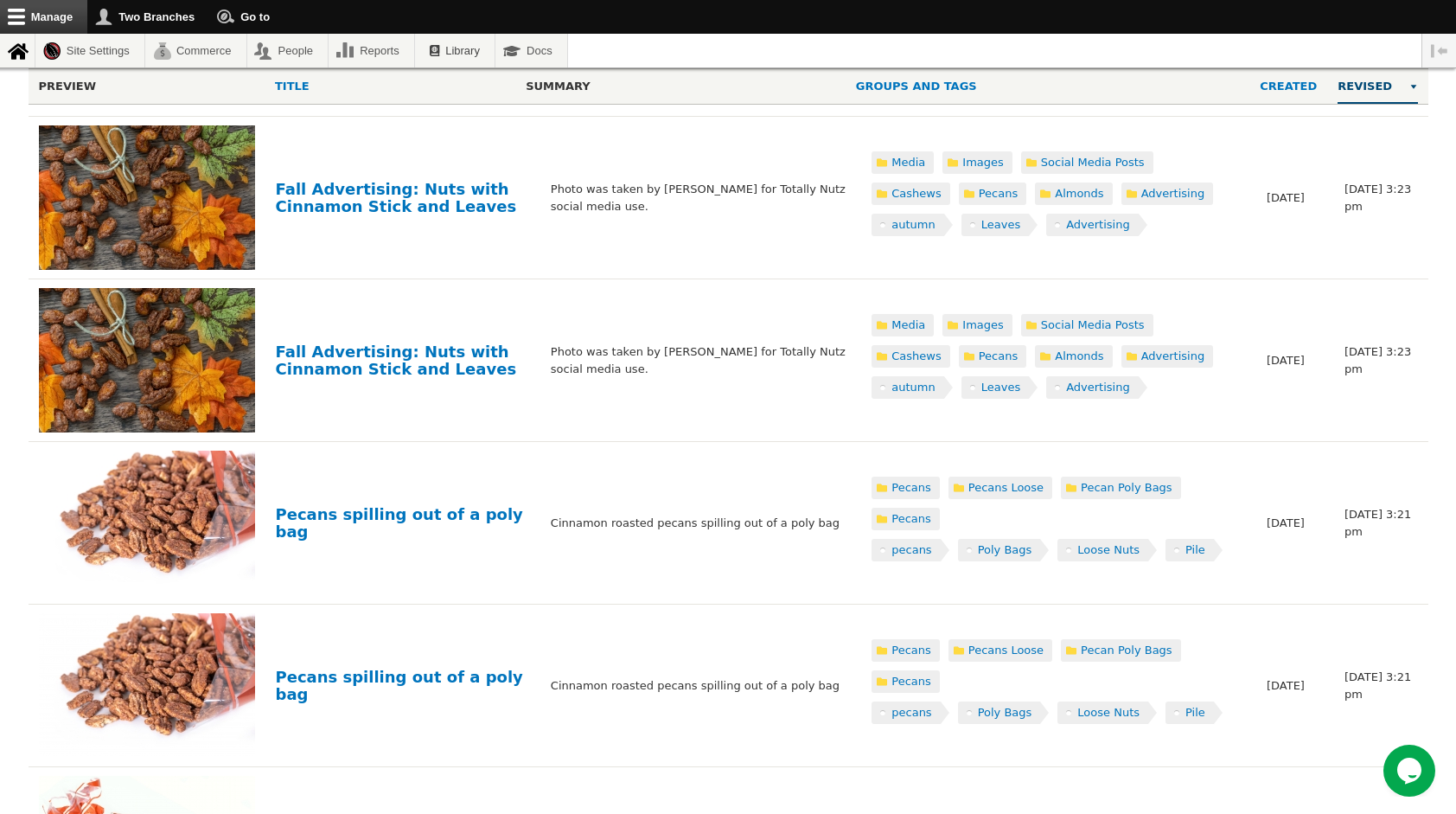
scroll to position [1928, 0]
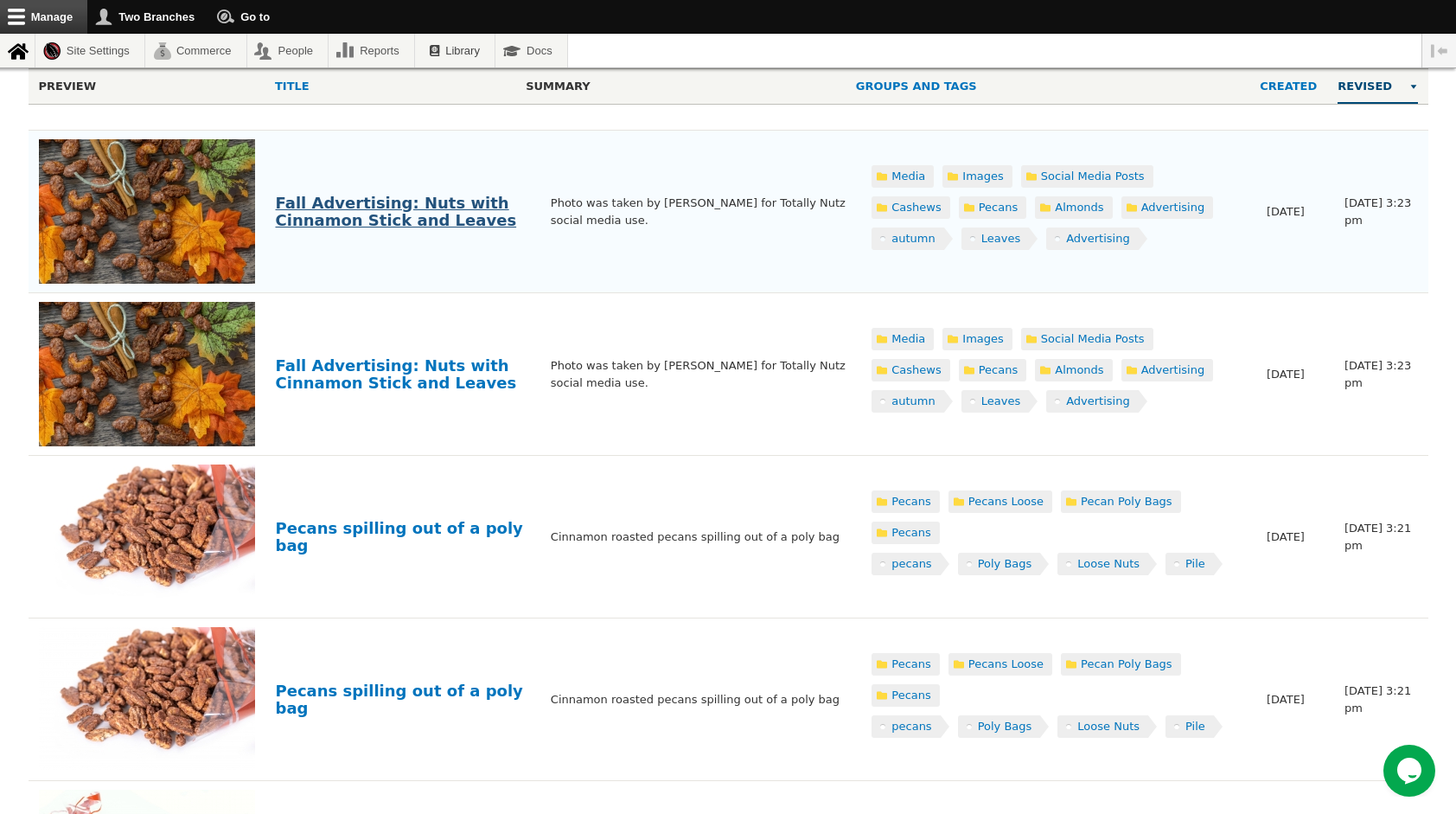
click at [418, 197] on link "Fall Advertising: Nuts with Cinnamon Stick and Leaves" at bounding box center [396, 212] width 241 height 36
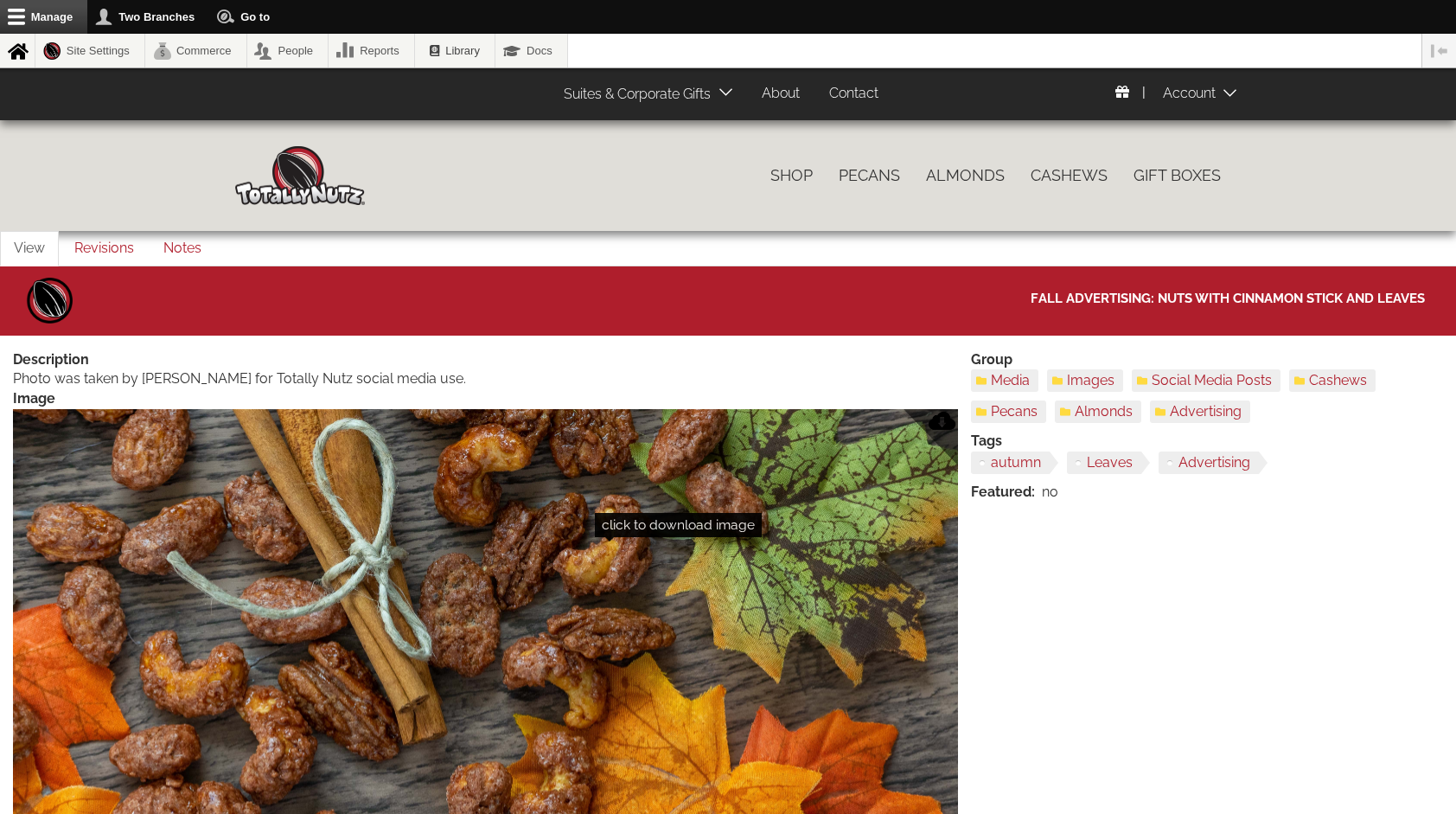
click at [610, 609] on img at bounding box center [485, 724] width 945 height 629
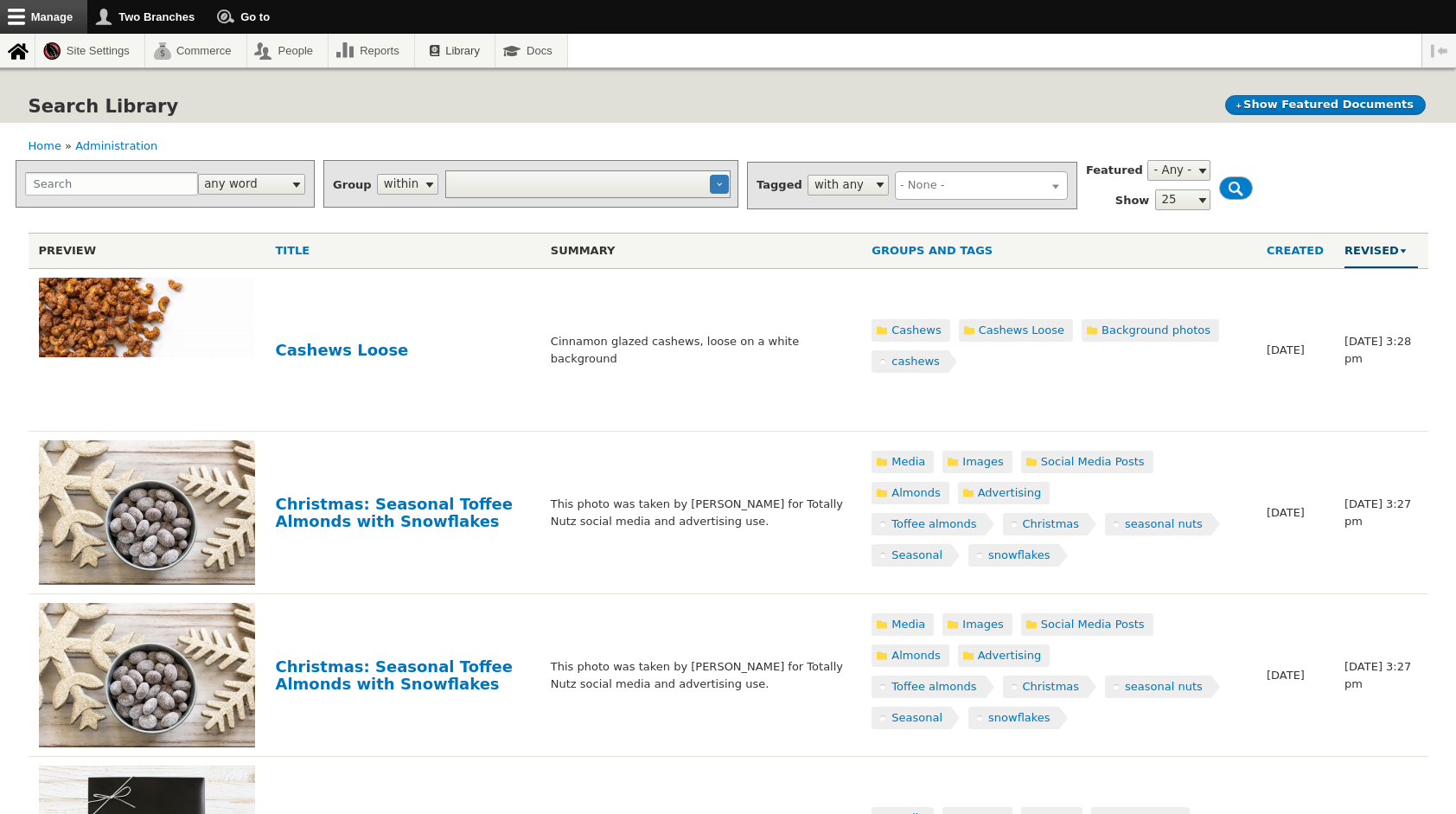
select select
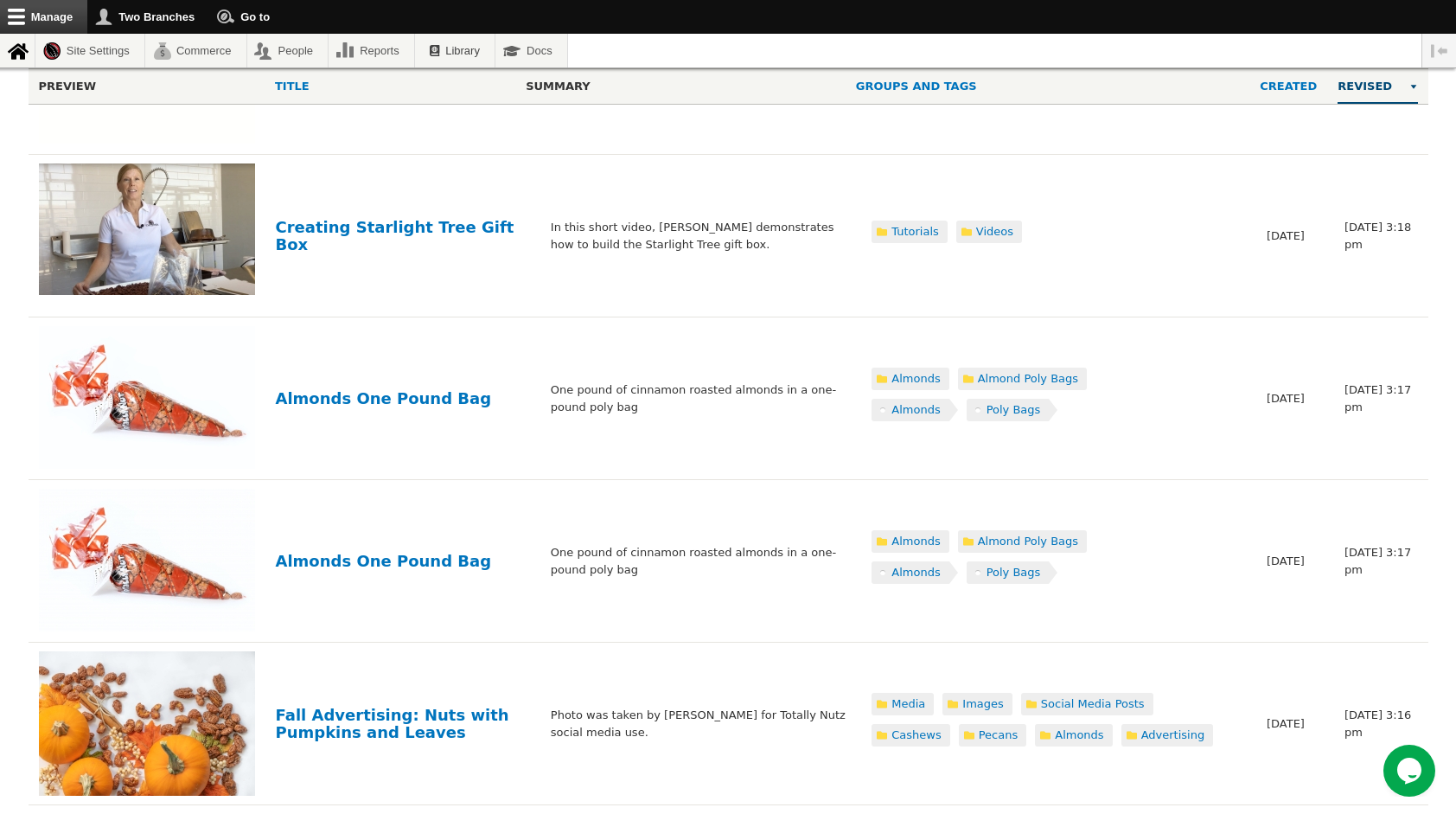
scroll to position [3652, 0]
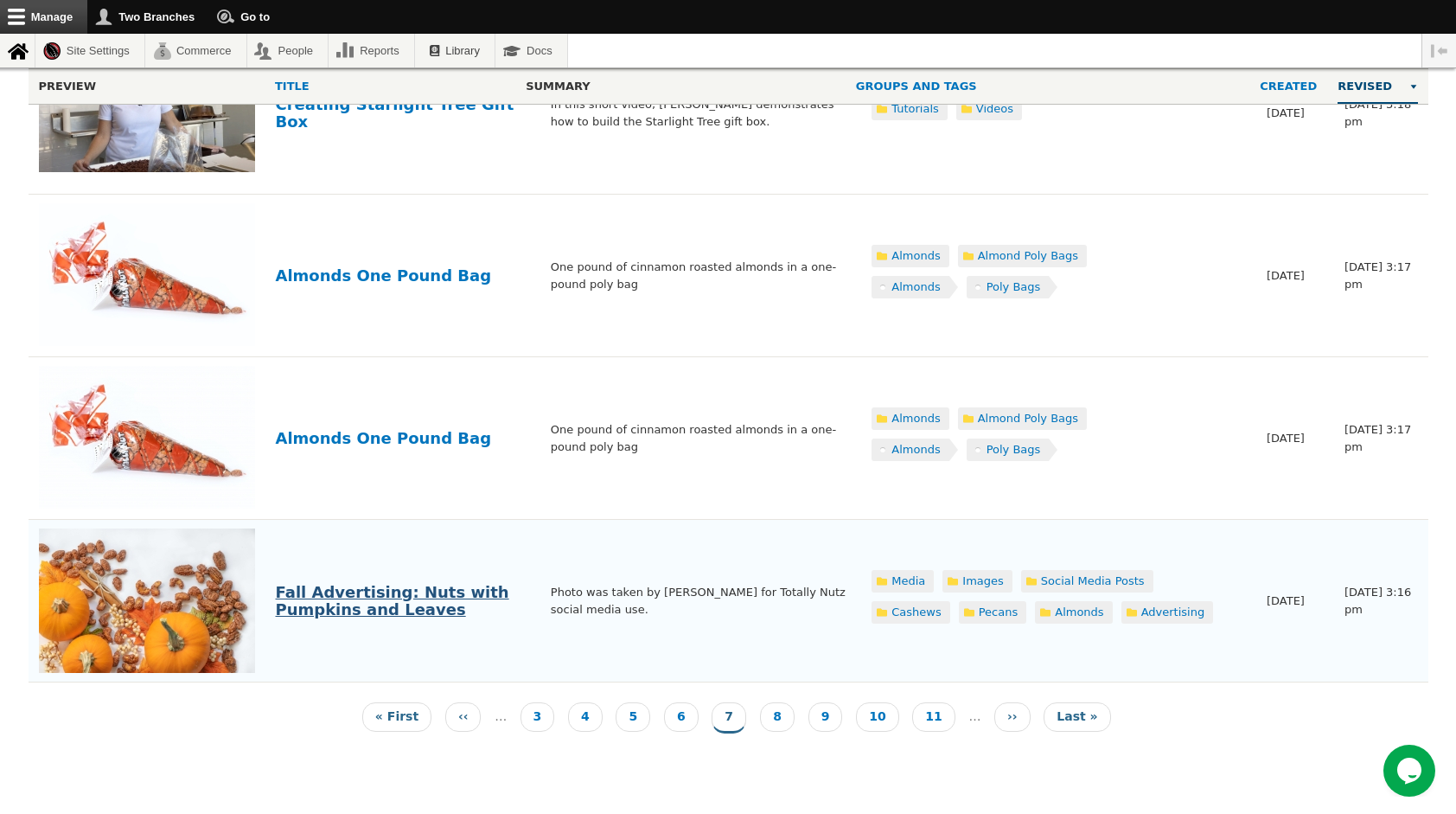
click at [399, 594] on link "Fall Advertising: Nuts with Pumpkins and Leaves" at bounding box center [393, 601] width 234 height 36
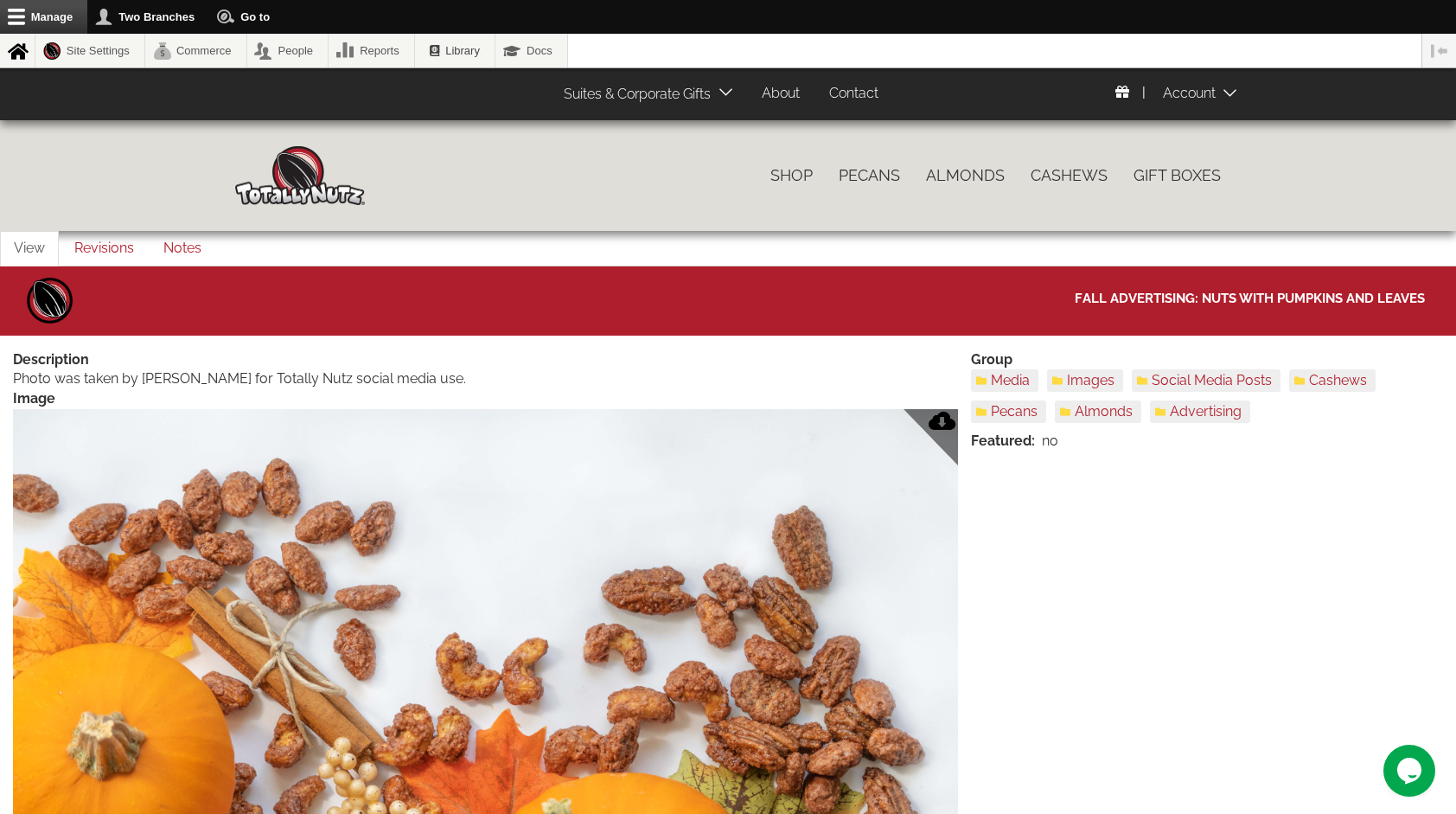
click at [520, 482] on img at bounding box center [485, 724] width 945 height 629
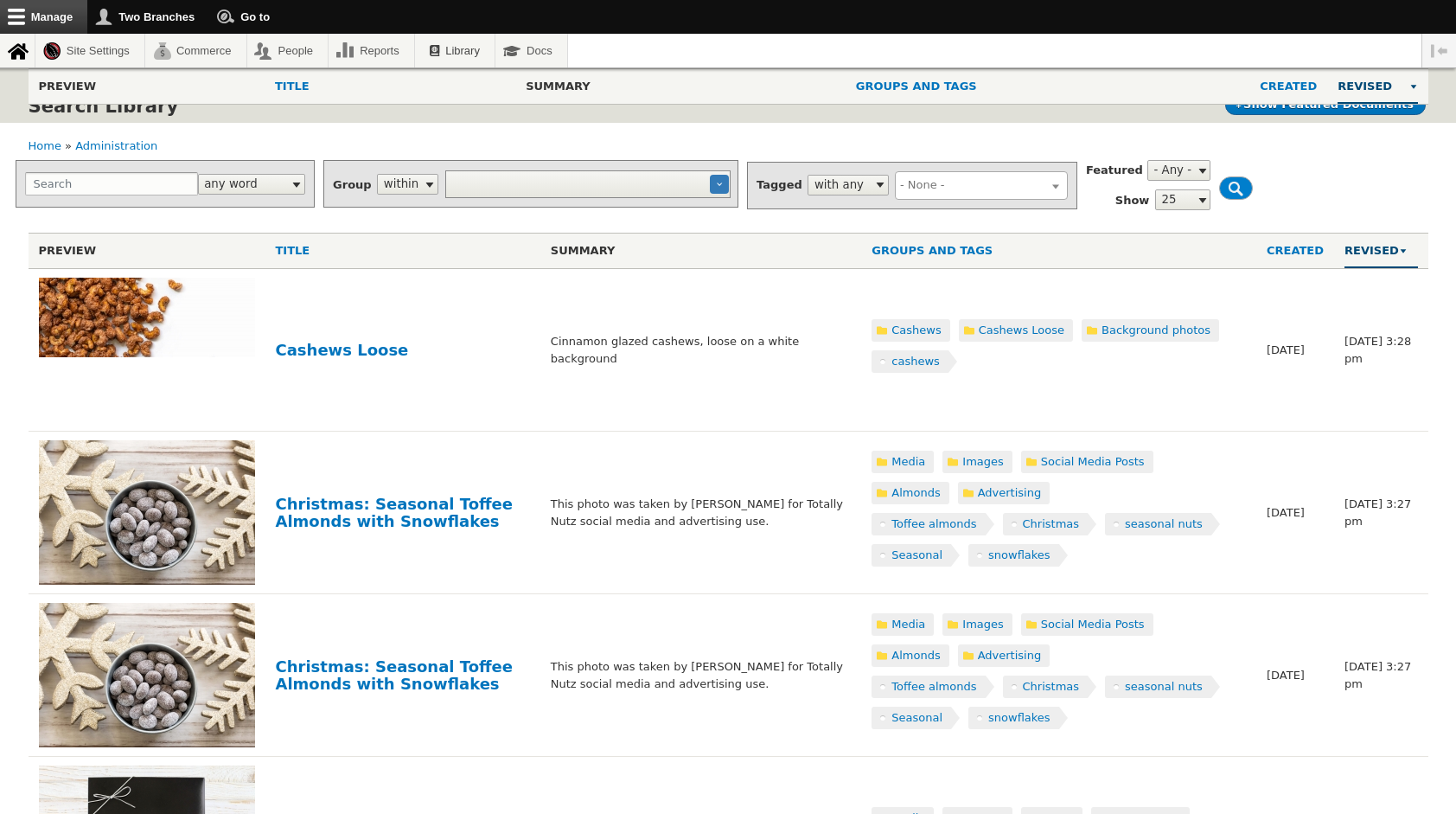
select select
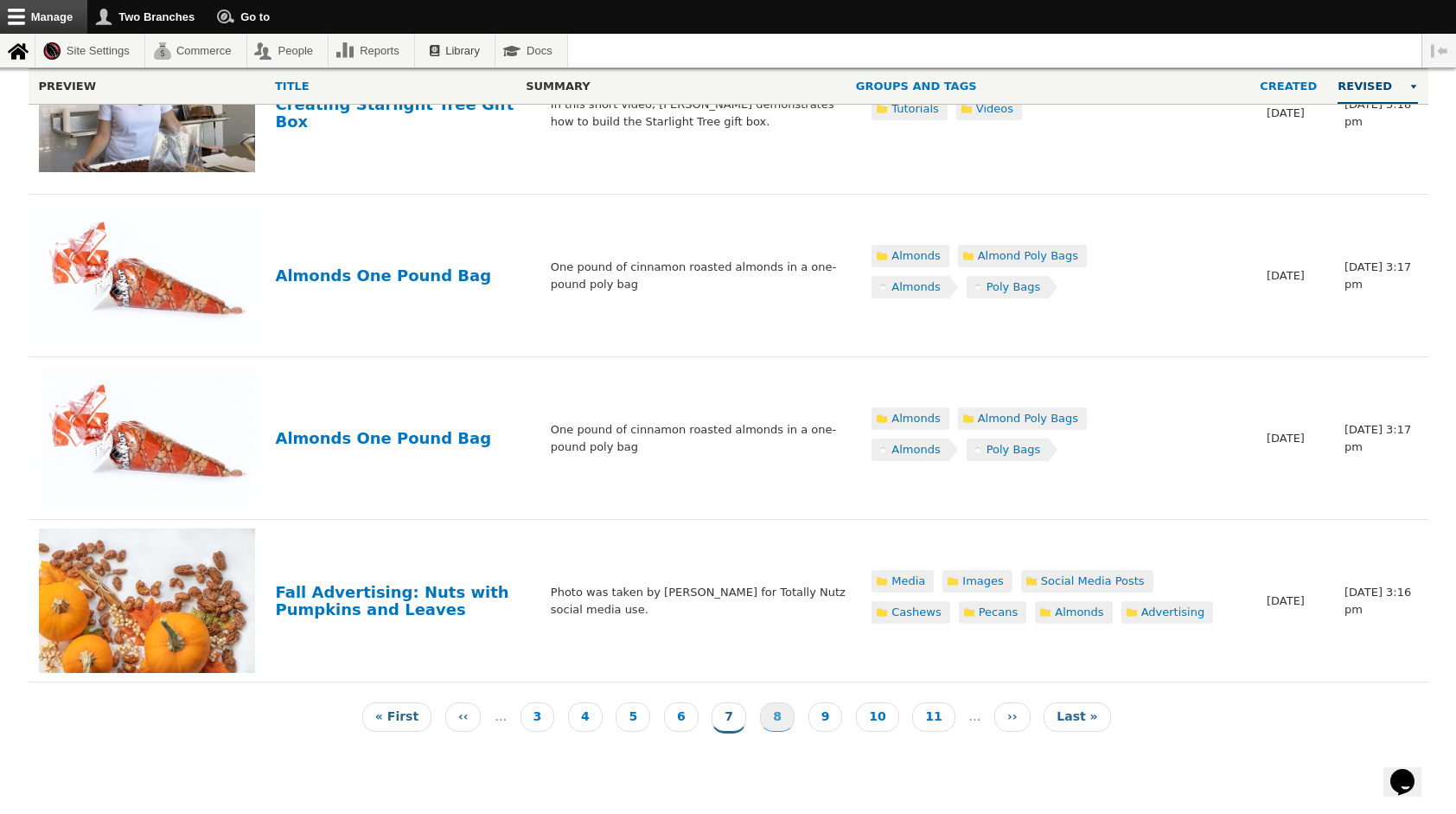
click at [776, 707] on link "Page 8" at bounding box center [777, 716] width 35 height 29
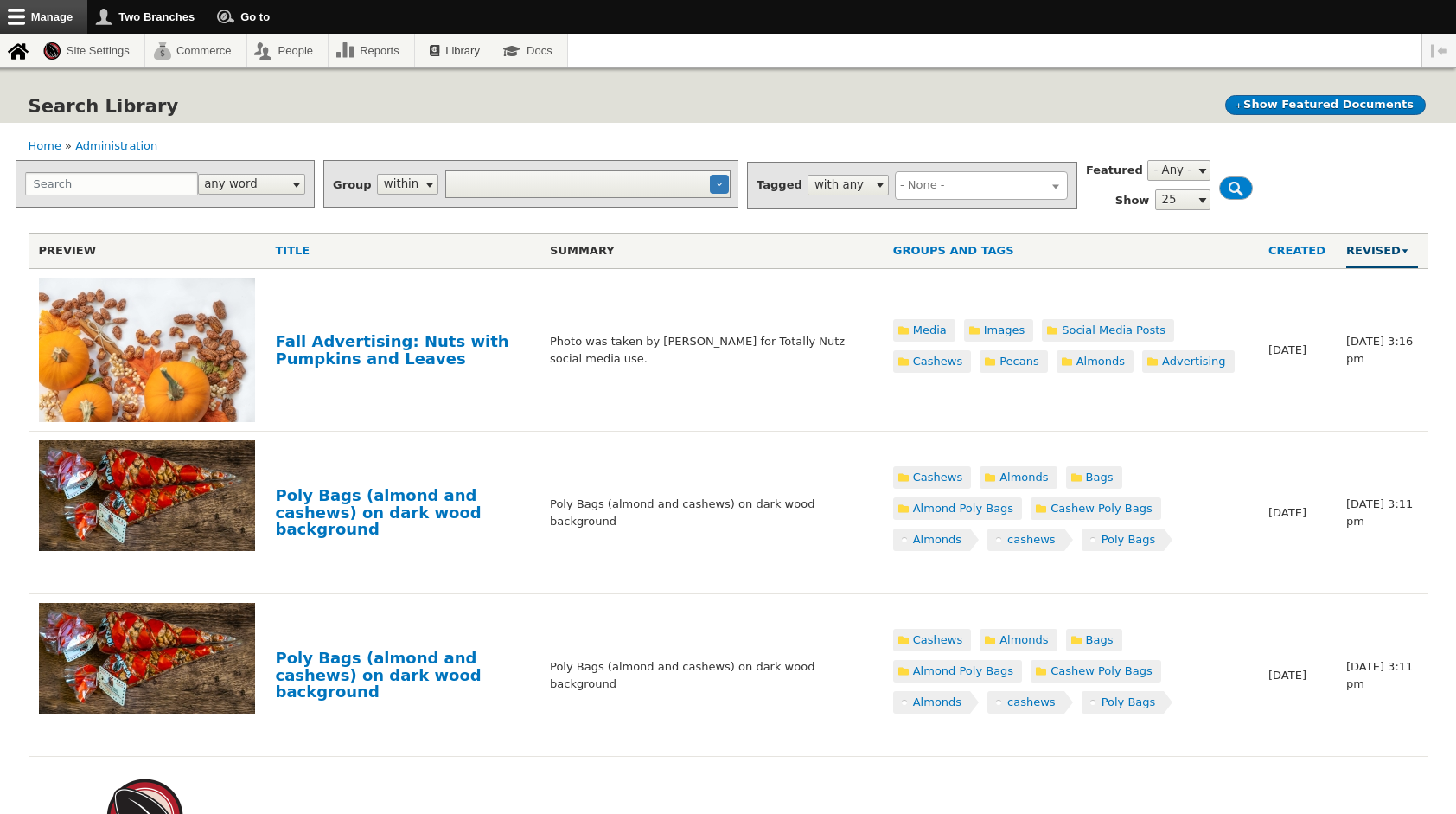
select select
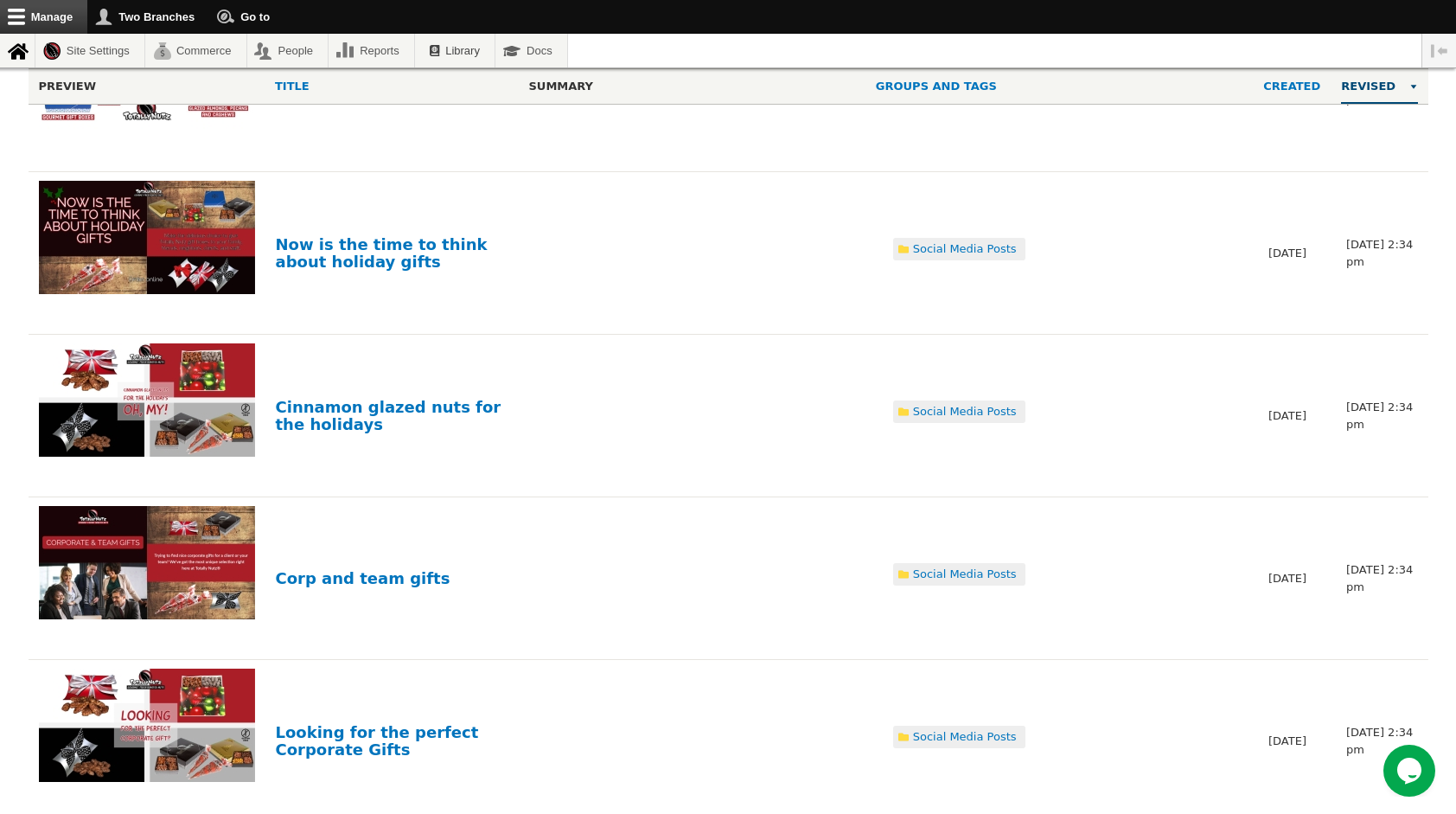
scroll to position [3806, 0]
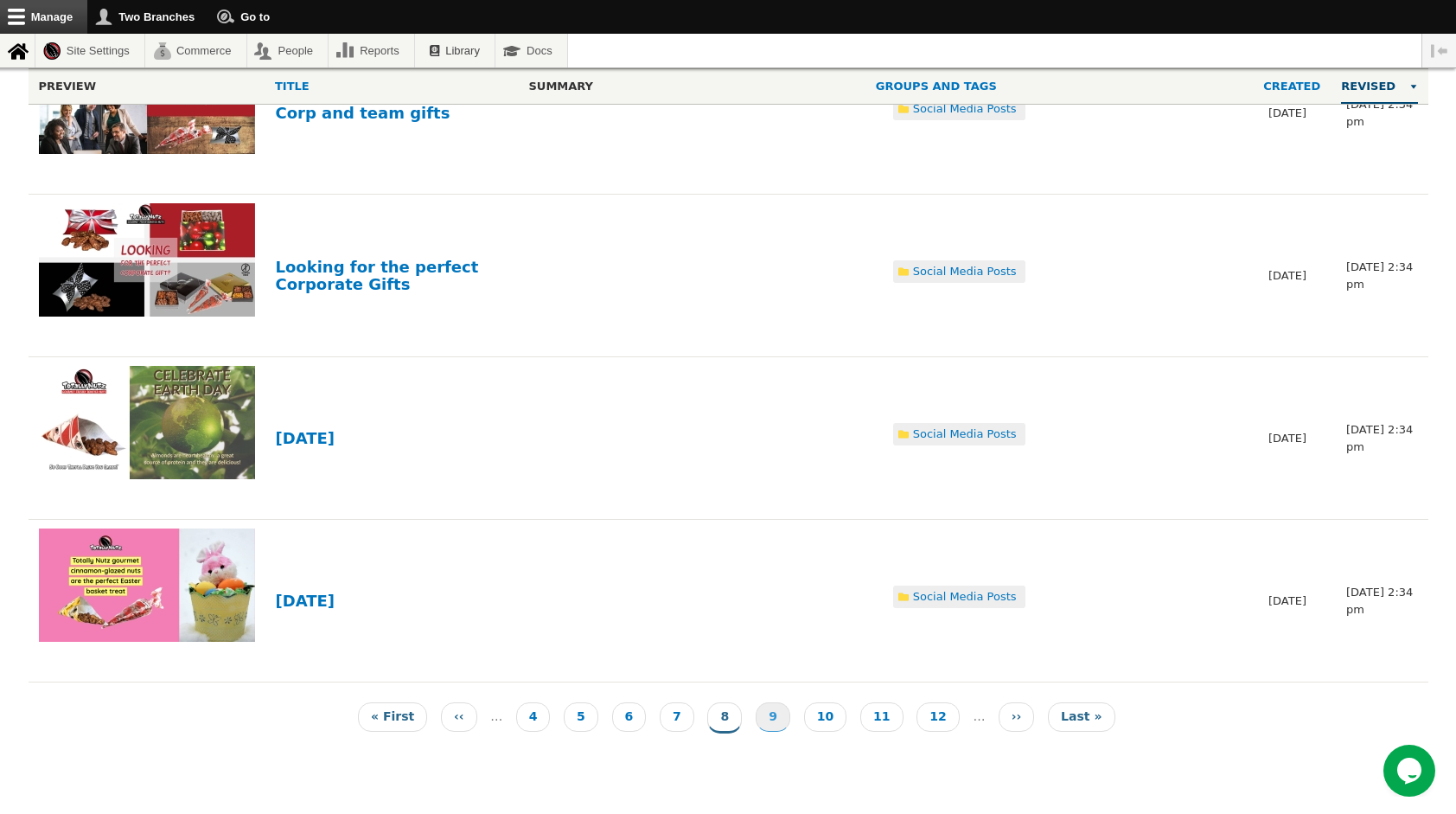
click at [778, 708] on link "Page 9" at bounding box center [772, 716] width 35 height 29
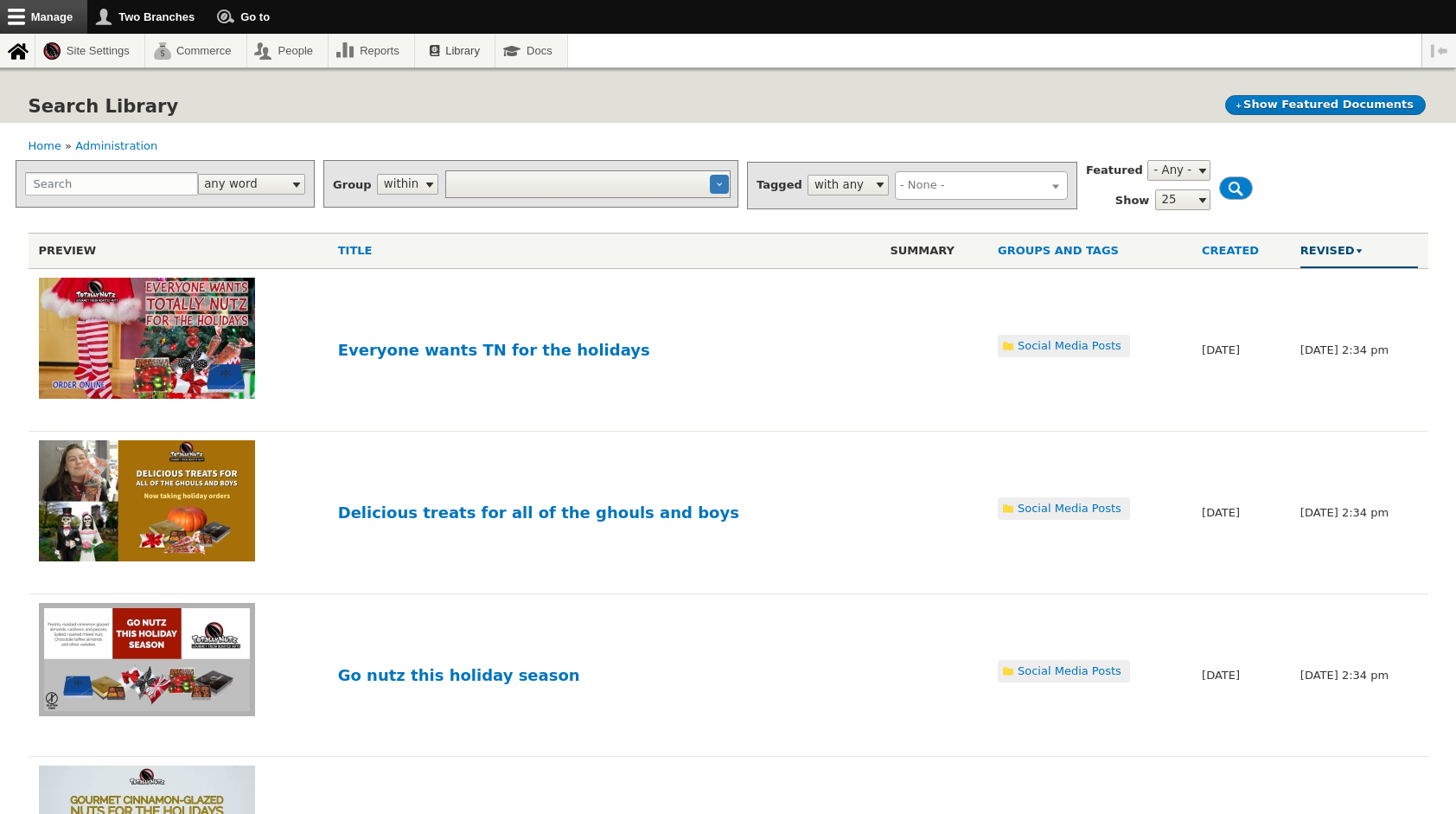
select select
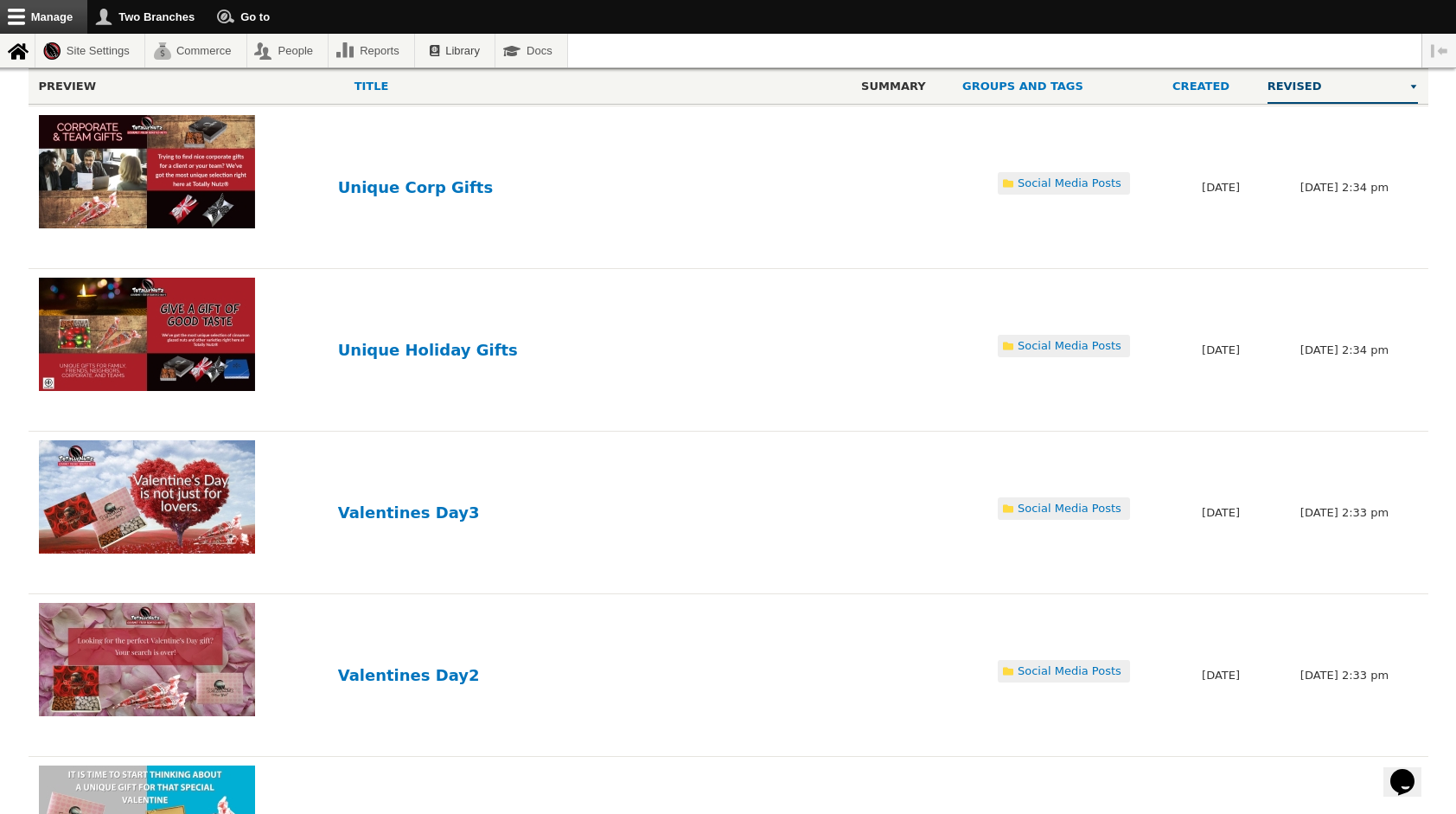
scroll to position [3432, 0]
